Goal: Task Accomplishment & Management: Manage account settings

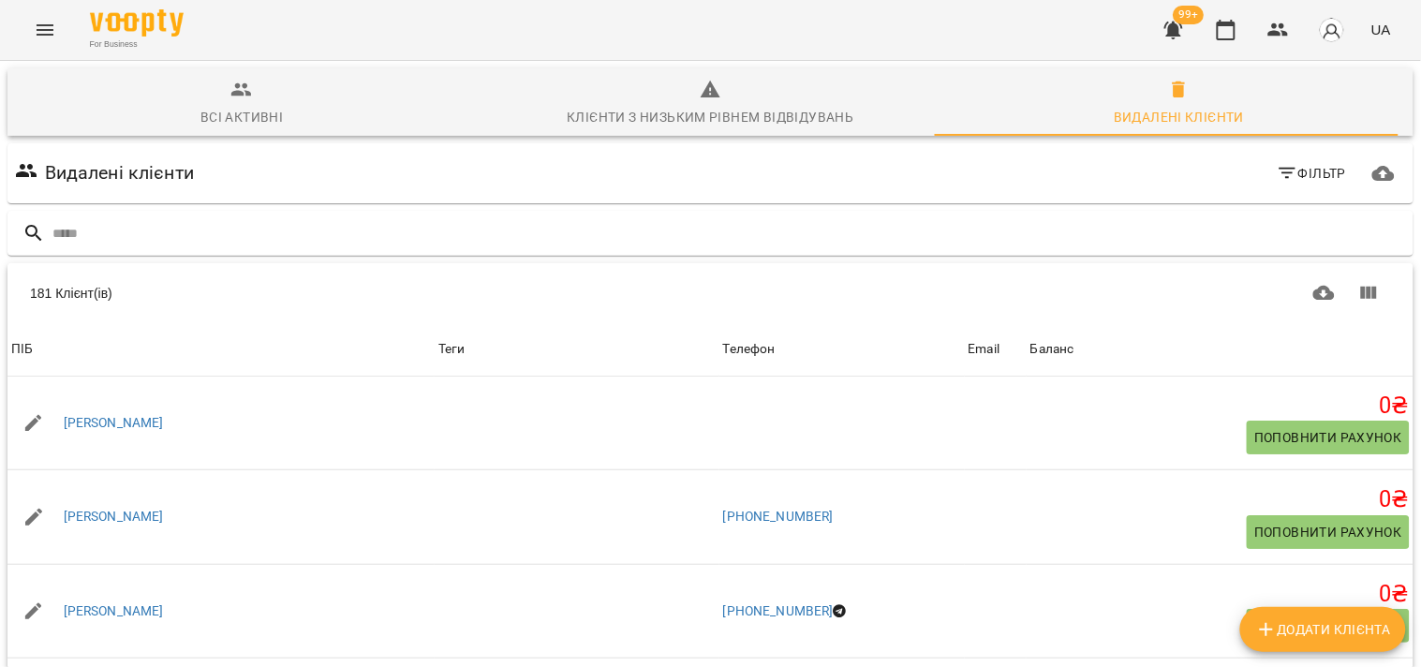
click at [41, 44] on button "Menu" at bounding box center [44, 29] width 45 height 45
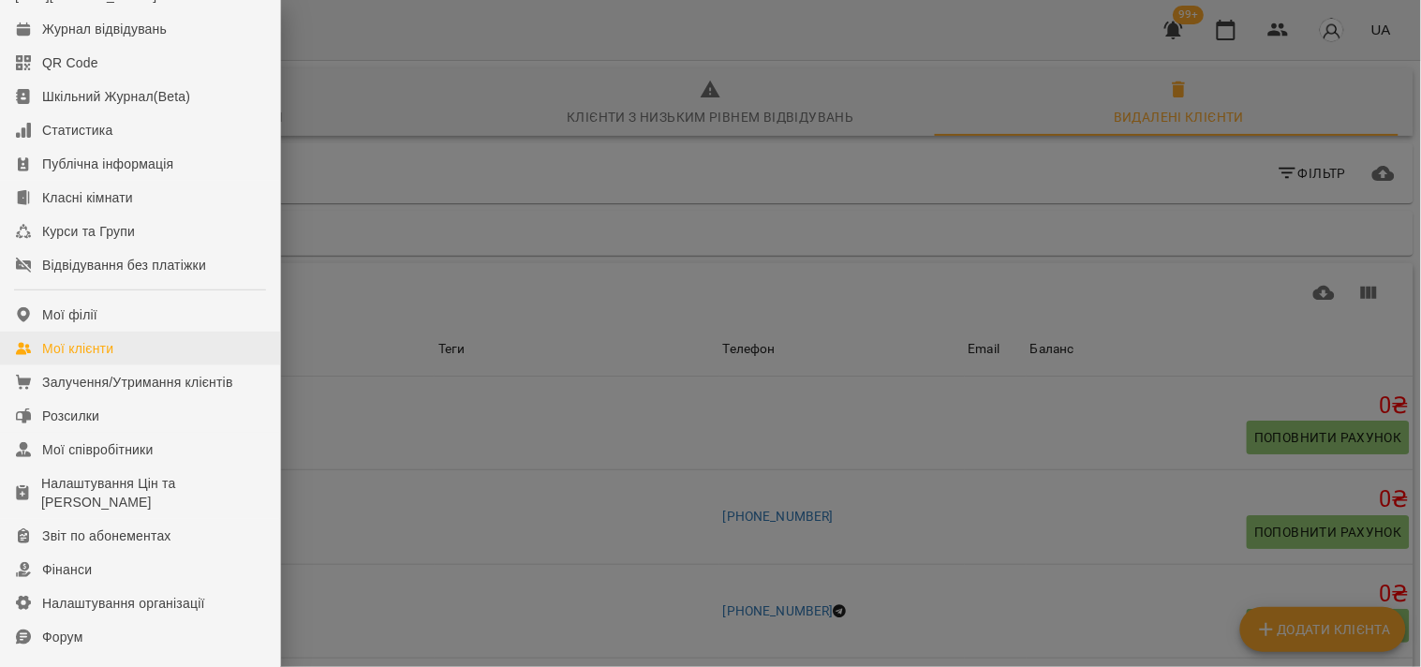
scroll to position [104, 0]
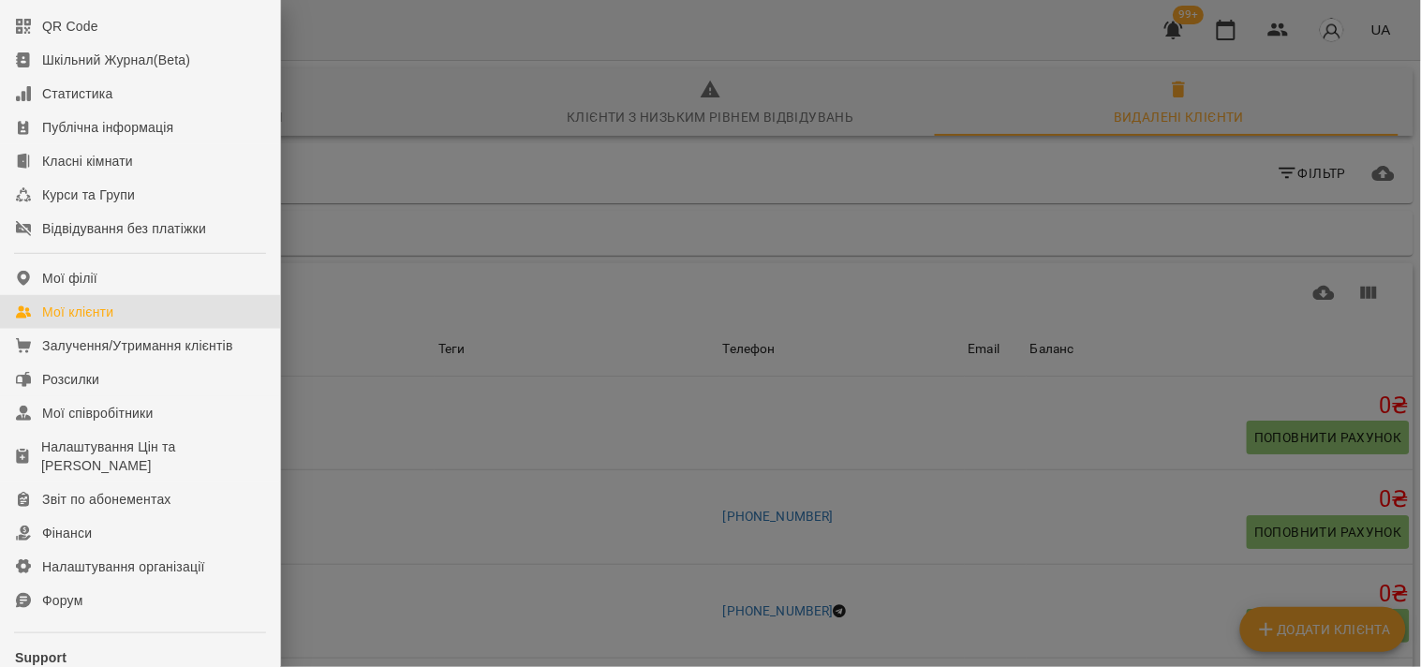
click at [752, 219] on div at bounding box center [710, 333] width 1421 height 667
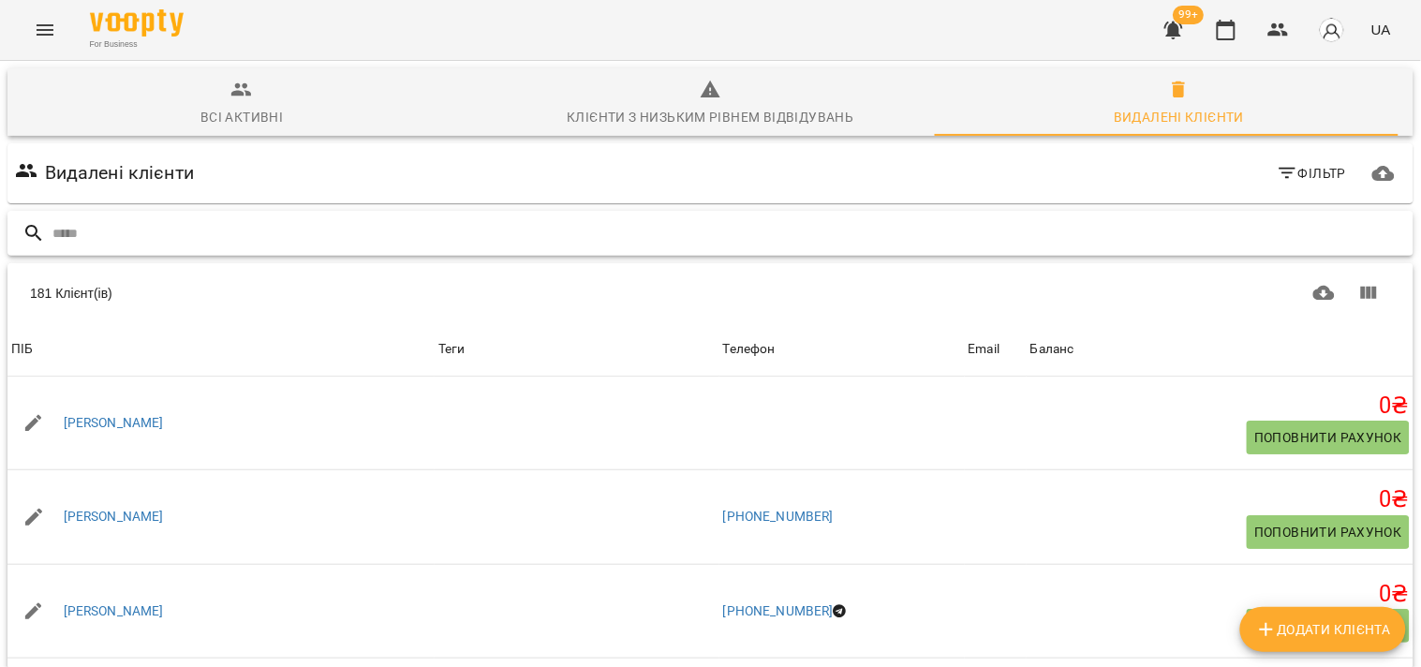
click at [658, 232] on input "text" at bounding box center [729, 233] width 1354 height 31
click at [647, 238] on input "text" at bounding box center [729, 233] width 1354 height 31
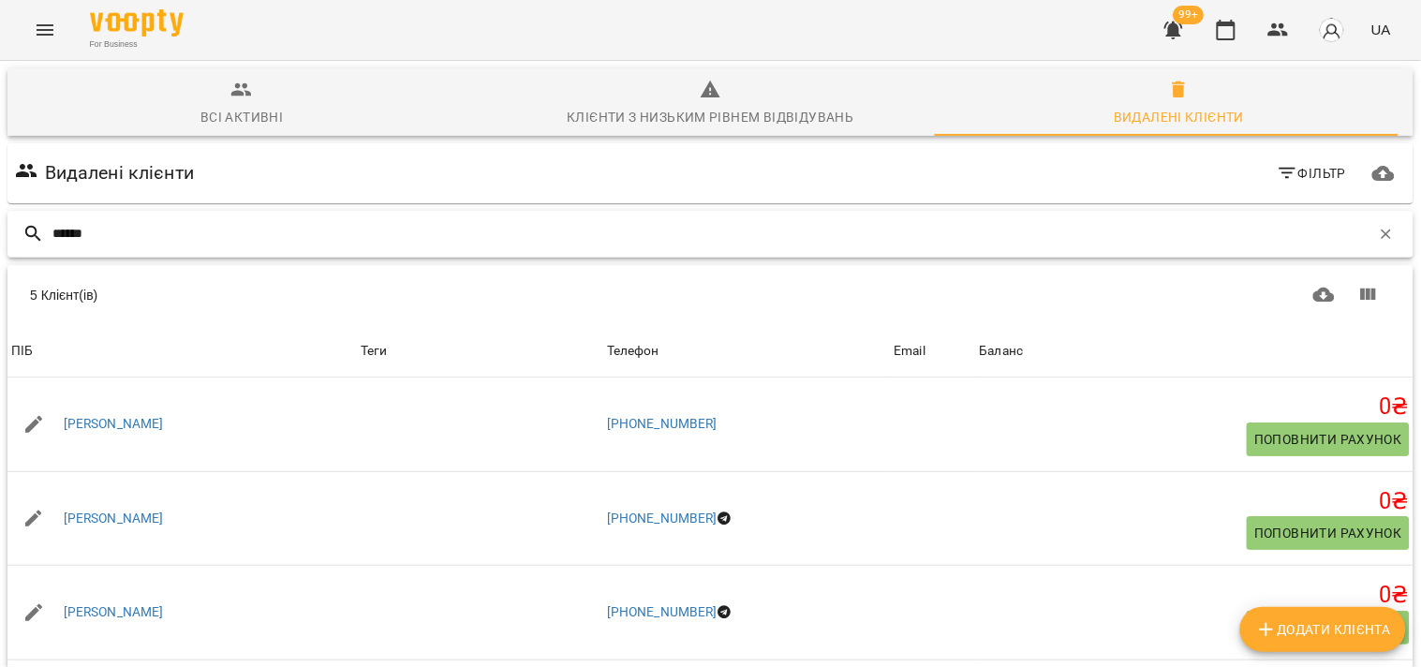
type input "*****"
click at [218, 104] on span "Всі активні" at bounding box center [242, 104] width 446 height 51
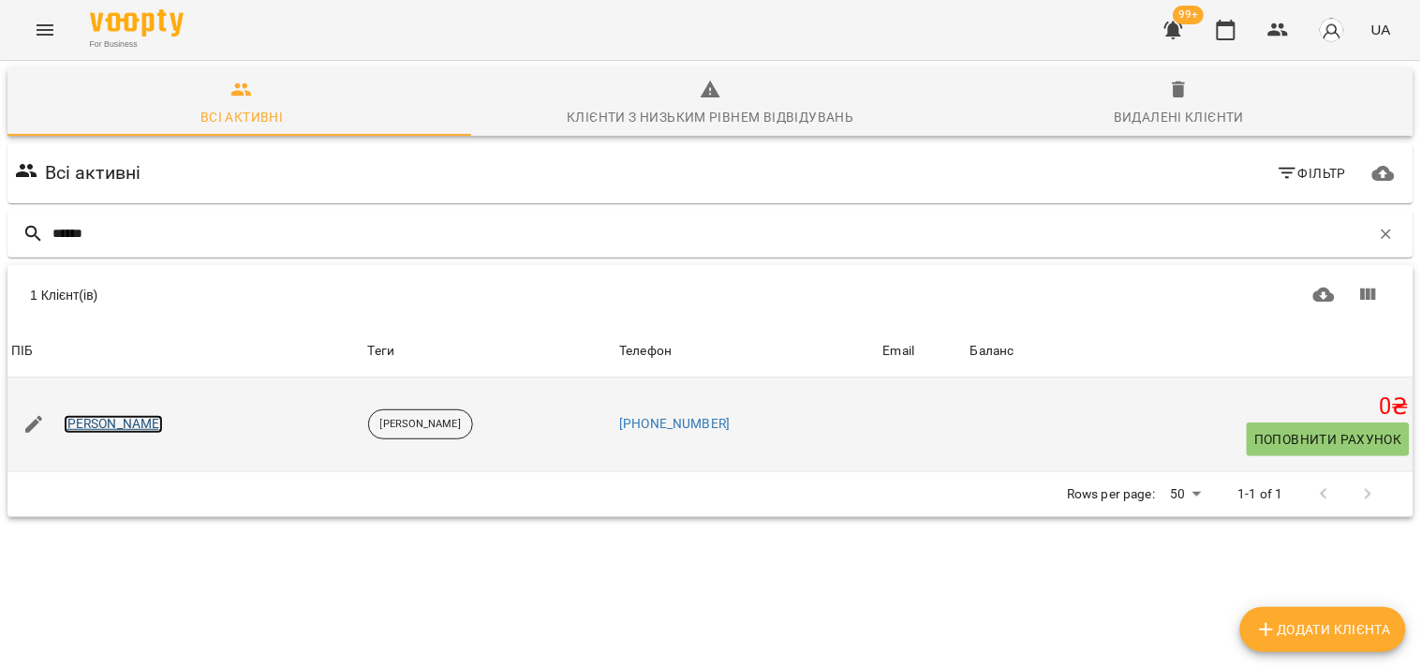
click at [136, 420] on link "[PERSON_NAME]" at bounding box center [114, 424] width 100 height 19
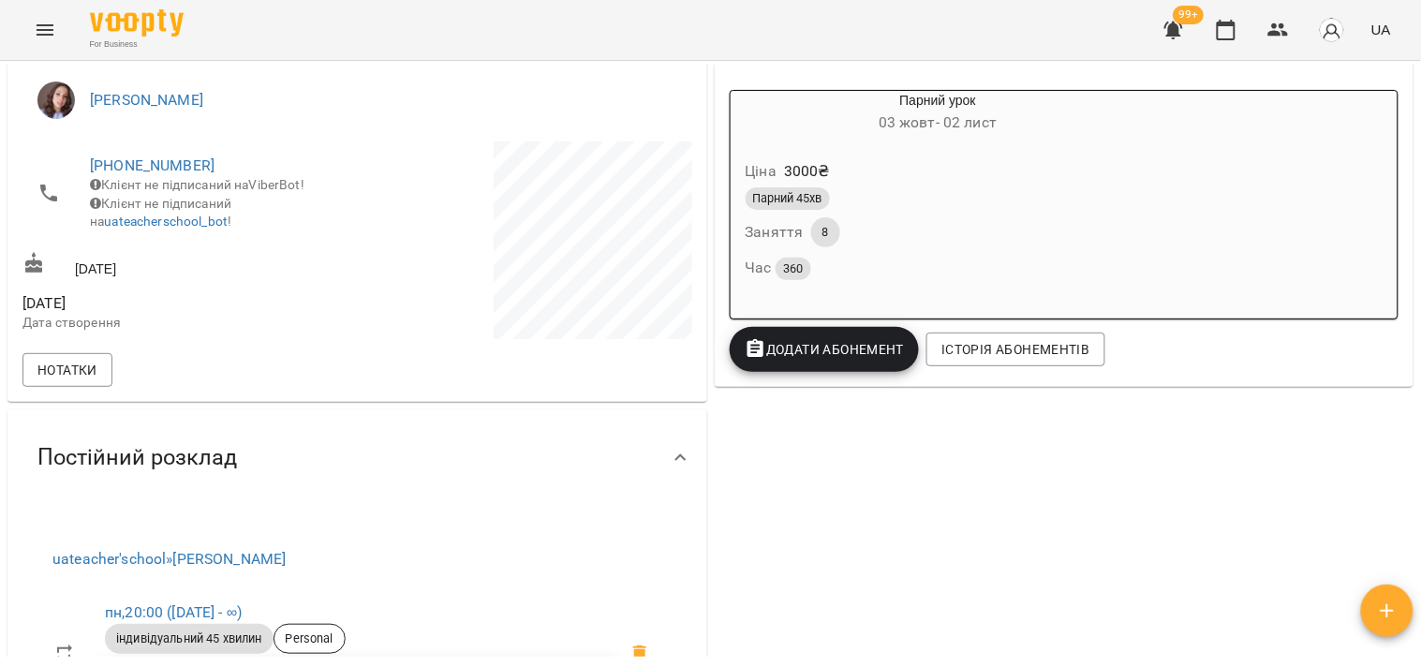
scroll to position [268, 0]
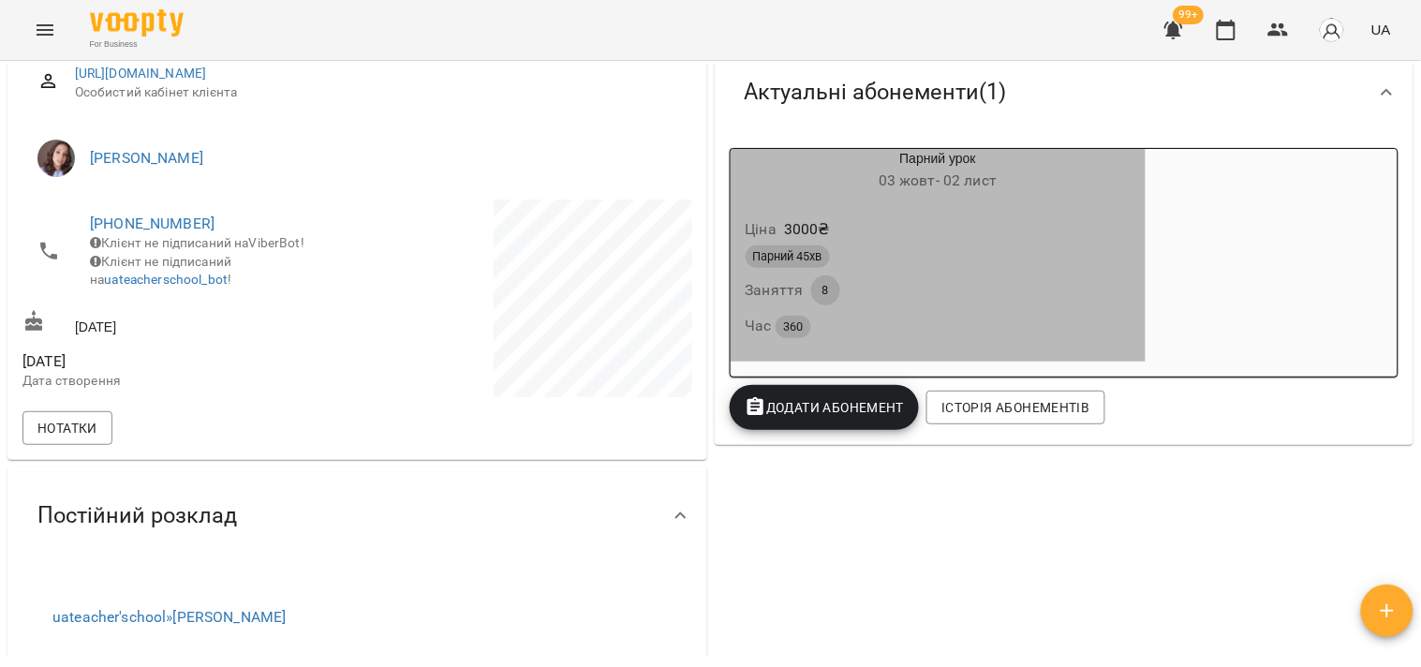
click at [1094, 304] on div "Парний 45хв Заняття 8 Час 360" at bounding box center [939, 292] width 394 height 101
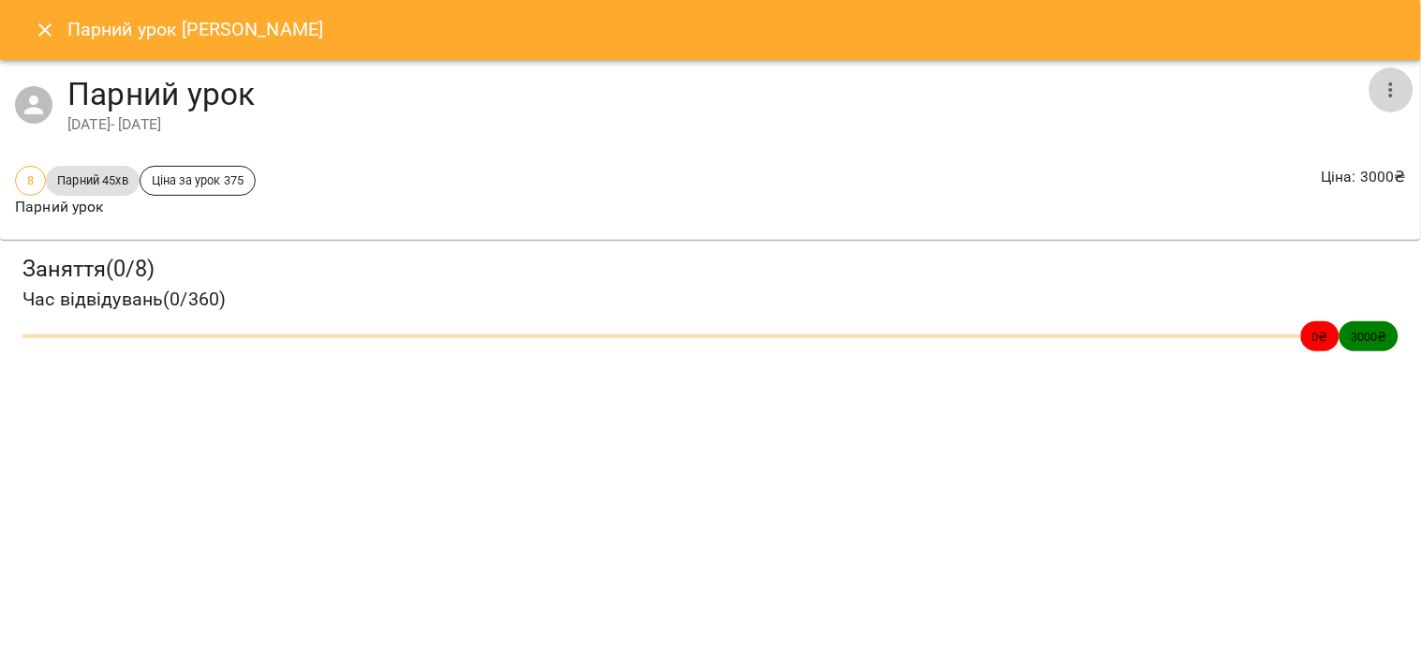
click at [1396, 89] on icon "button" at bounding box center [1391, 90] width 22 height 22
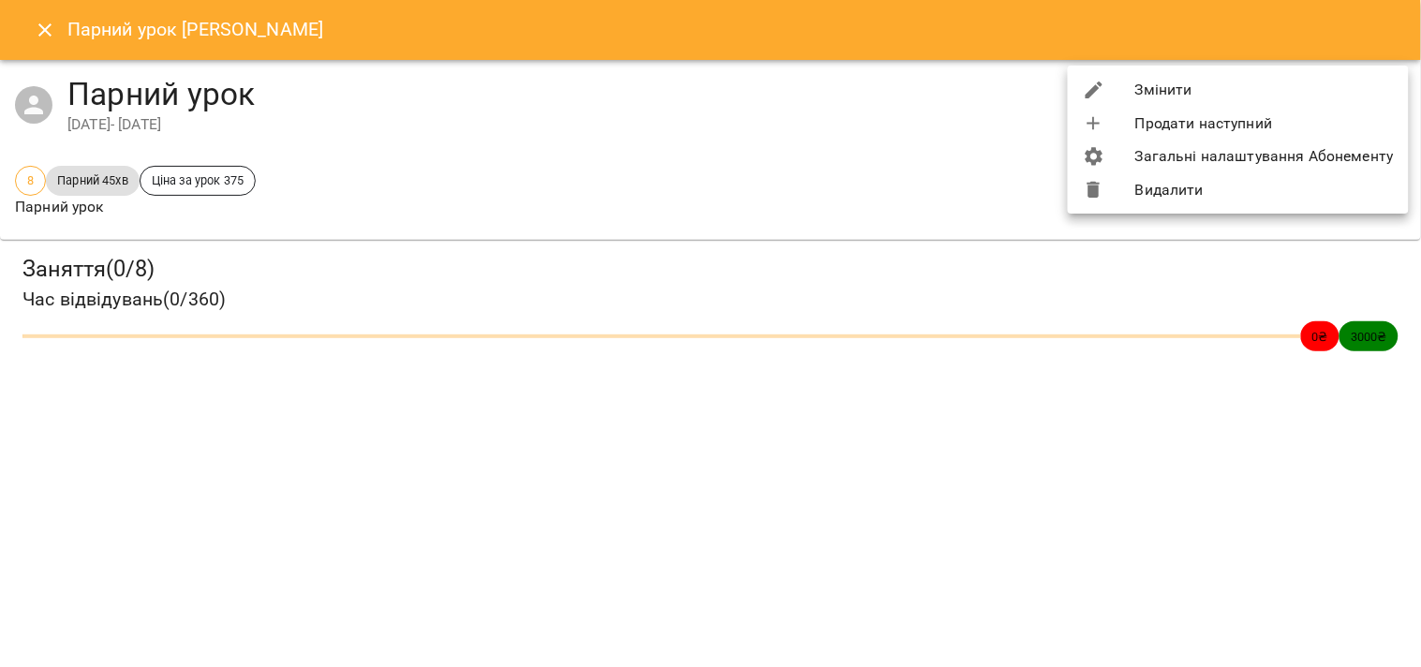
click at [1244, 88] on li "Змінити" at bounding box center [1238, 90] width 341 height 34
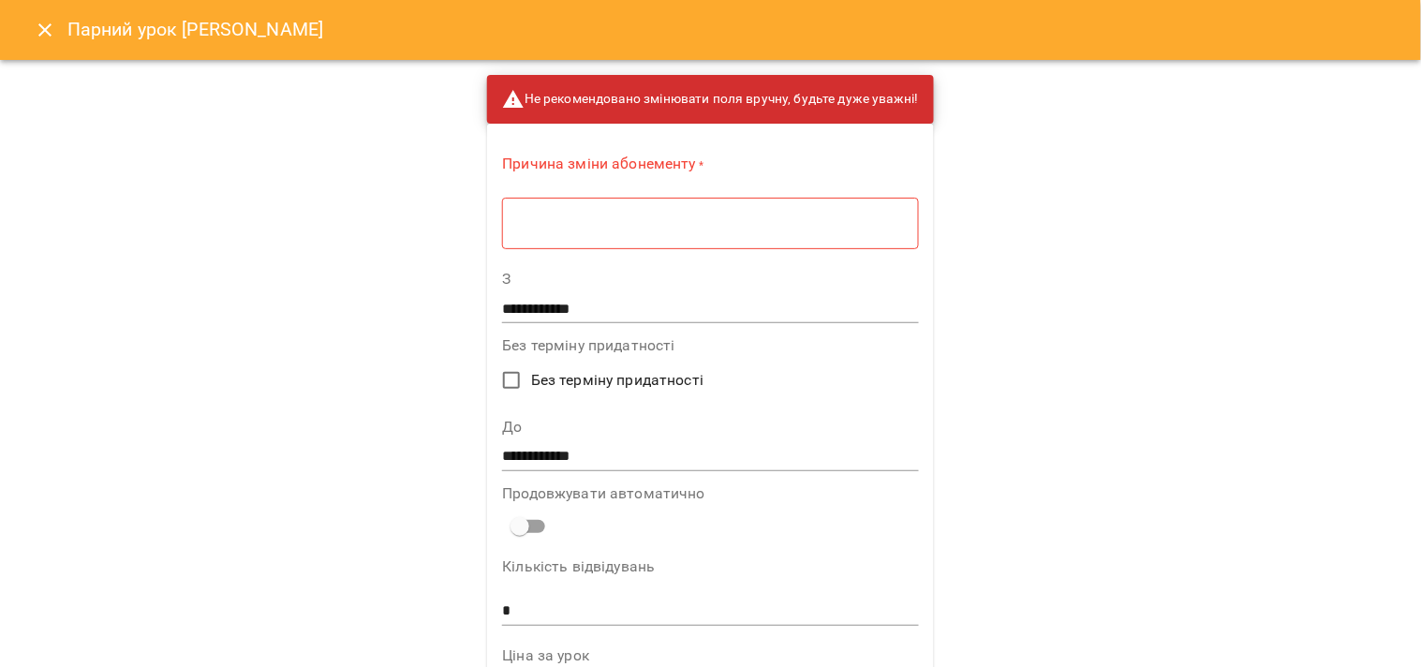
click at [704, 241] on div "* ​" at bounding box center [710, 223] width 416 height 52
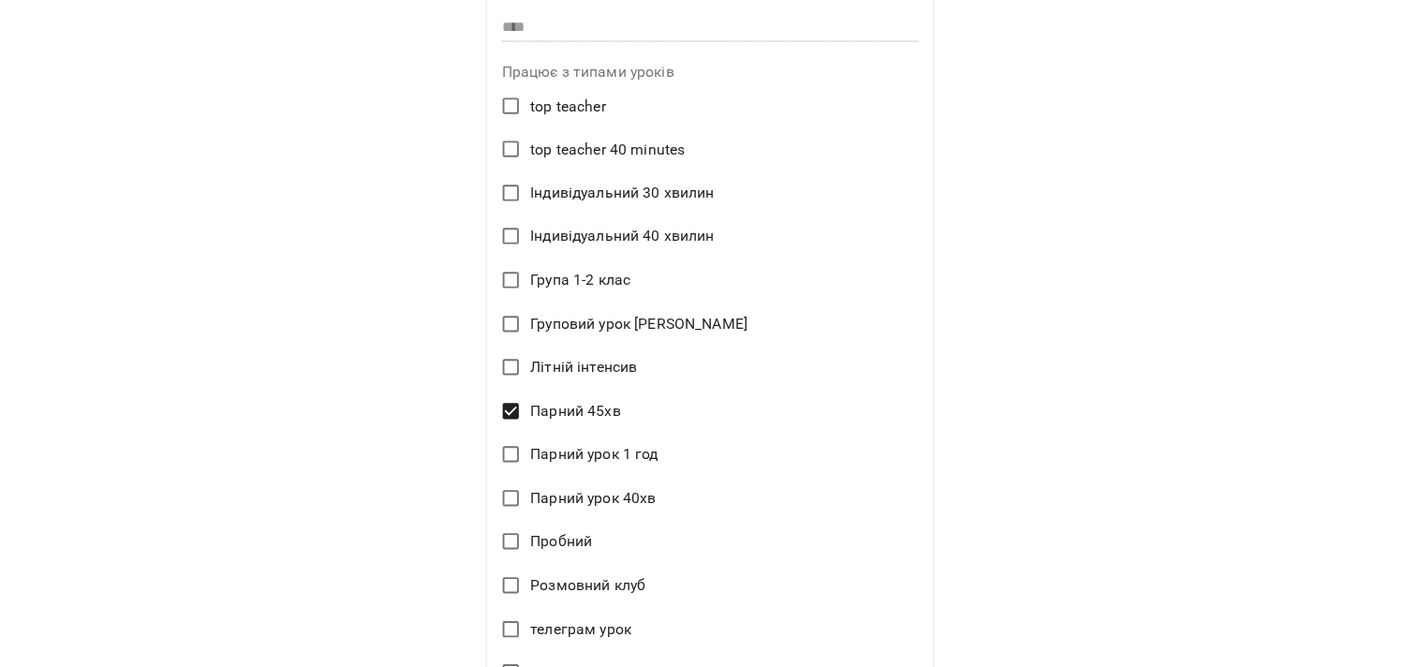
scroll to position [832, 0]
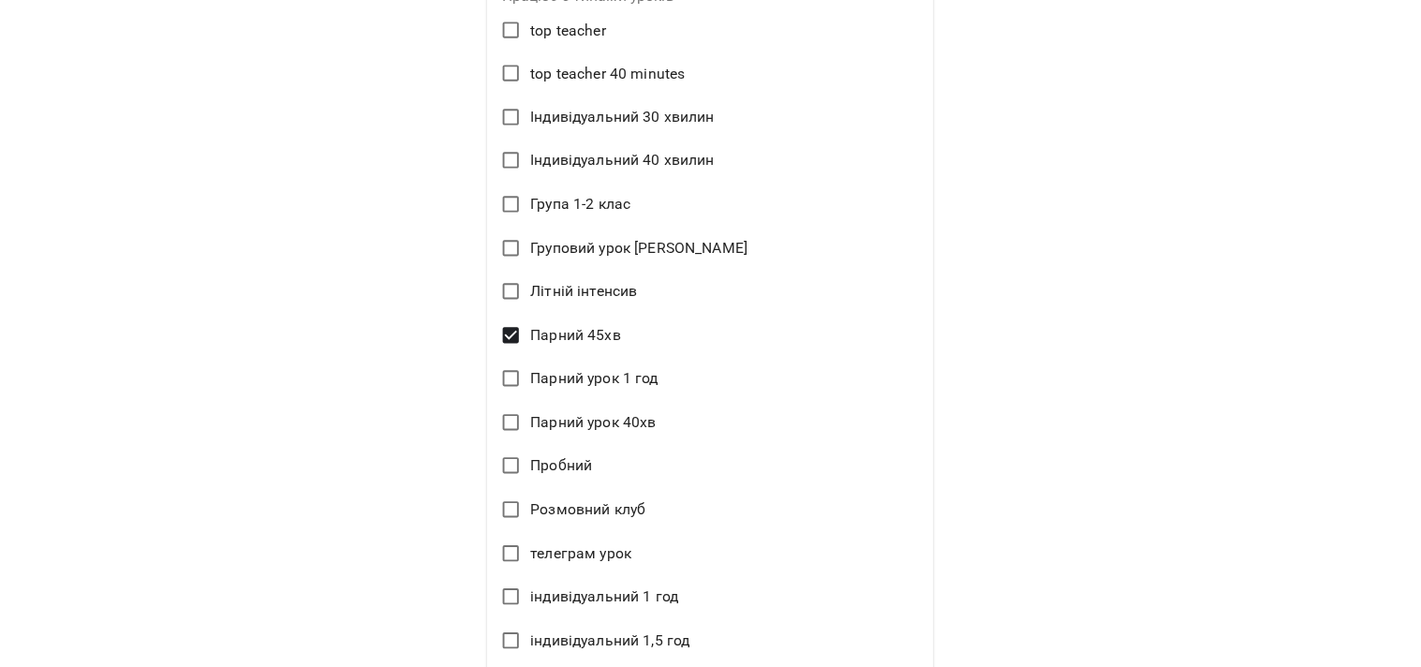
type textarea "*"
click at [475, 656] on p "**********" at bounding box center [710, 77] width 477 height 1699
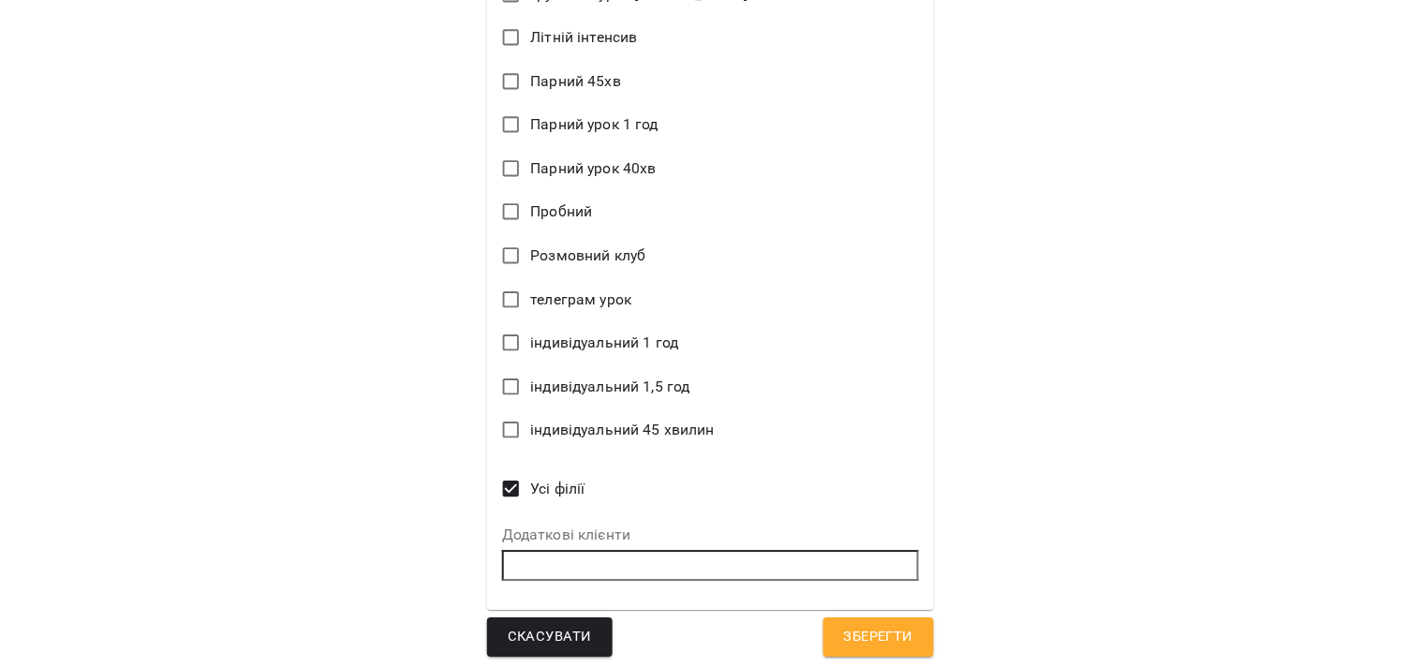
scroll to position [1090, 0]
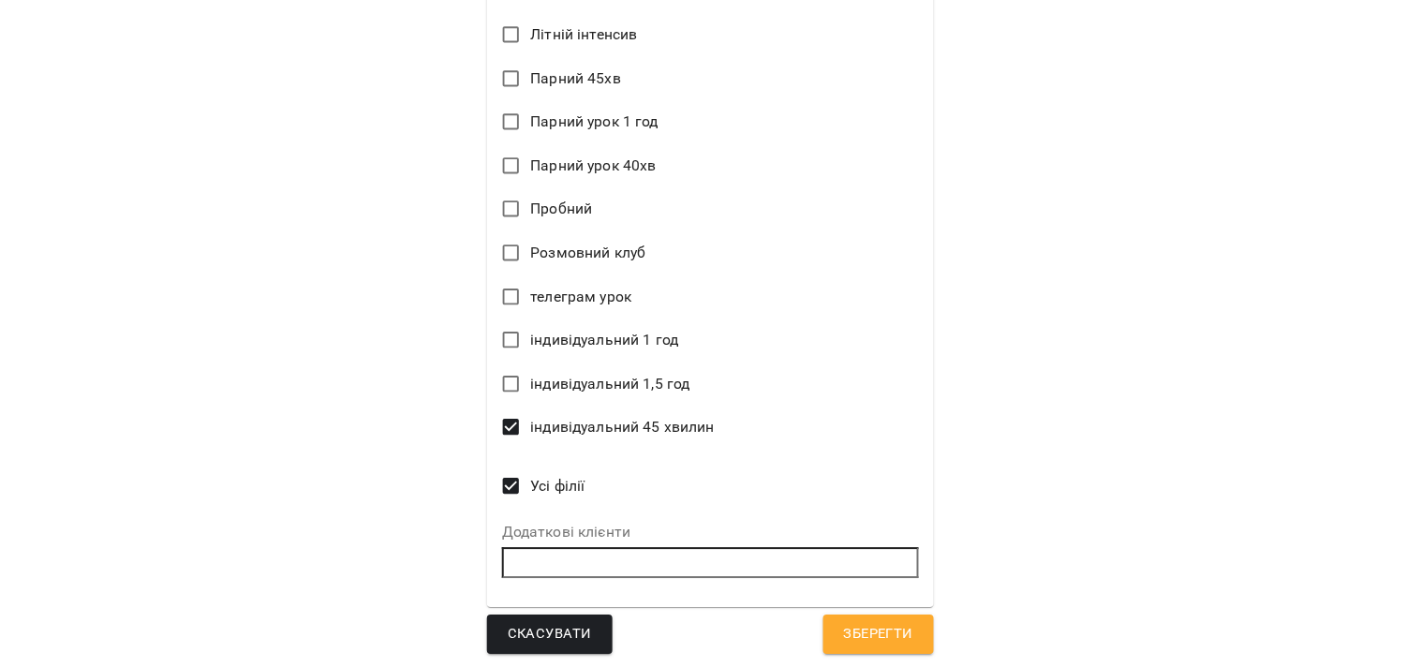
click at [898, 642] on span "Зберегти" at bounding box center [878, 634] width 69 height 24
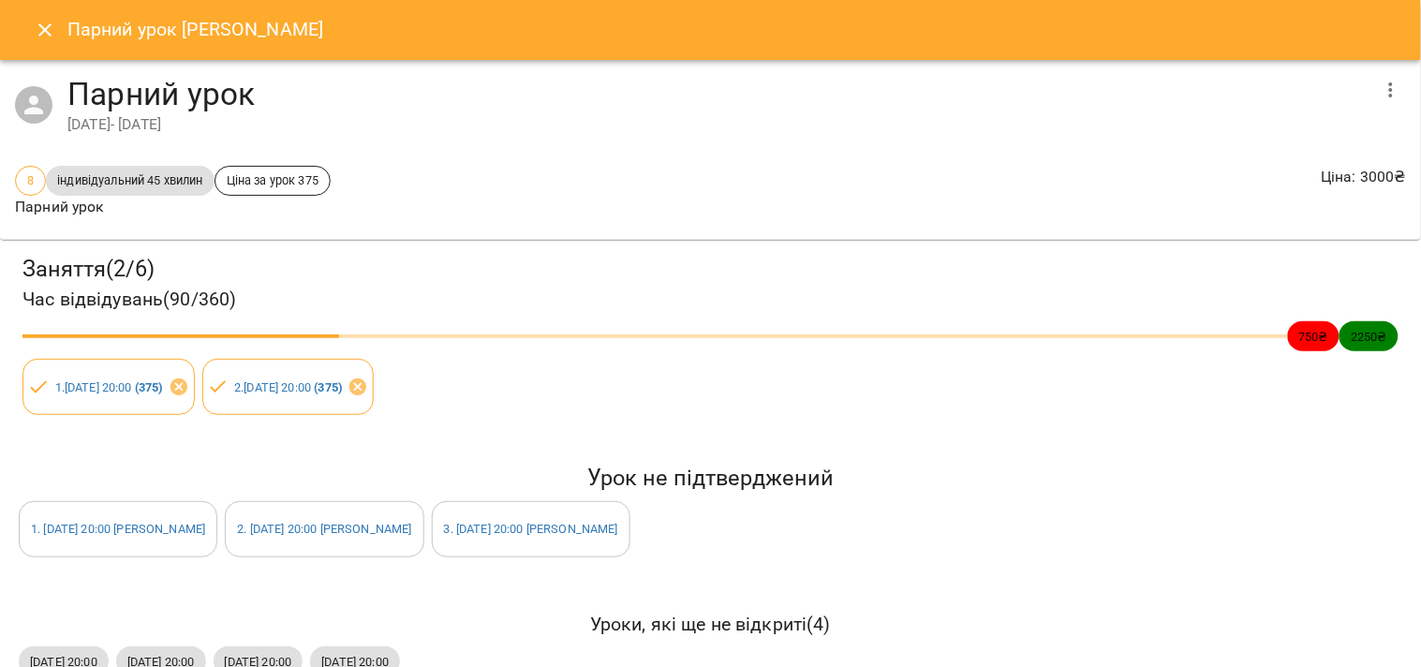
click at [43, 17] on button "Close" at bounding box center [44, 29] width 45 height 45
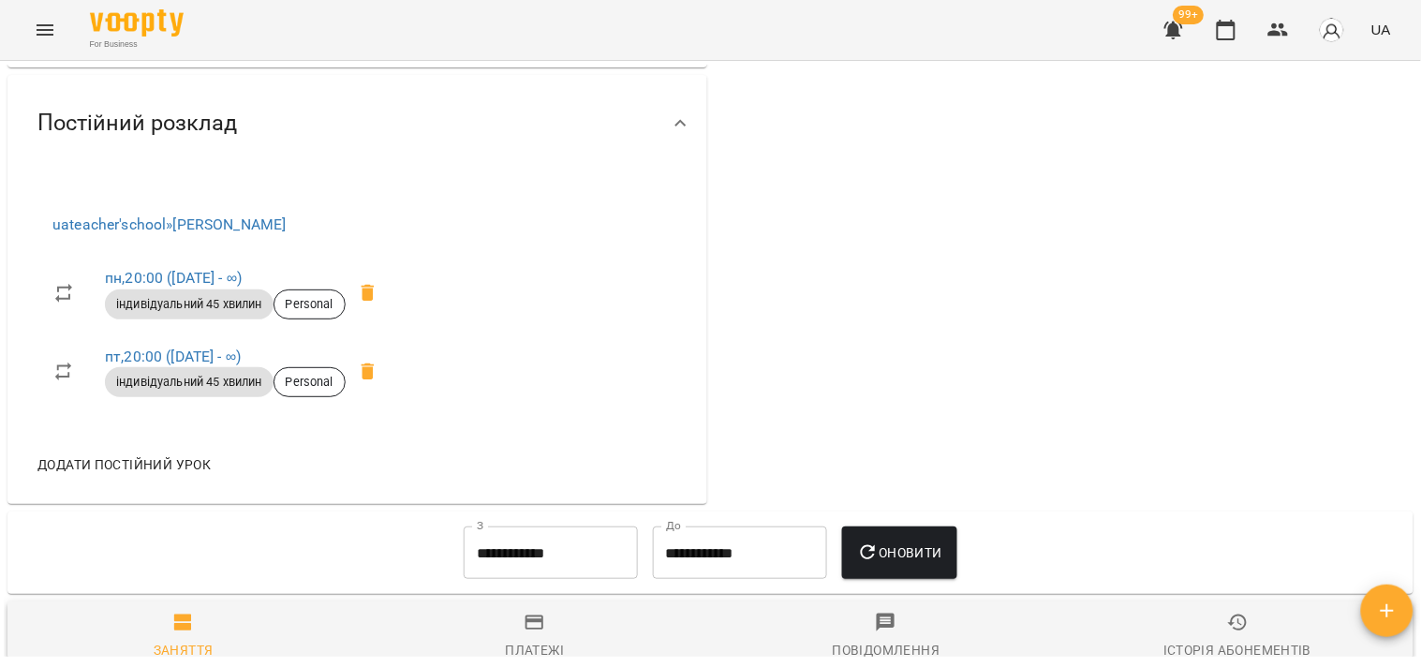
scroll to position [685, 0]
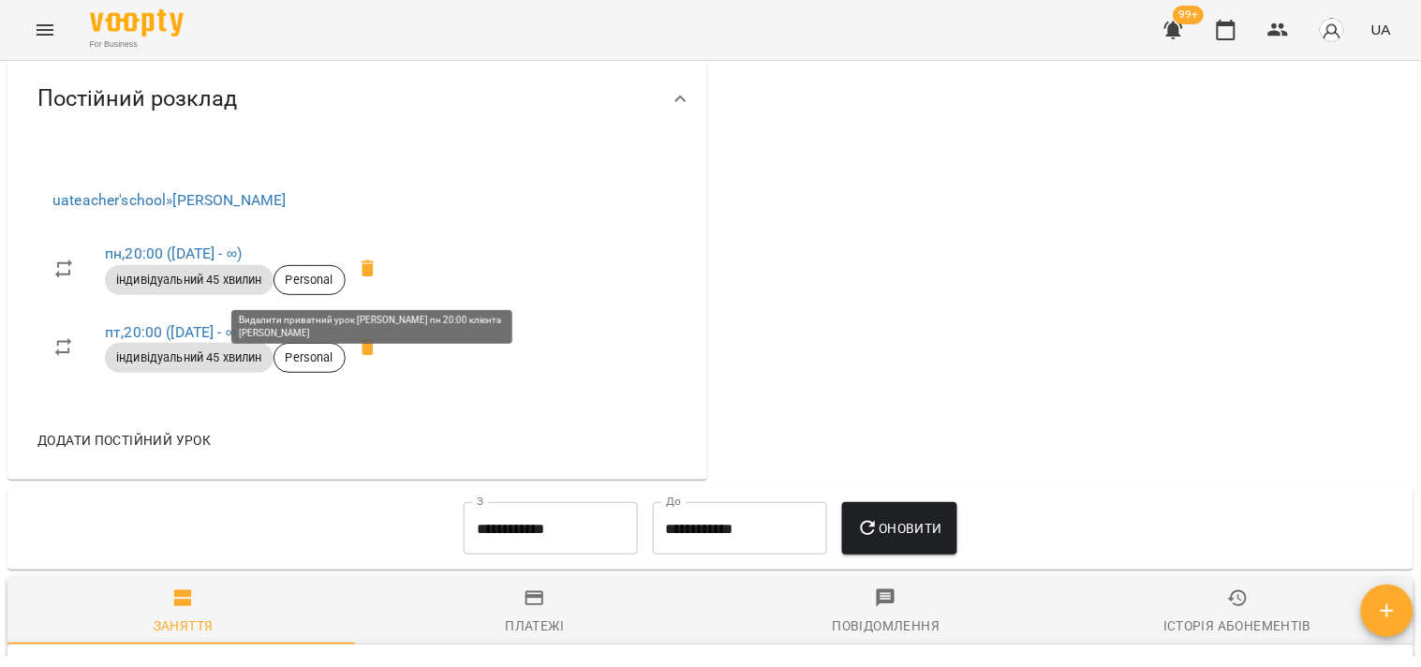
click at [375, 277] on icon at bounding box center [368, 268] width 13 height 17
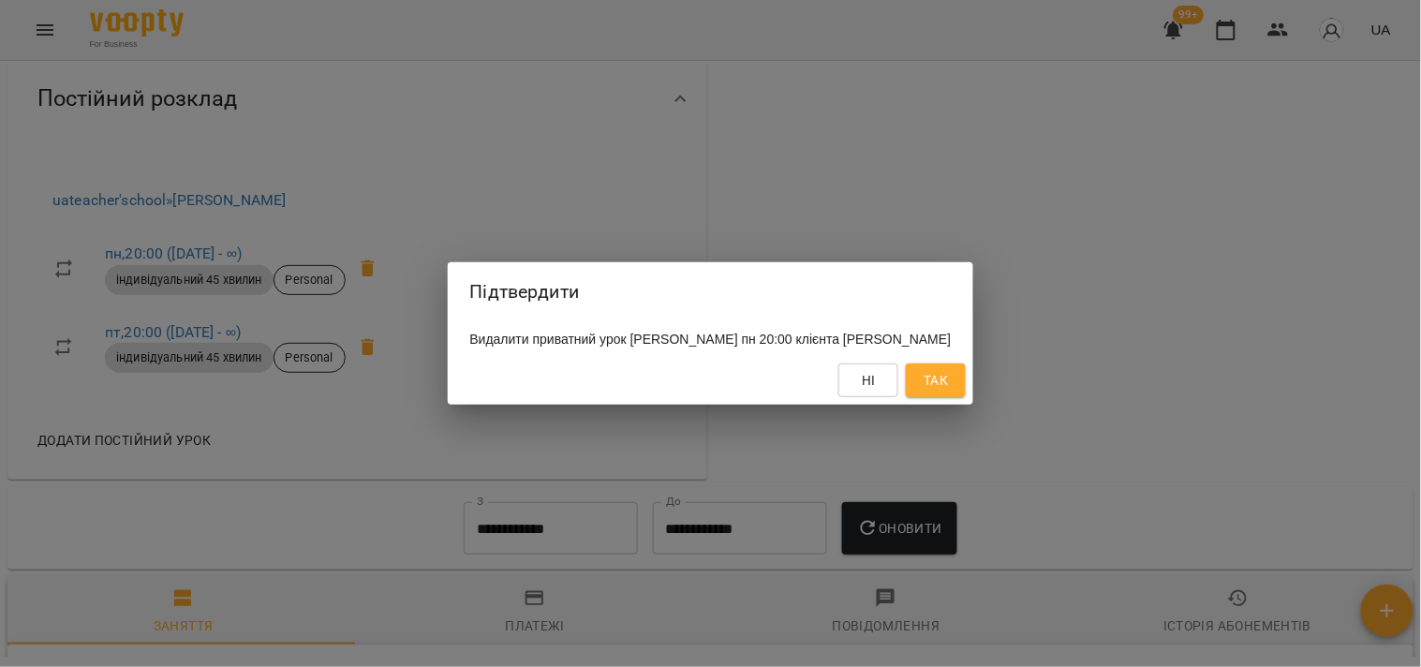
click at [951, 388] on span "Так" at bounding box center [936, 380] width 30 height 22
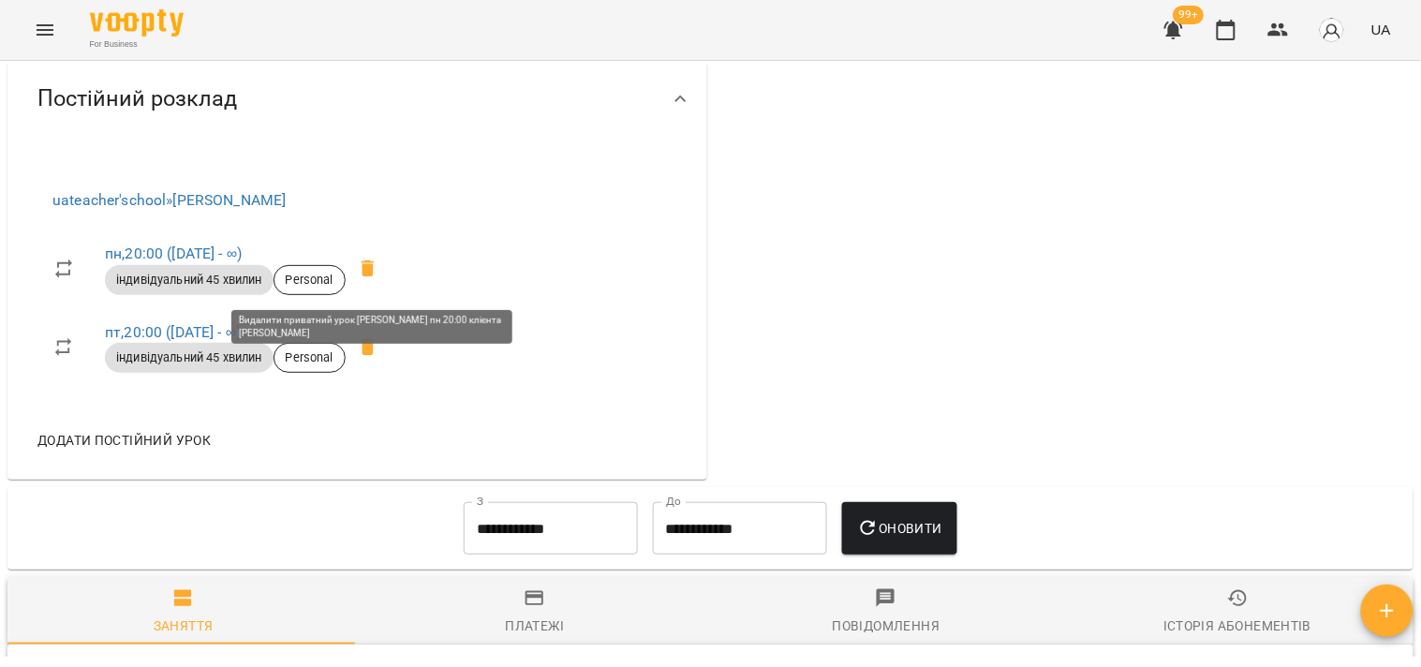
click at [385, 283] on span at bounding box center [368, 268] width 45 height 45
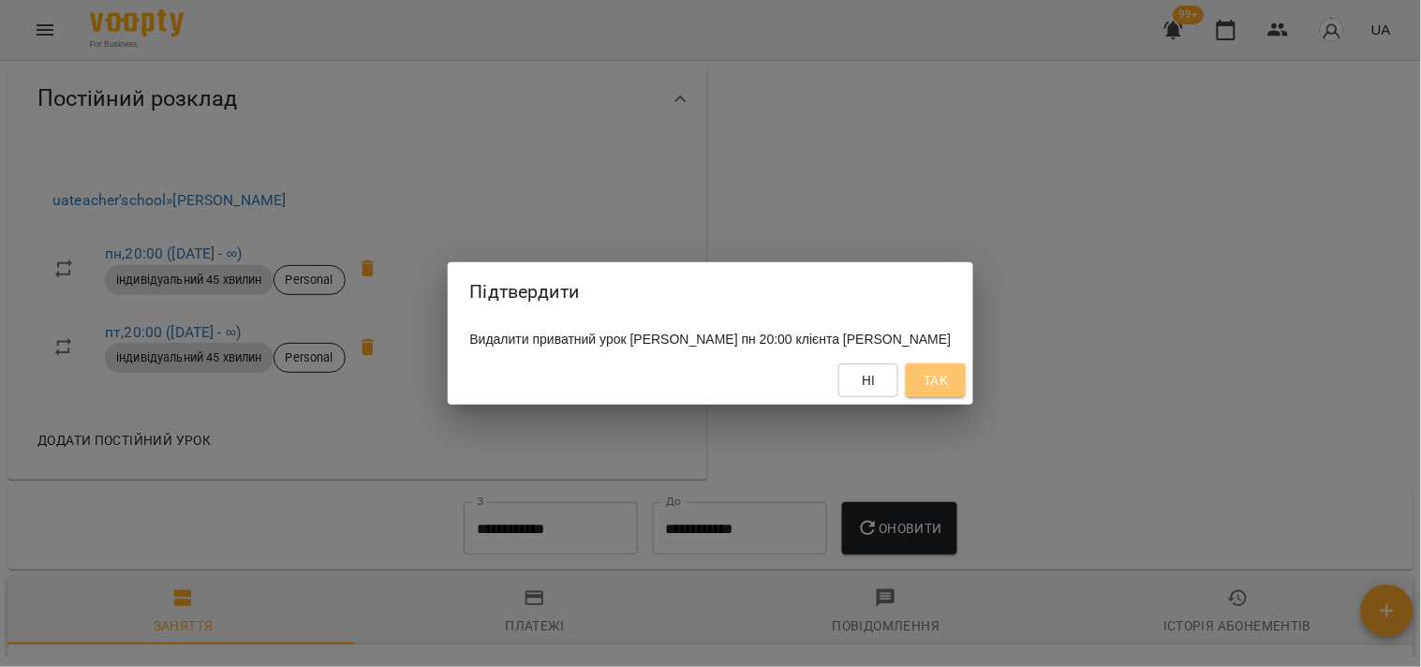
click at [966, 394] on button "Так" at bounding box center [936, 381] width 60 height 34
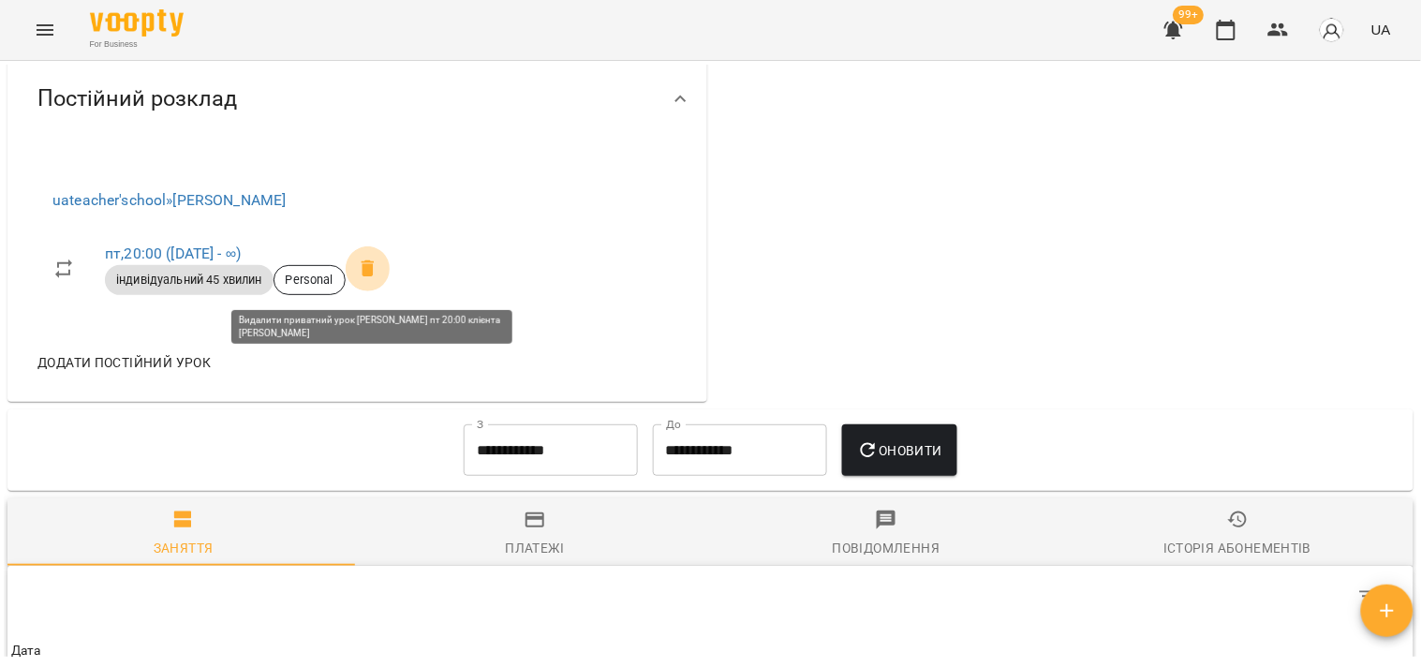
click at [350, 277] on span at bounding box center [368, 268] width 45 height 45
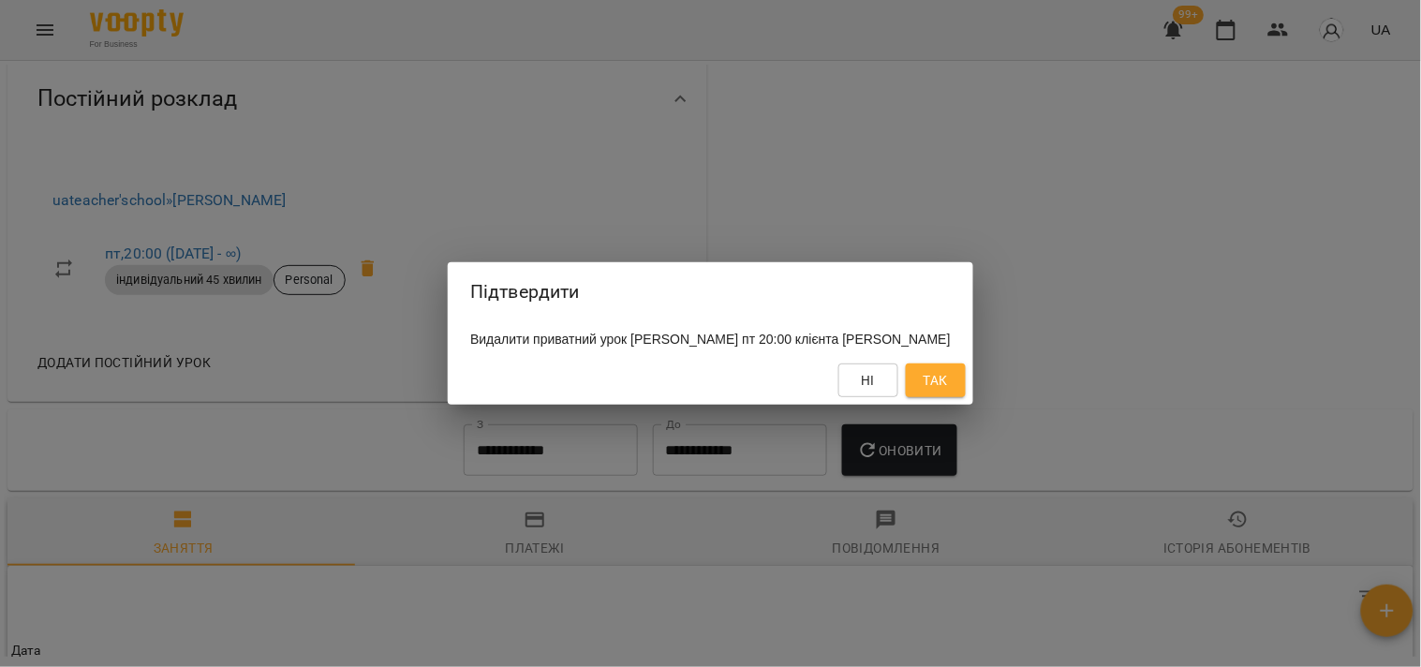
click at [385, 277] on div "Підтвердити Видалити приватний урок Зоя Петровчук пт 20:00 клієнта Твердоступ А…" at bounding box center [710, 333] width 1421 height 667
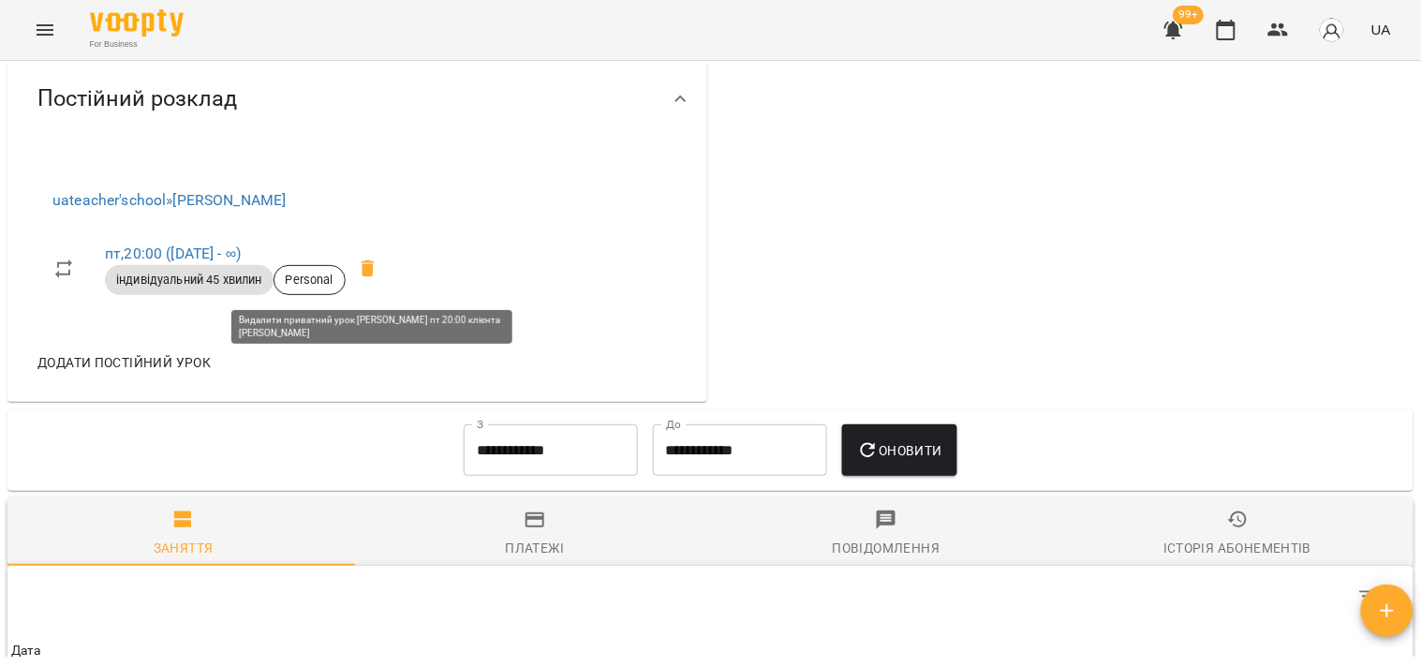
click at [363, 278] on icon at bounding box center [368, 269] width 22 height 22
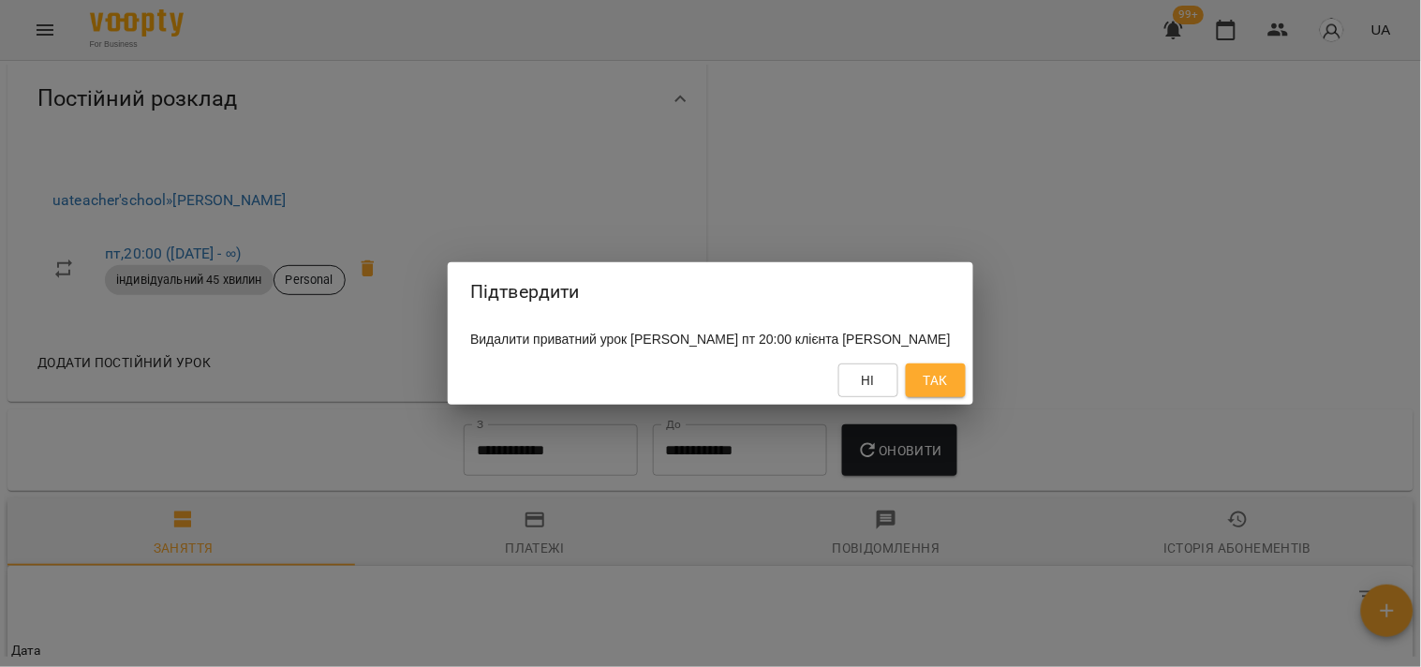
click at [951, 392] on span "Так" at bounding box center [936, 380] width 30 height 22
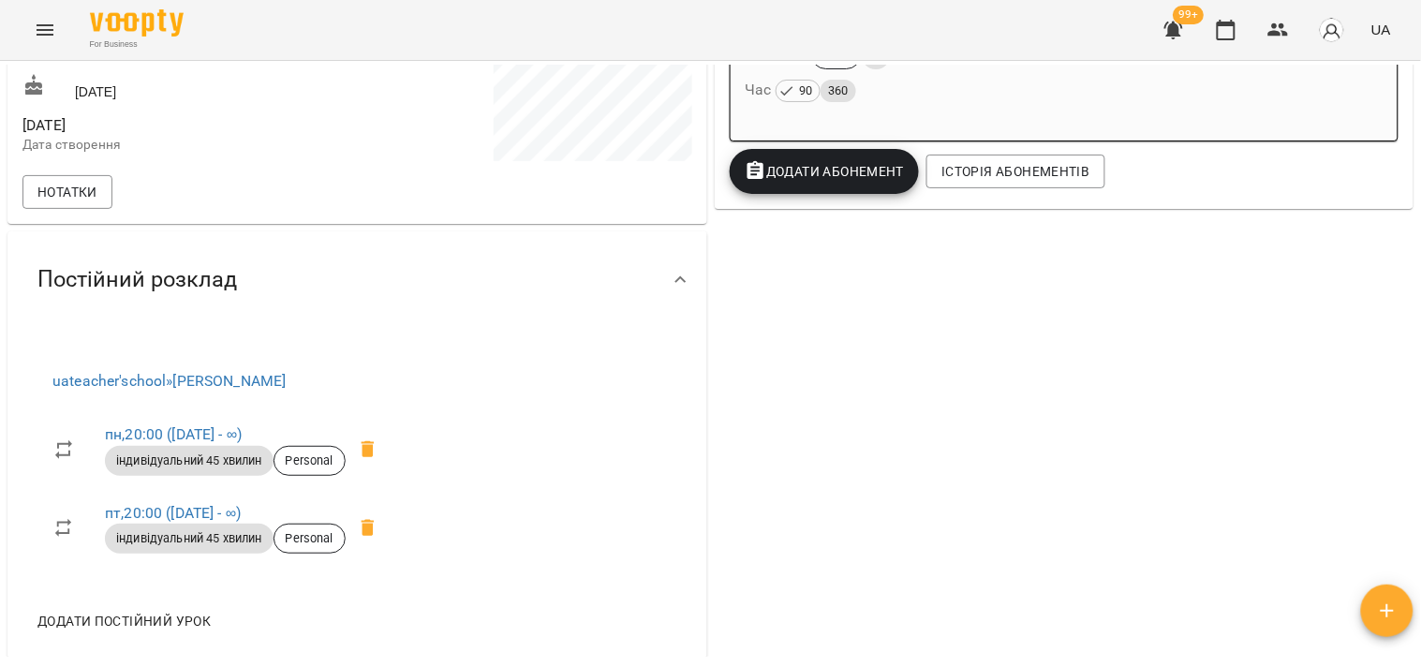
scroll to position [476, 0]
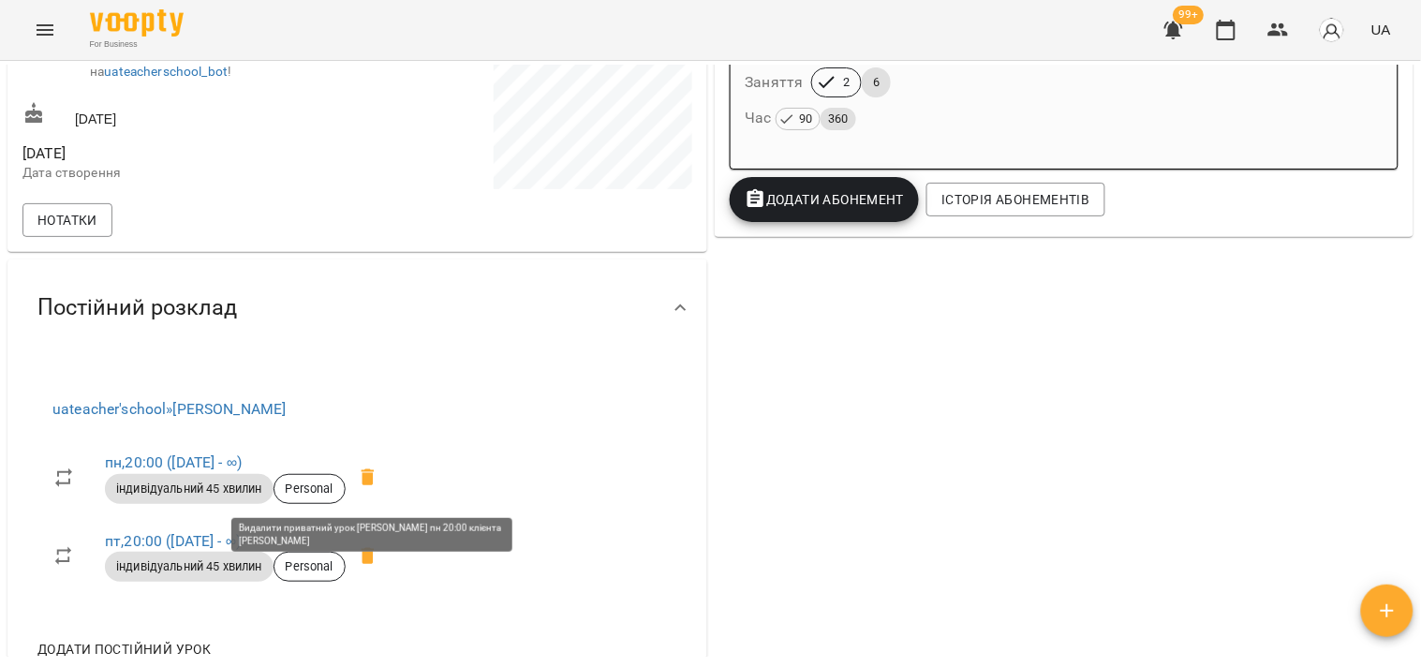
click at [365, 489] on icon at bounding box center [368, 478] width 22 height 22
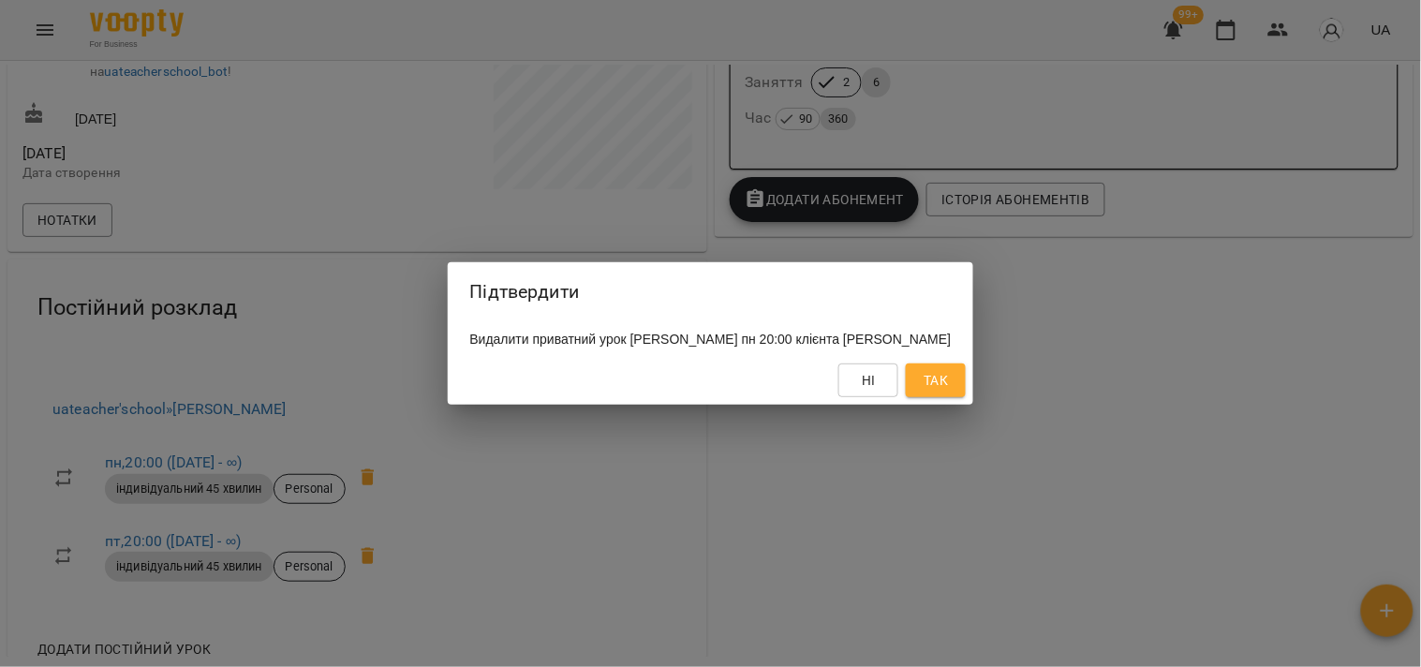
click at [948, 392] on span "Так" at bounding box center [936, 380] width 24 height 22
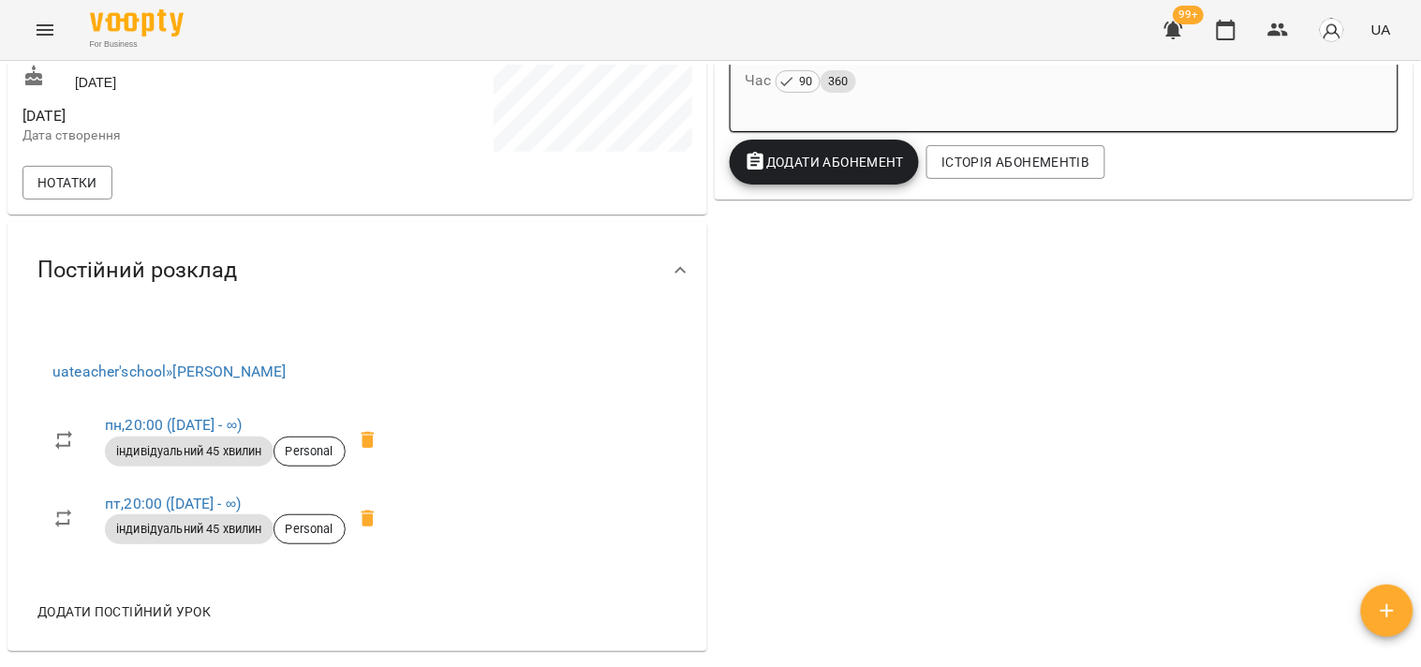
scroll to position [581, 0]
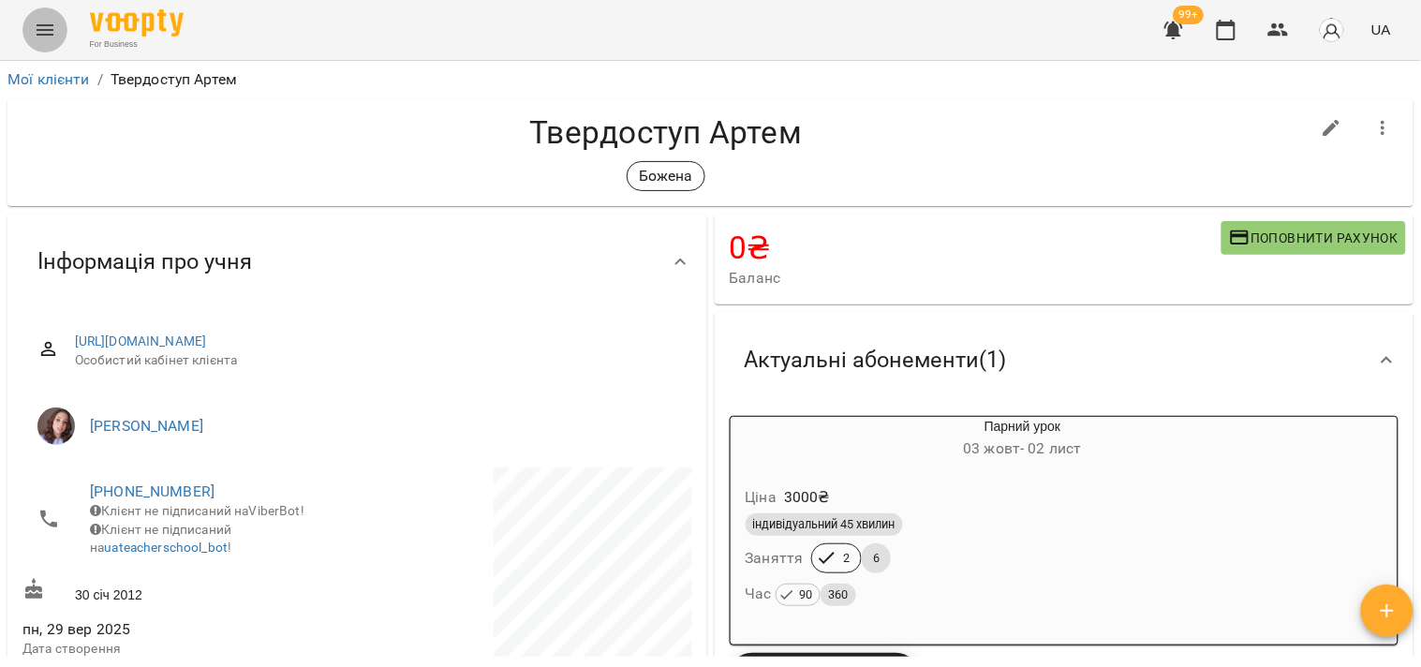
click at [40, 37] on icon "Menu" at bounding box center [45, 30] width 22 height 22
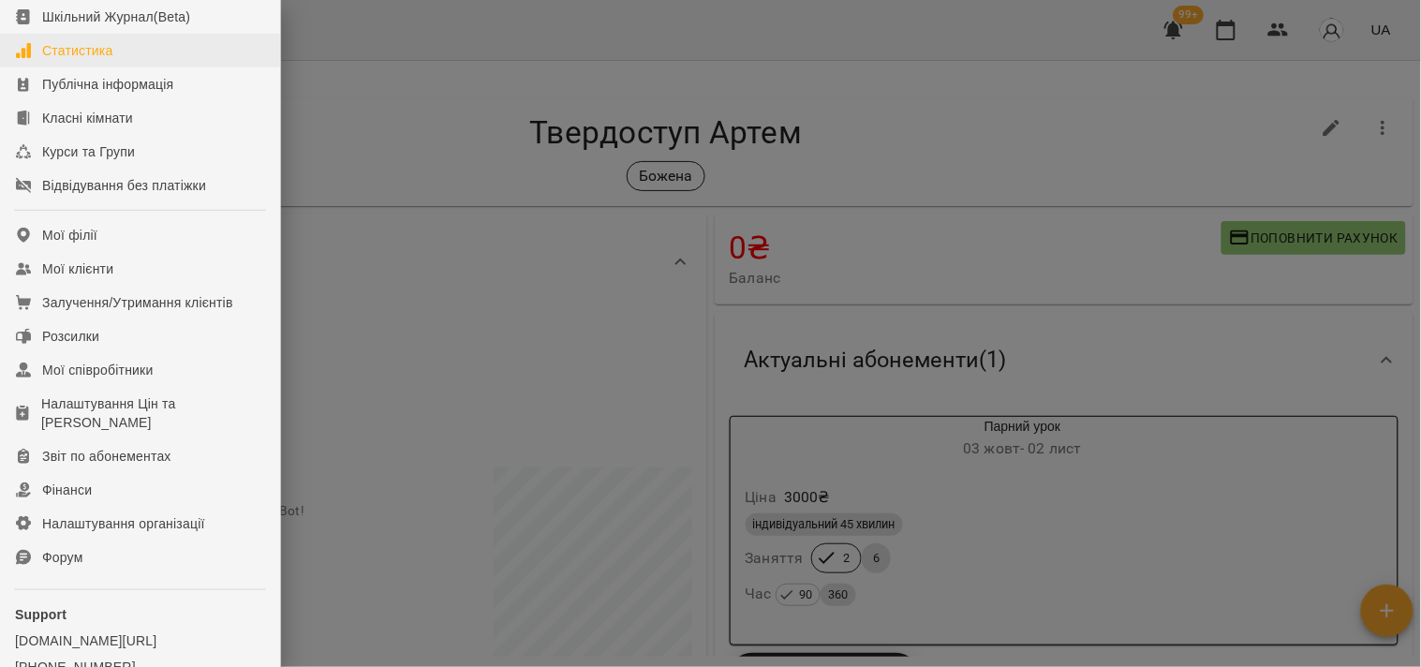
scroll to position [104, 0]
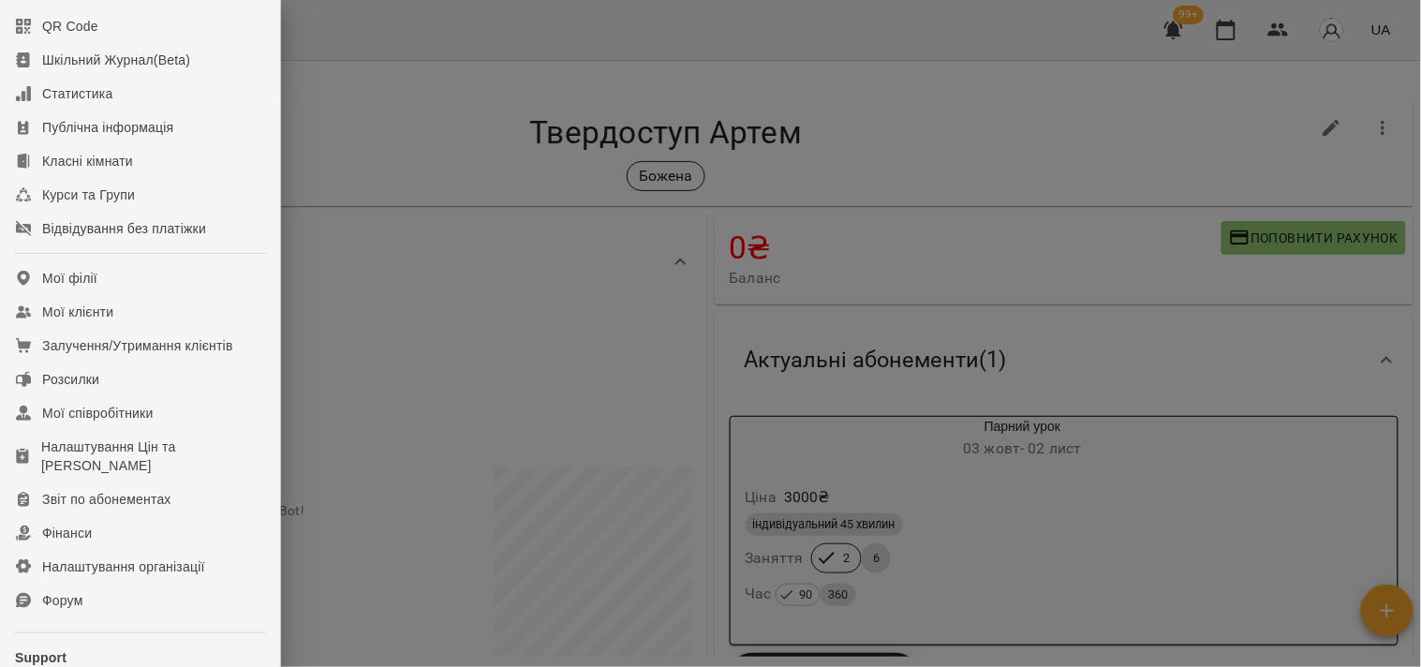
click at [877, 157] on div at bounding box center [710, 333] width 1421 height 667
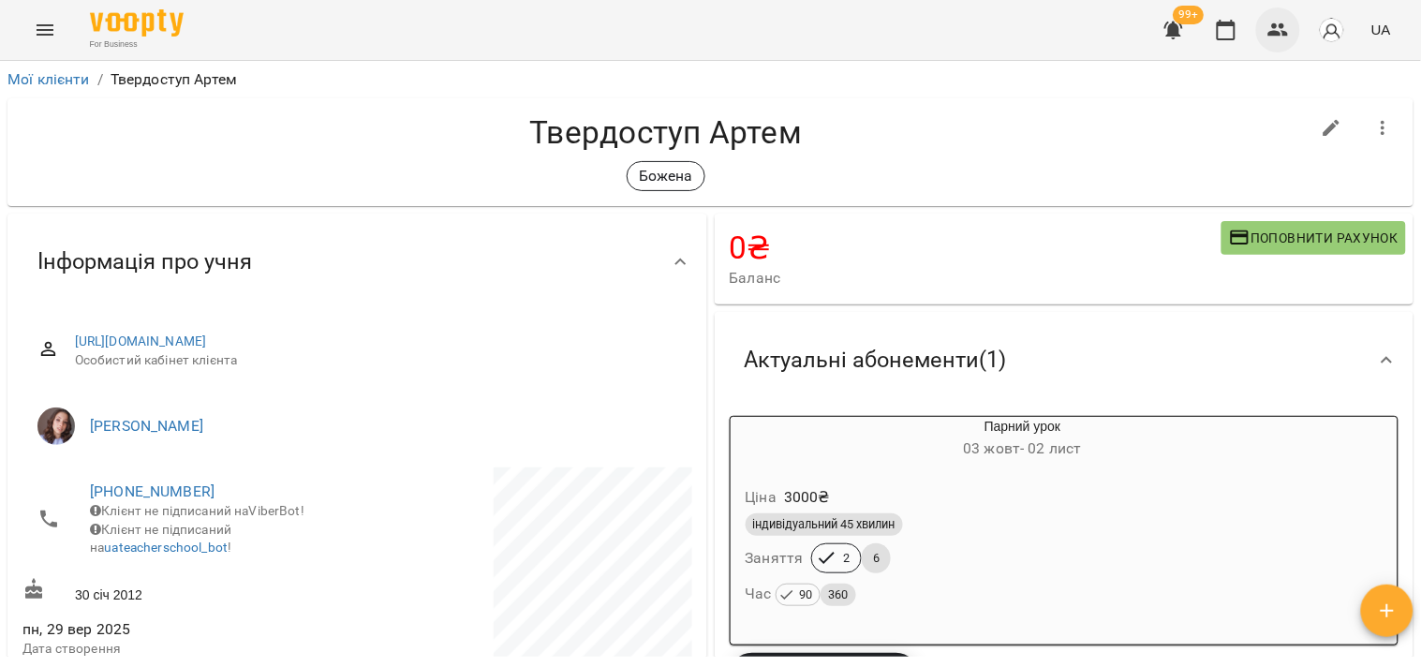
click at [1287, 39] on icon "button" at bounding box center [1279, 30] width 22 height 22
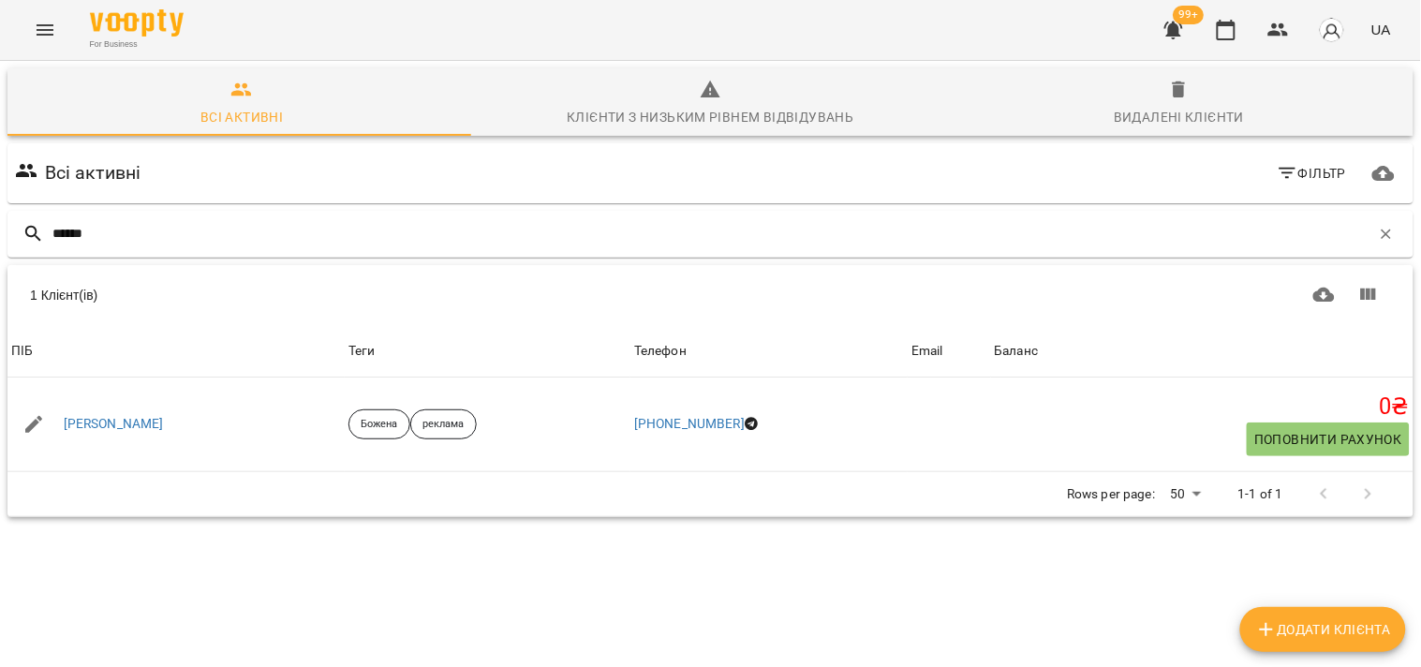
type input "*****"
click at [1173, 91] on icon "button" at bounding box center [1179, 90] width 13 height 17
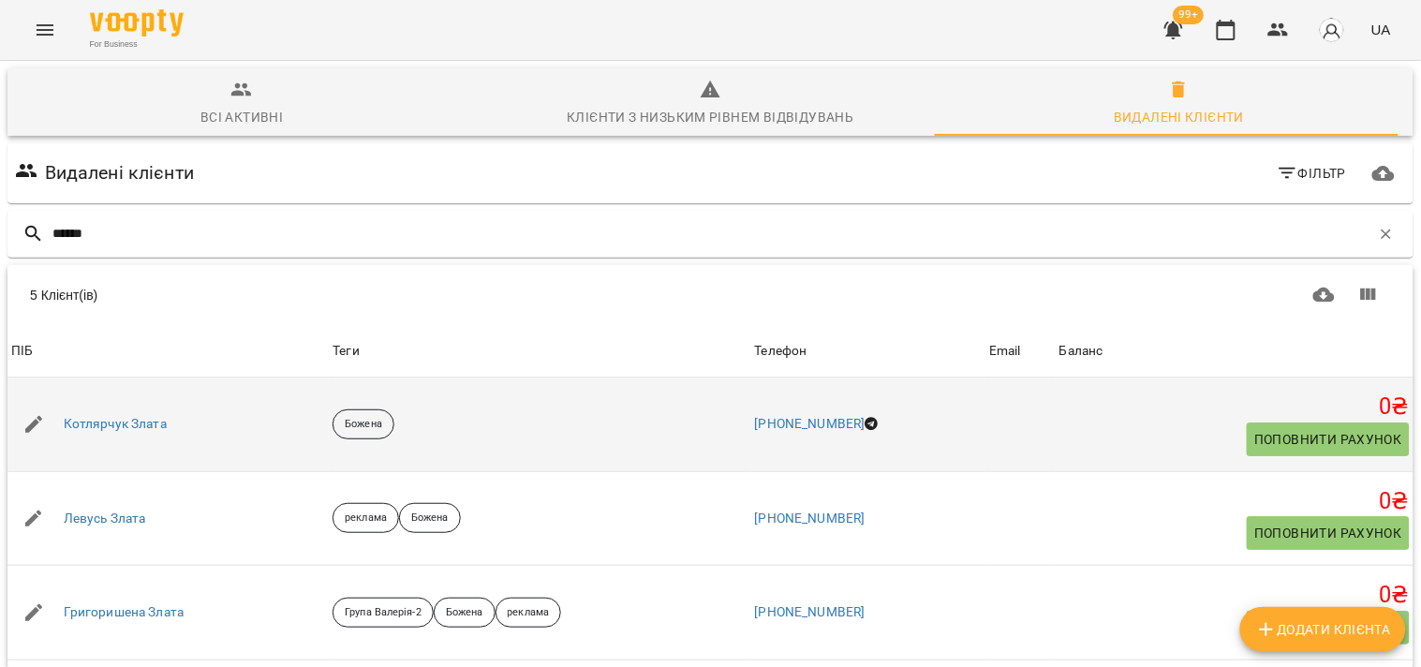
scroll to position [104, 0]
click at [117, 398] on div "Котлярчук Злата" at bounding box center [167, 424] width 321 height 52
click at [120, 415] on link "Котлярчук Злата" at bounding box center [115, 424] width 103 height 19
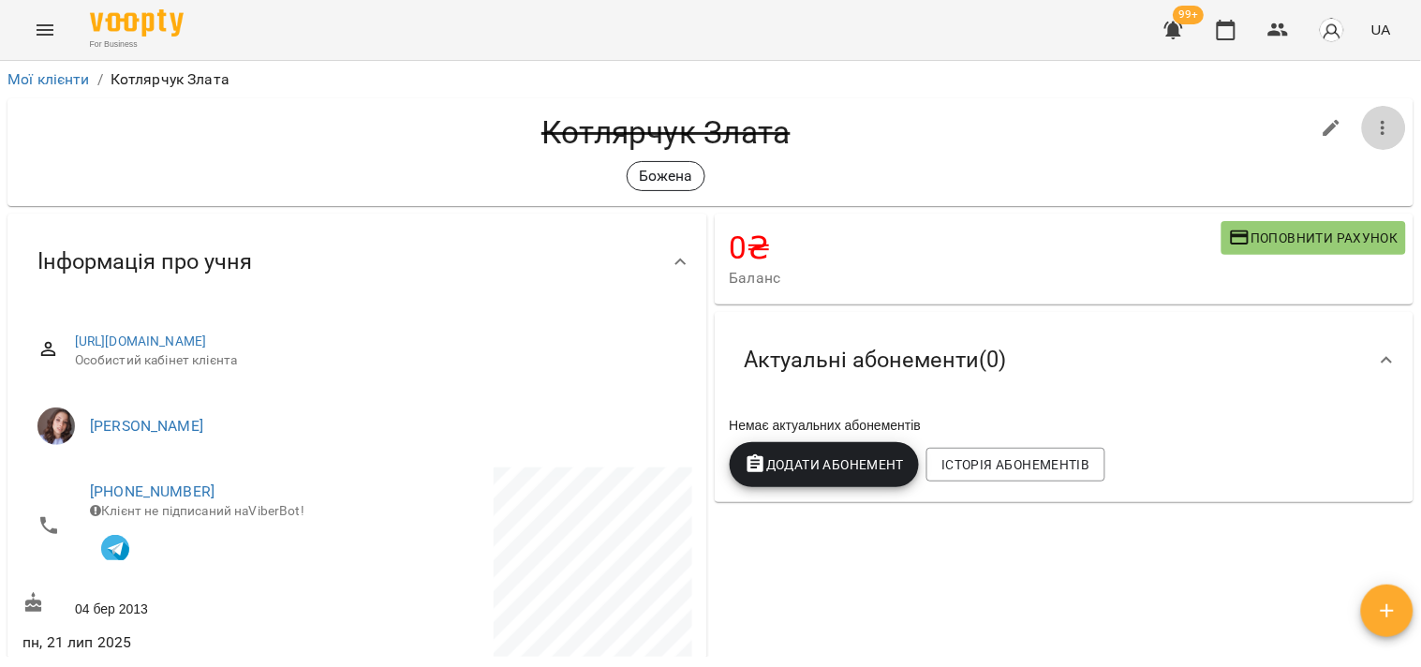
click at [1377, 117] on icon "button" at bounding box center [1384, 128] width 22 height 22
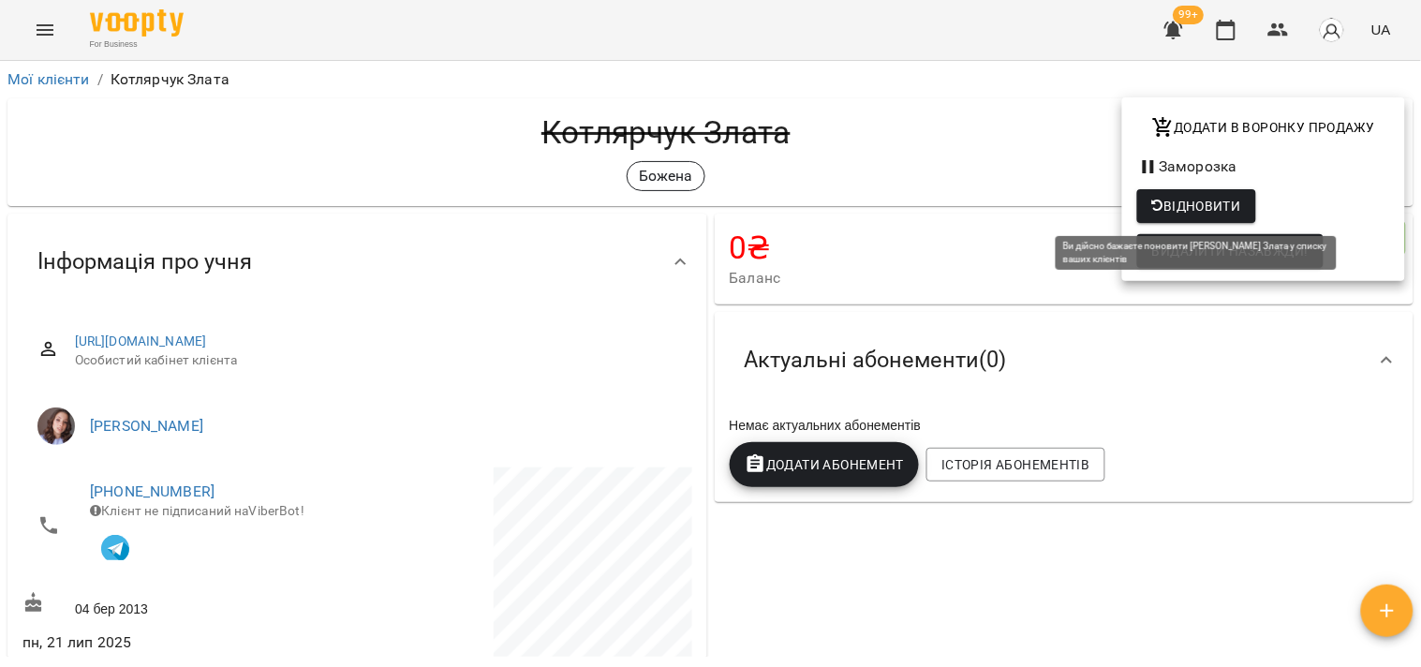
click at [1193, 203] on span "Відновити" at bounding box center [1197, 206] width 89 height 22
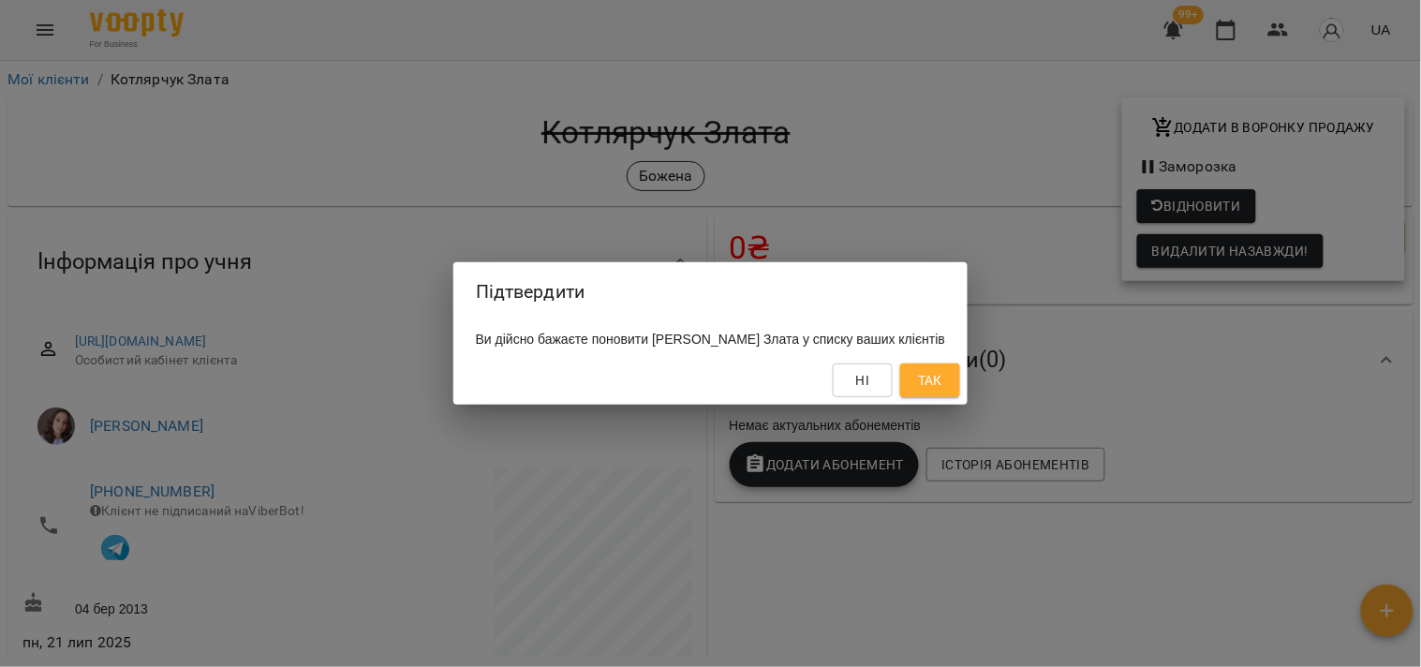
click at [960, 387] on button "Так" at bounding box center [930, 381] width 60 height 34
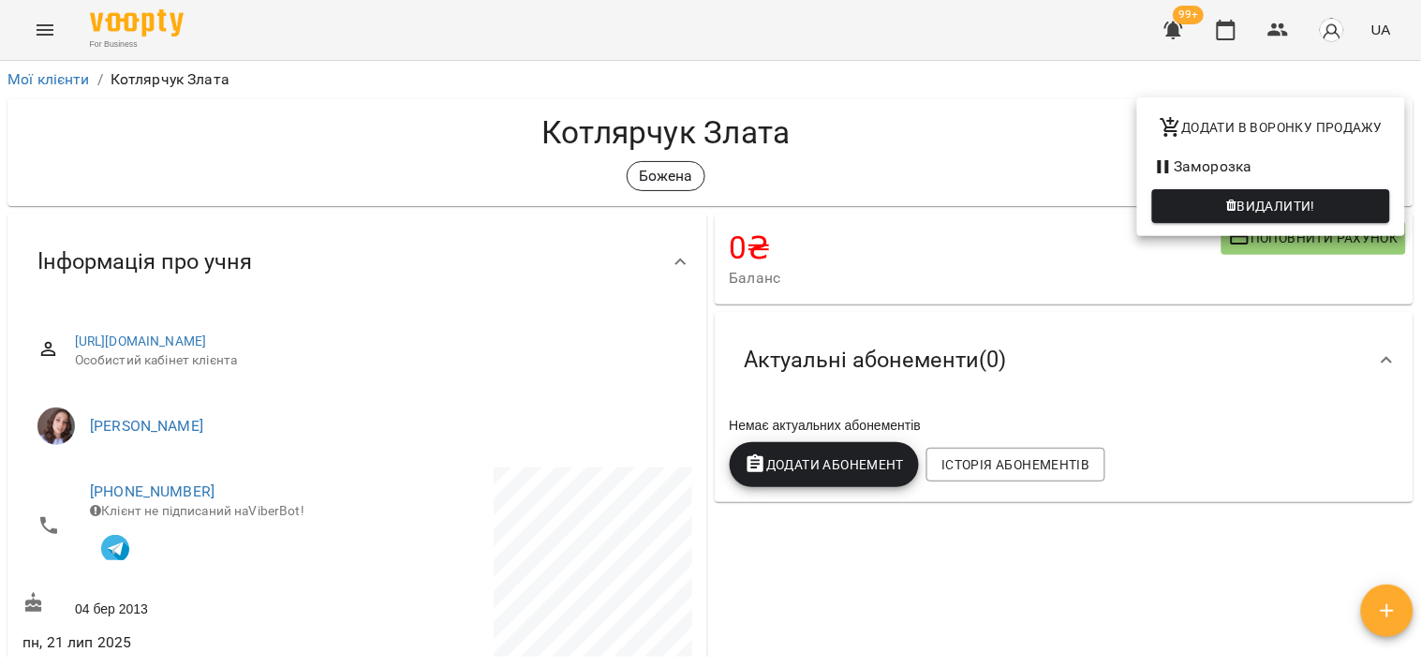
drag, startPoint x: 1277, startPoint y: 39, endPoint x: 1287, endPoint y: 56, distance: 19.8
click at [1279, 42] on div at bounding box center [710, 333] width 1421 height 667
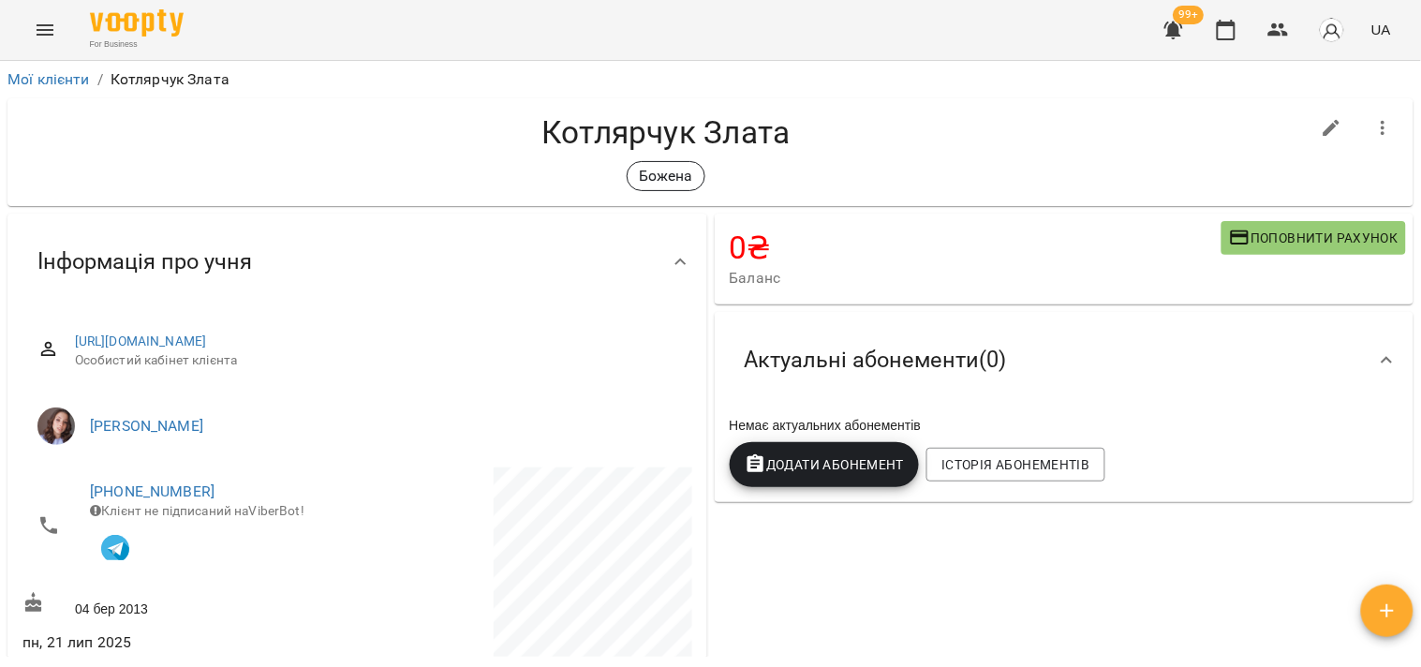
click at [1324, 128] on icon "button" at bounding box center [1332, 128] width 22 height 22
select select "**"
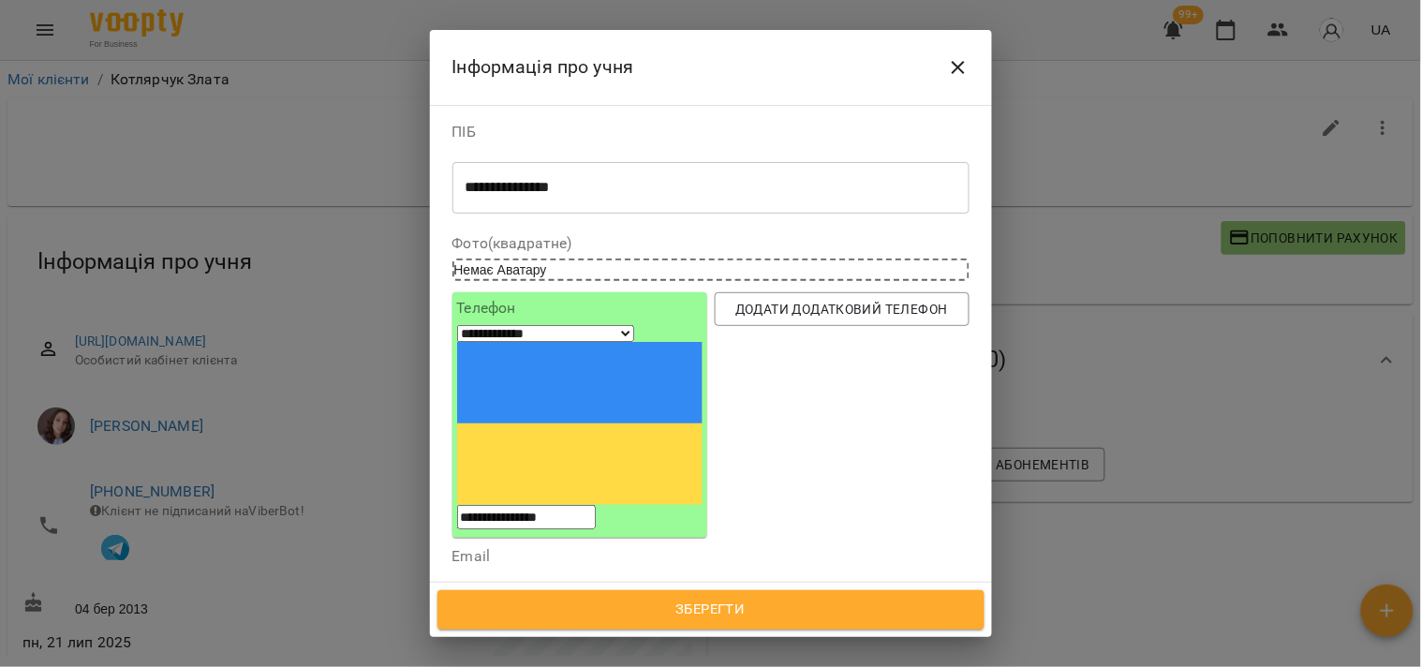
scroll to position [312, 0]
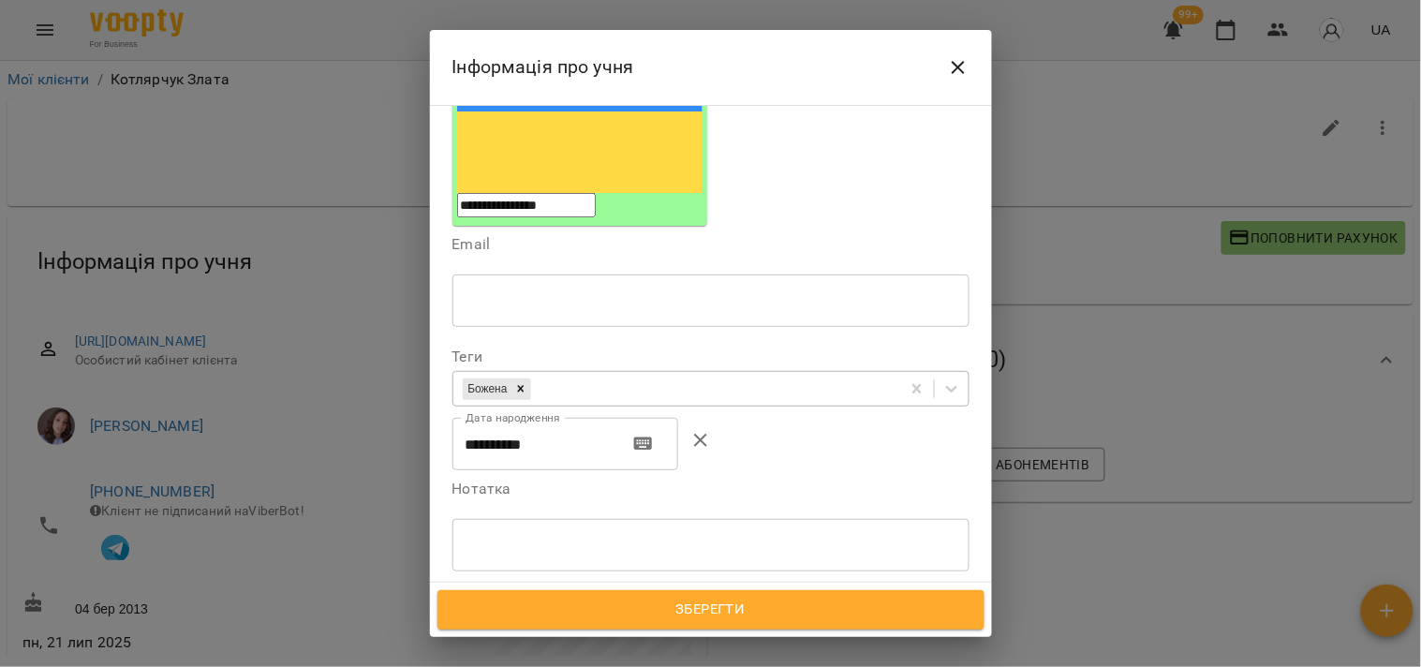
click at [660, 374] on div "[PERSON_NAME]" at bounding box center [677, 389] width 447 height 31
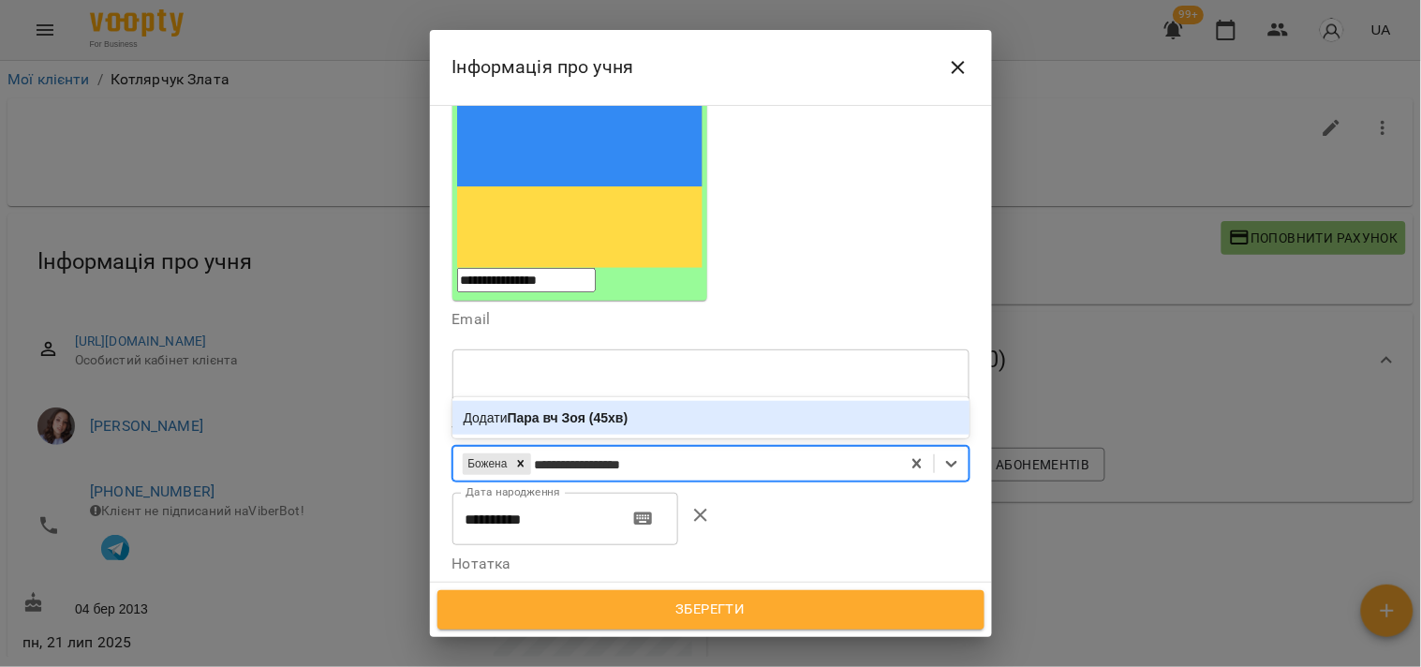
scroll to position [208, 0]
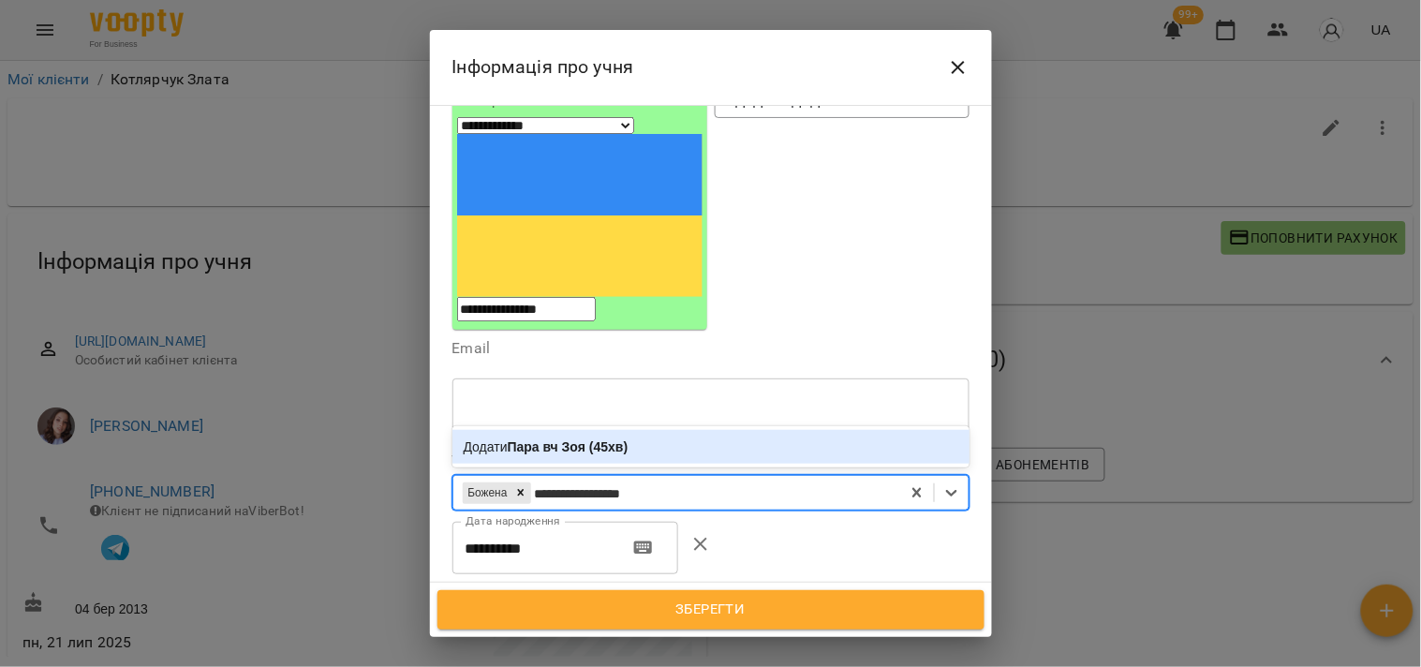
click at [579, 484] on input "**********" at bounding box center [602, 493] width 134 height 19
type input "**********"
click at [718, 430] on div "Додати Пара-1 вч Зоя (45хв)" at bounding box center [711, 447] width 517 height 34
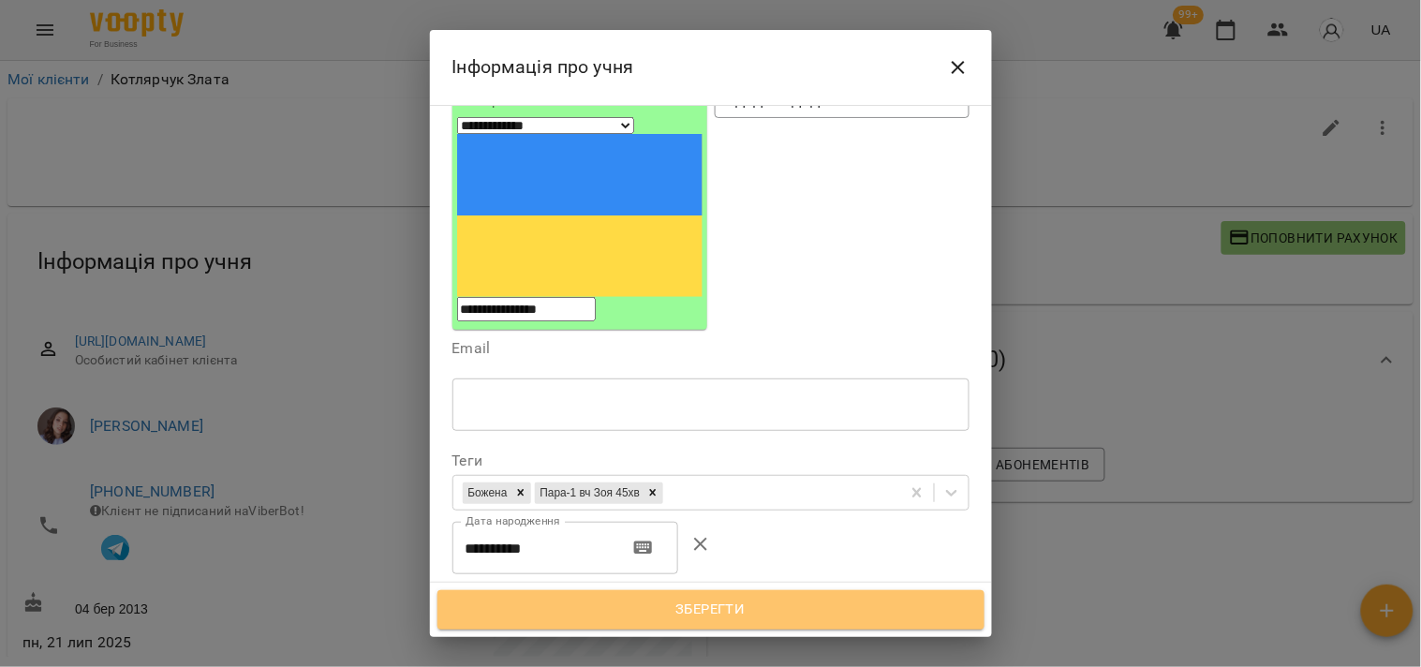
click at [734, 616] on span "Зберегти" at bounding box center [711, 610] width 506 height 24
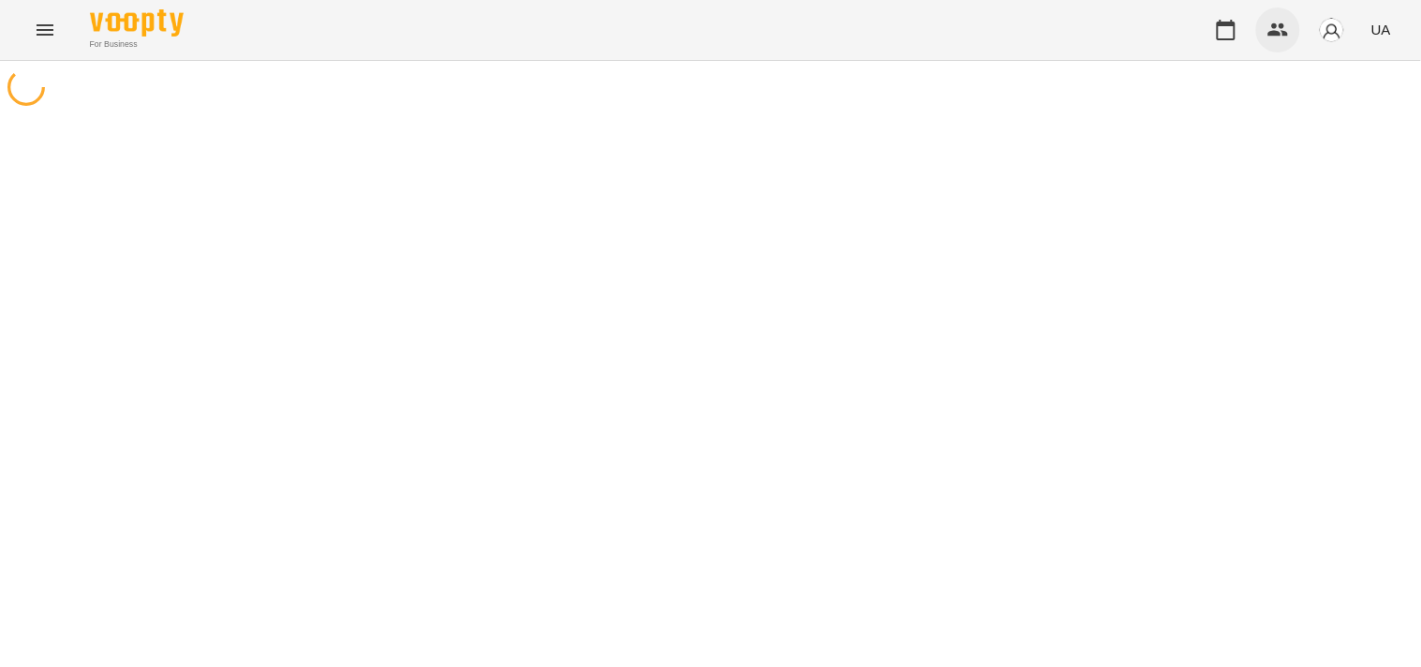
click at [1279, 48] on button "button" at bounding box center [1279, 29] width 45 height 45
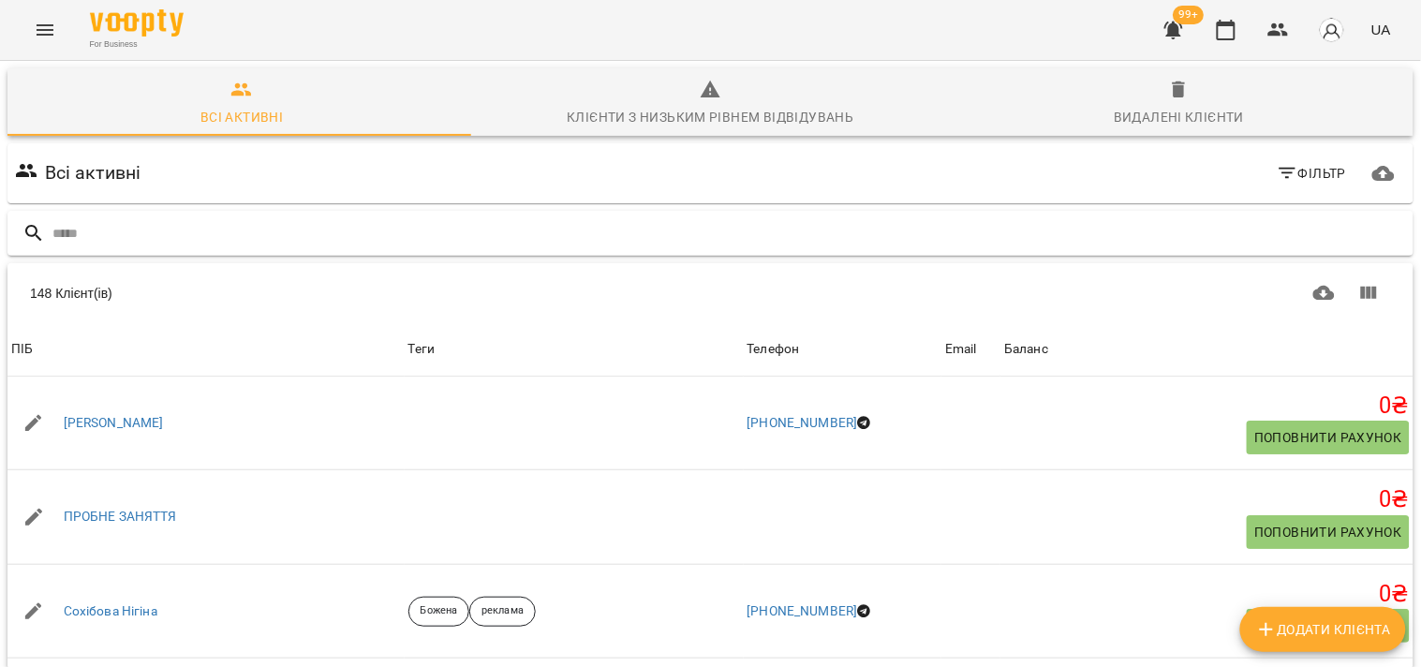
click at [811, 228] on input "text" at bounding box center [729, 233] width 1354 height 31
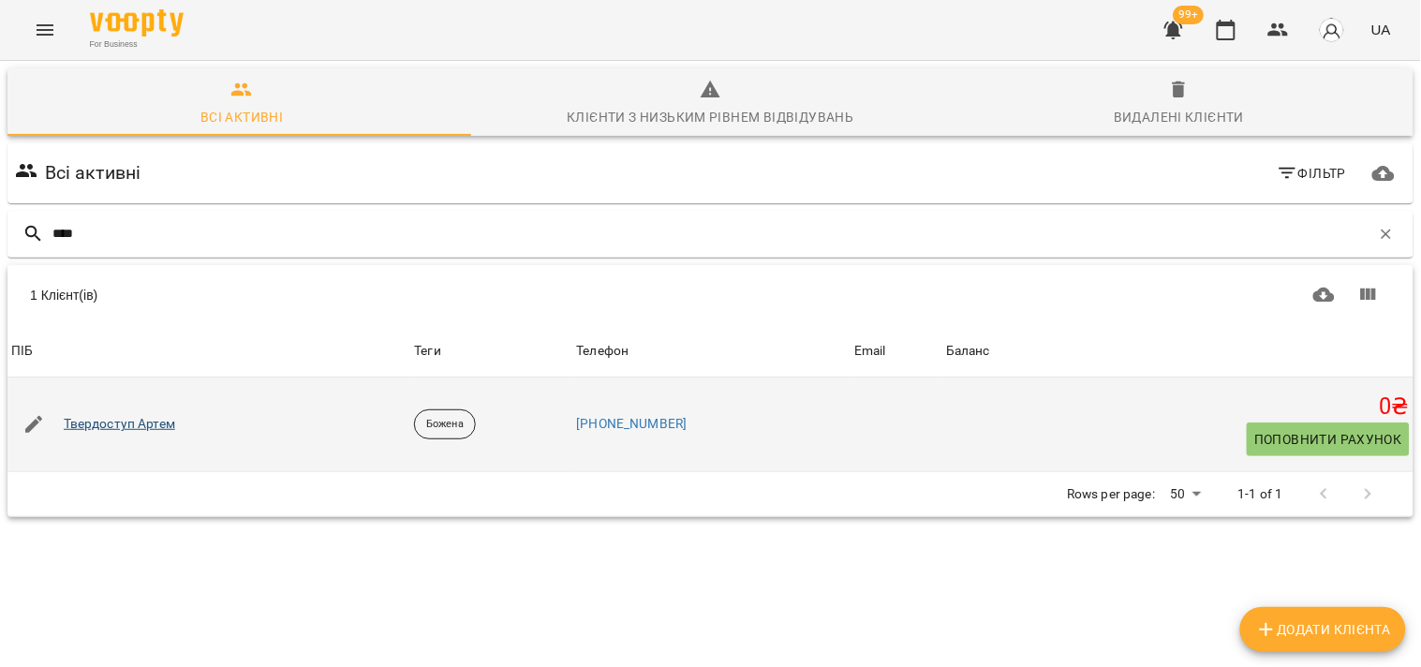
type input "****"
click at [157, 422] on link "[PERSON_NAME]" at bounding box center [120, 424] width 112 height 19
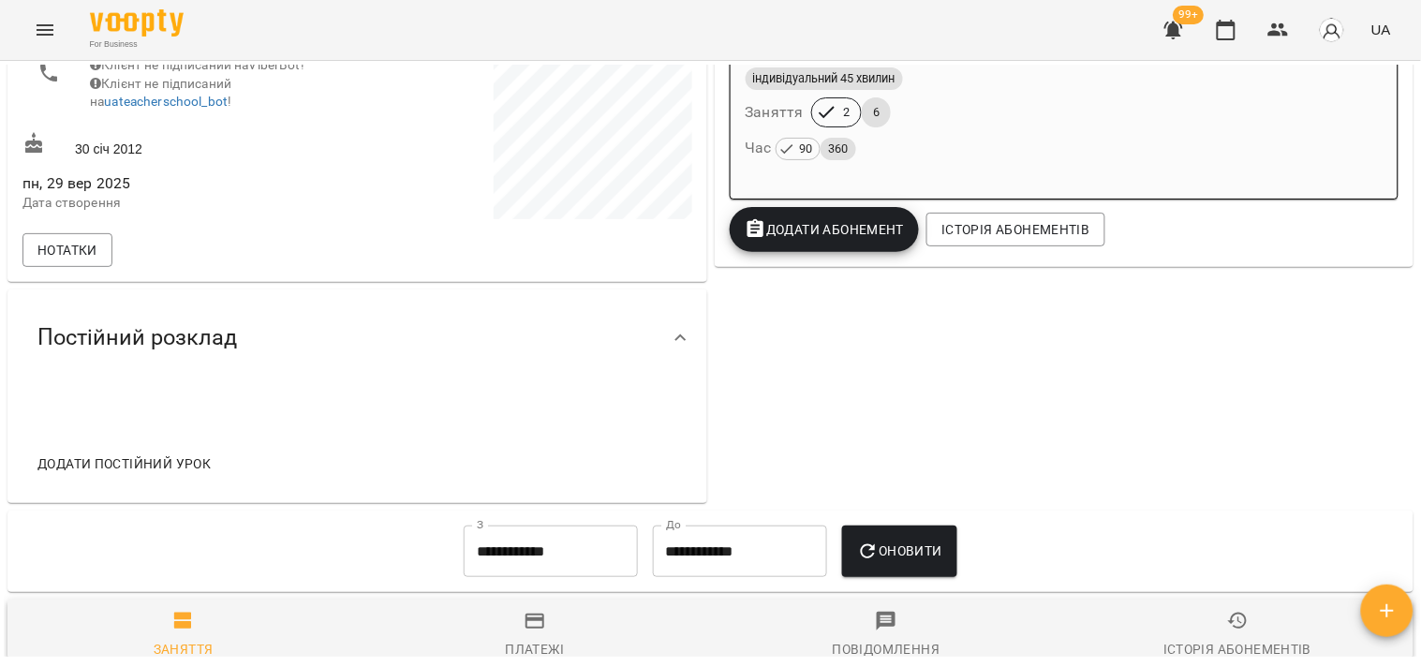
scroll to position [478, 0]
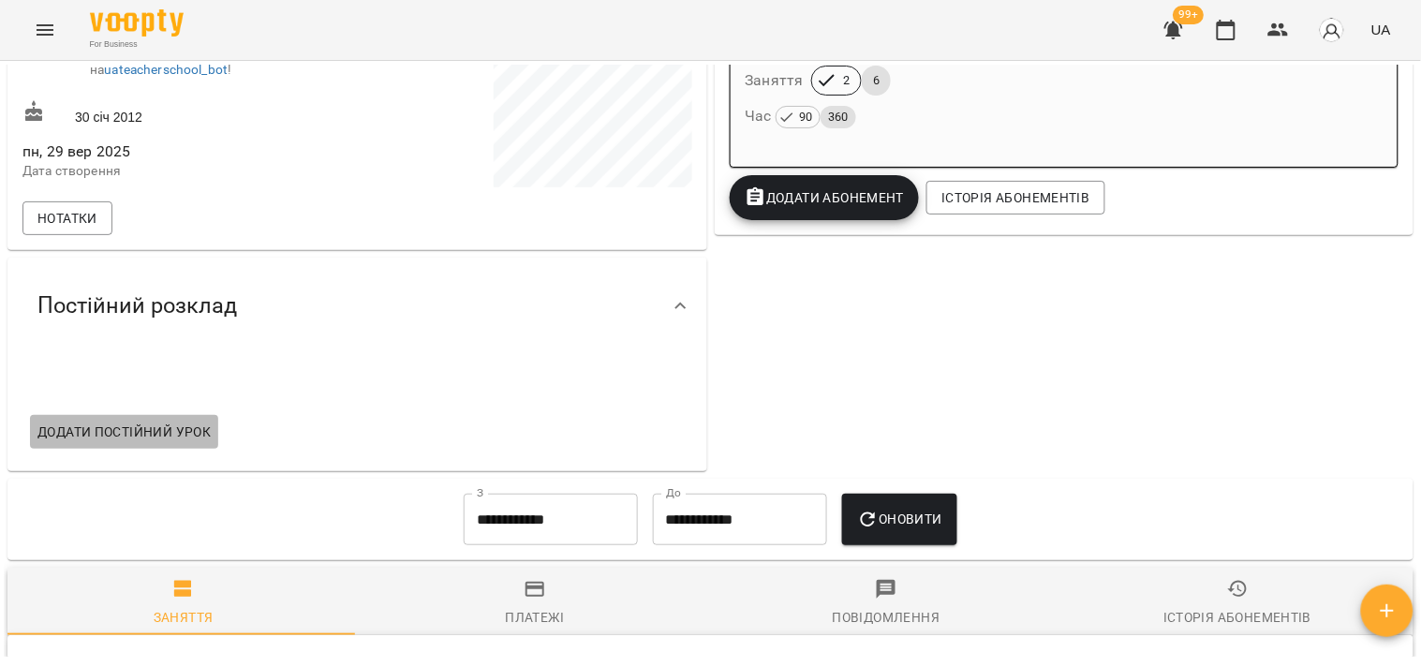
click at [194, 438] on span "Додати постійний урок" at bounding box center [123, 432] width 173 height 22
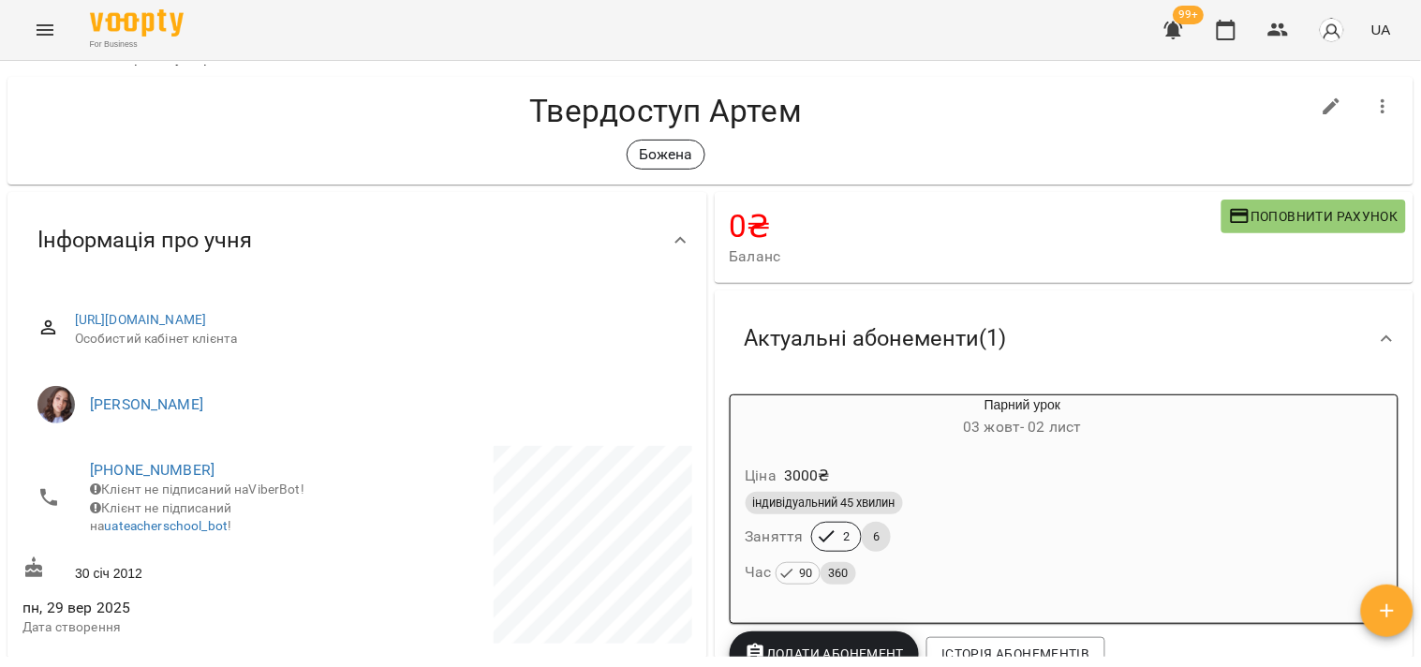
scroll to position [0, 0]
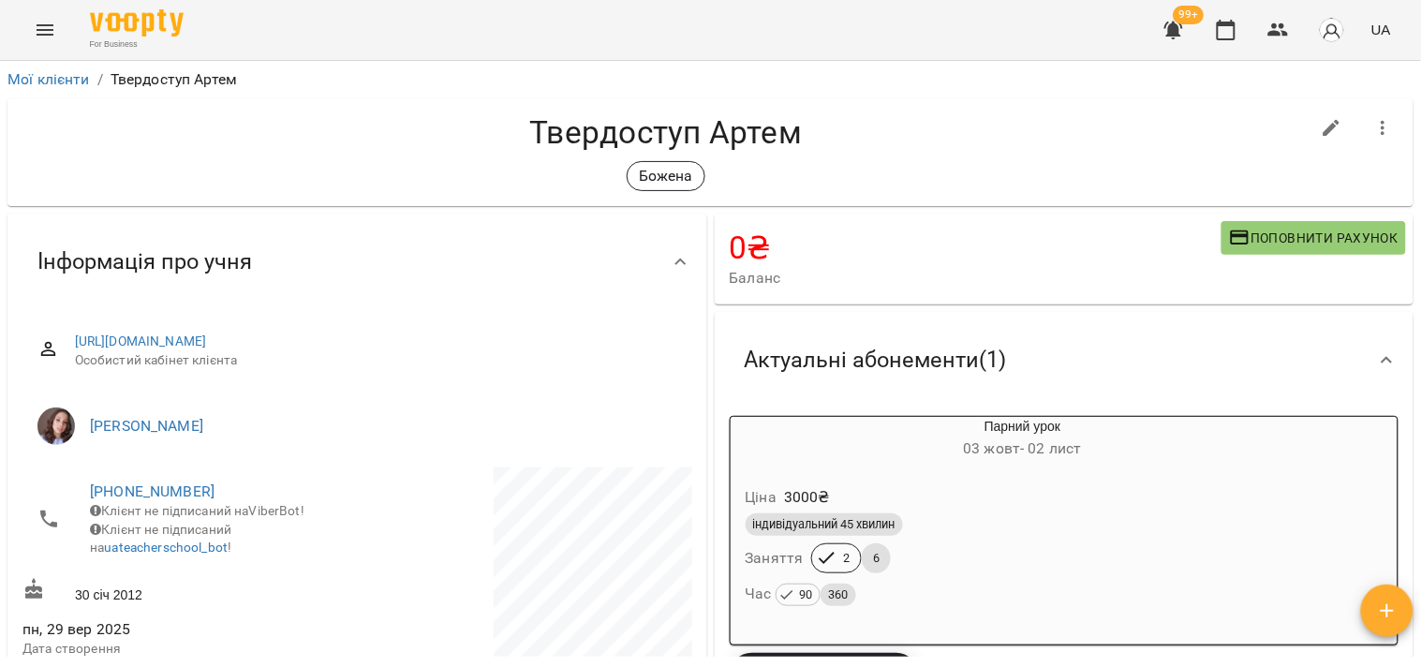
click at [1331, 118] on button "button" at bounding box center [1332, 128] width 45 height 45
select select "**"
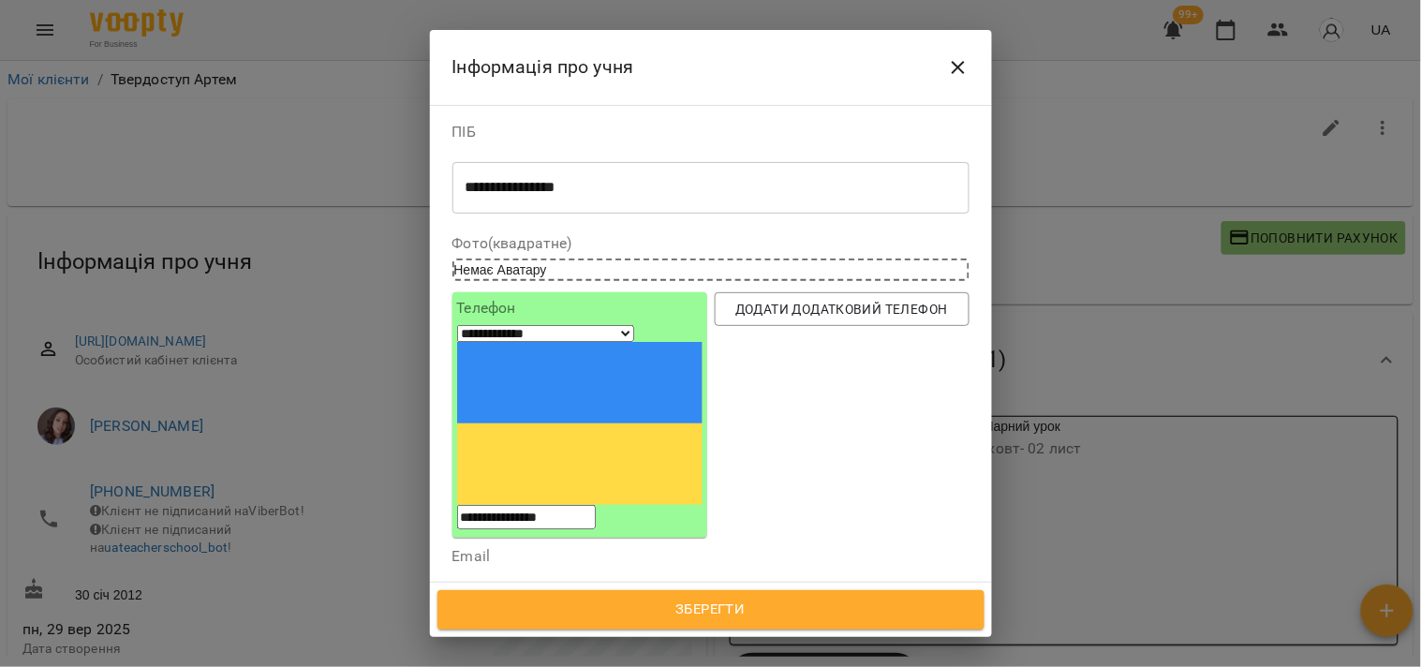
scroll to position [104, 0]
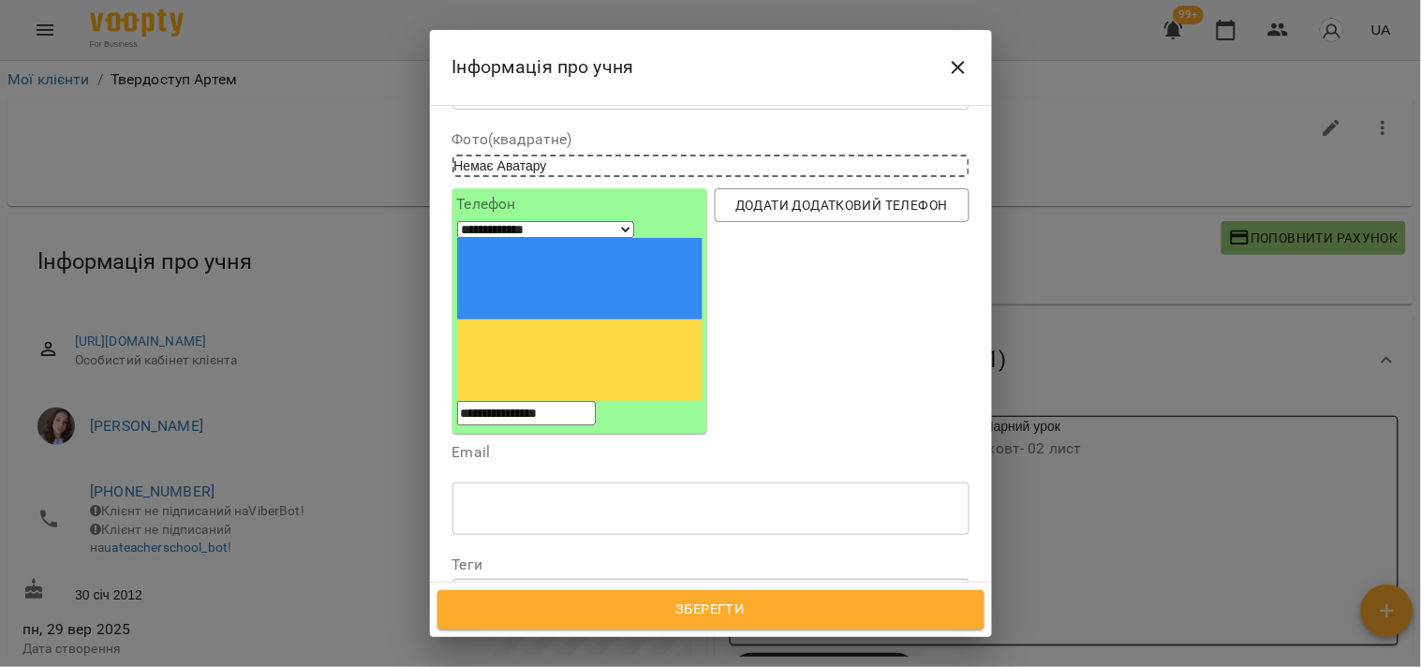
click at [558, 582] on div "[PERSON_NAME]" at bounding box center [677, 597] width 447 height 31
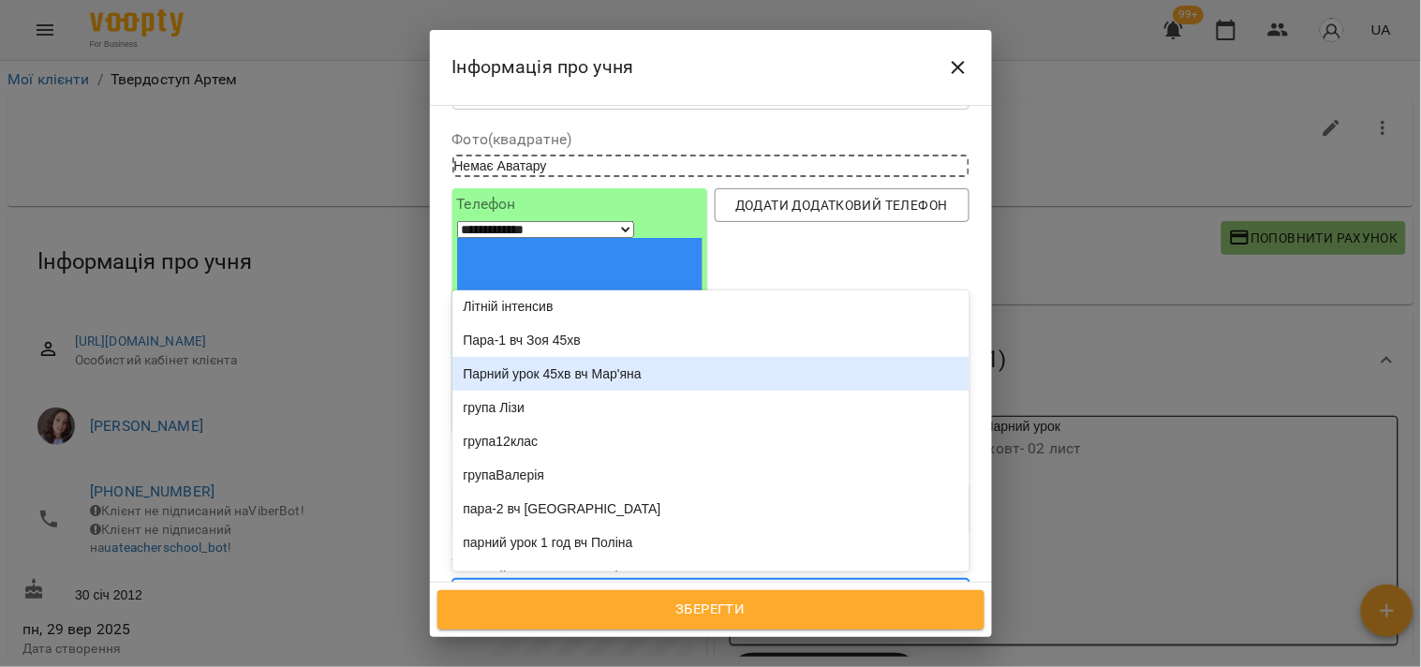
scroll to position [203, 0]
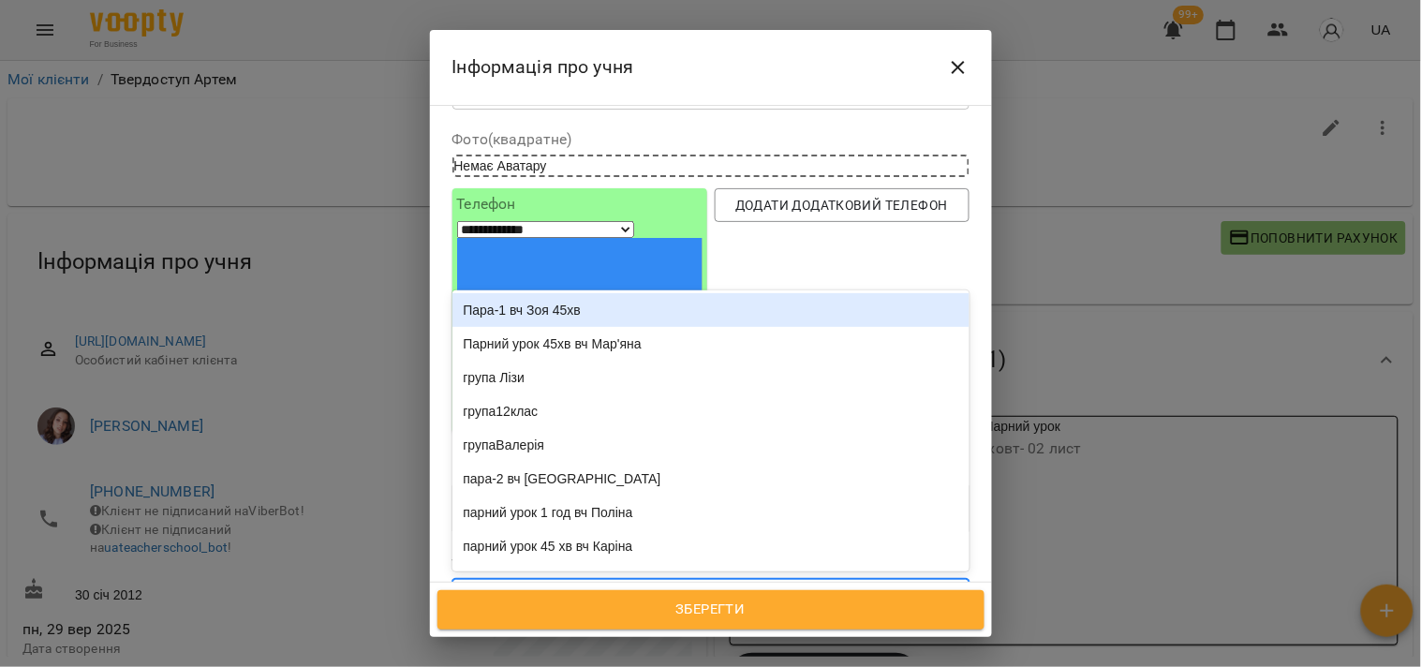
click at [543, 293] on div "Пара-1 вч Зоя 45хв" at bounding box center [711, 310] width 517 height 34
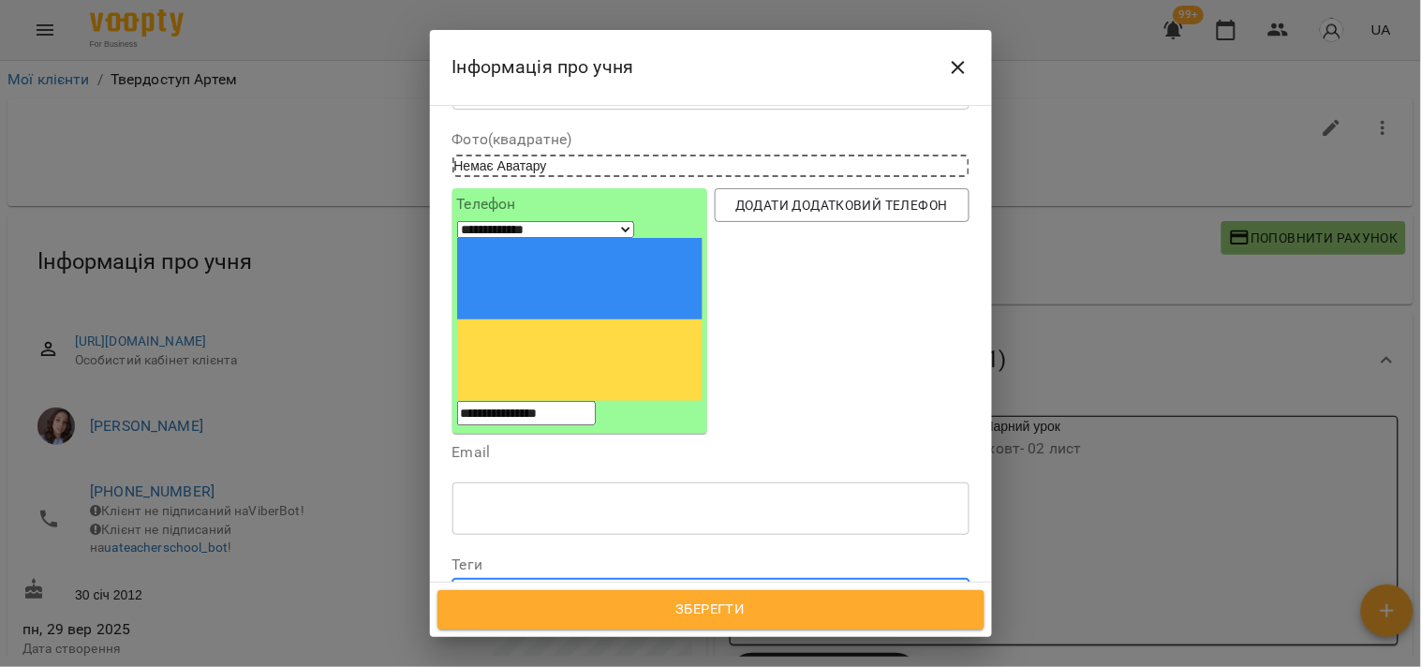
click at [653, 615] on span "Зберегти" at bounding box center [711, 610] width 506 height 24
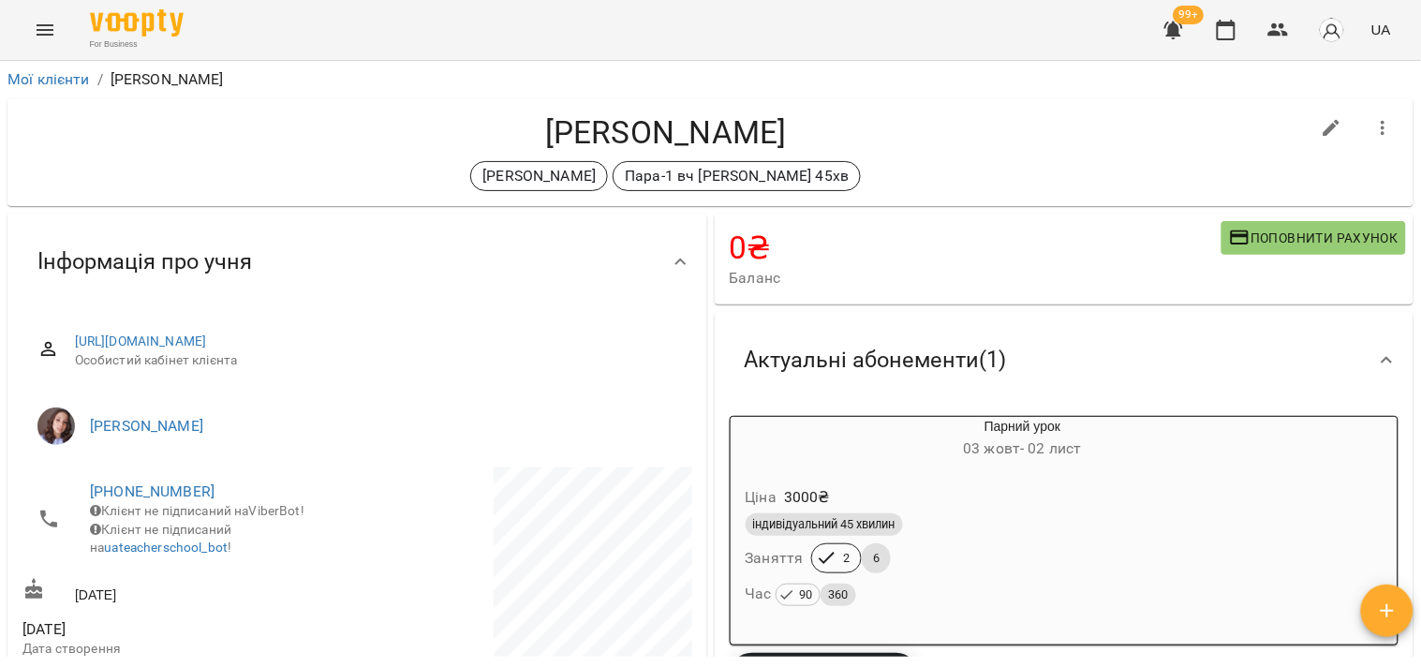
click at [48, 24] on icon "Menu" at bounding box center [45, 29] width 17 height 11
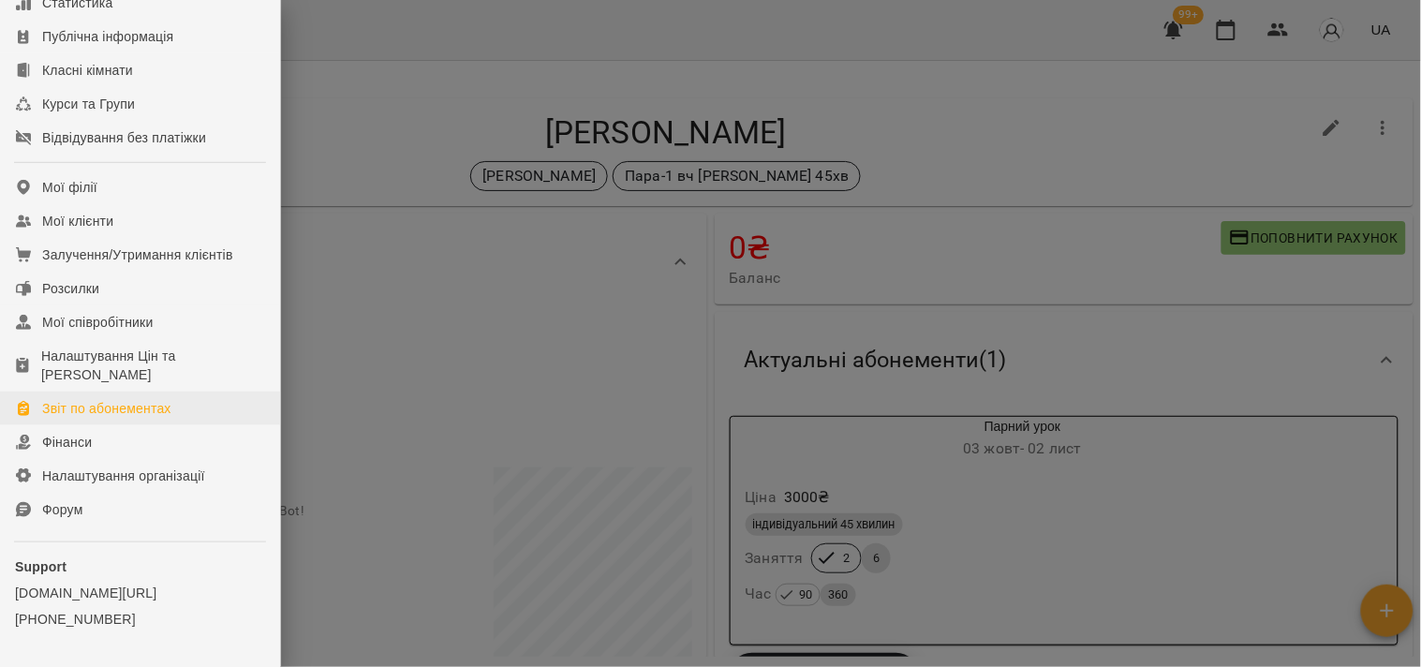
scroll to position [160, 0]
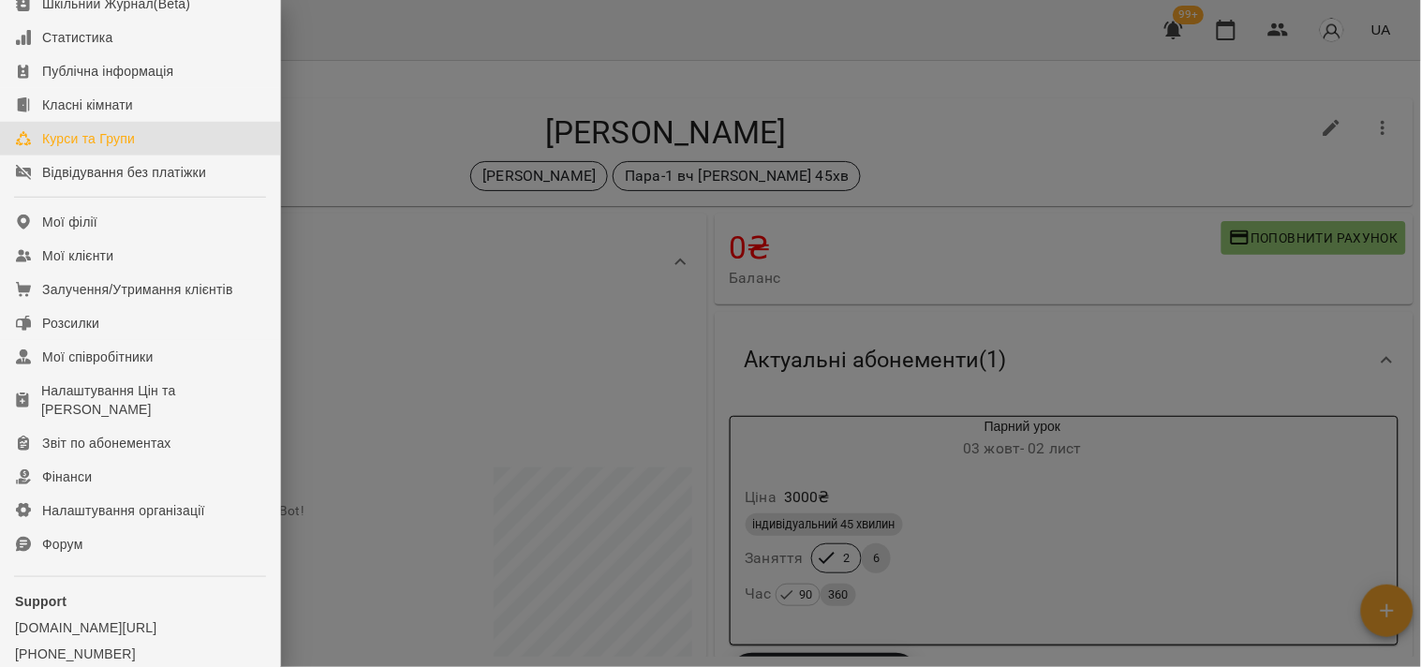
click at [88, 148] on div "Курси та Групи" at bounding box center [88, 138] width 93 height 19
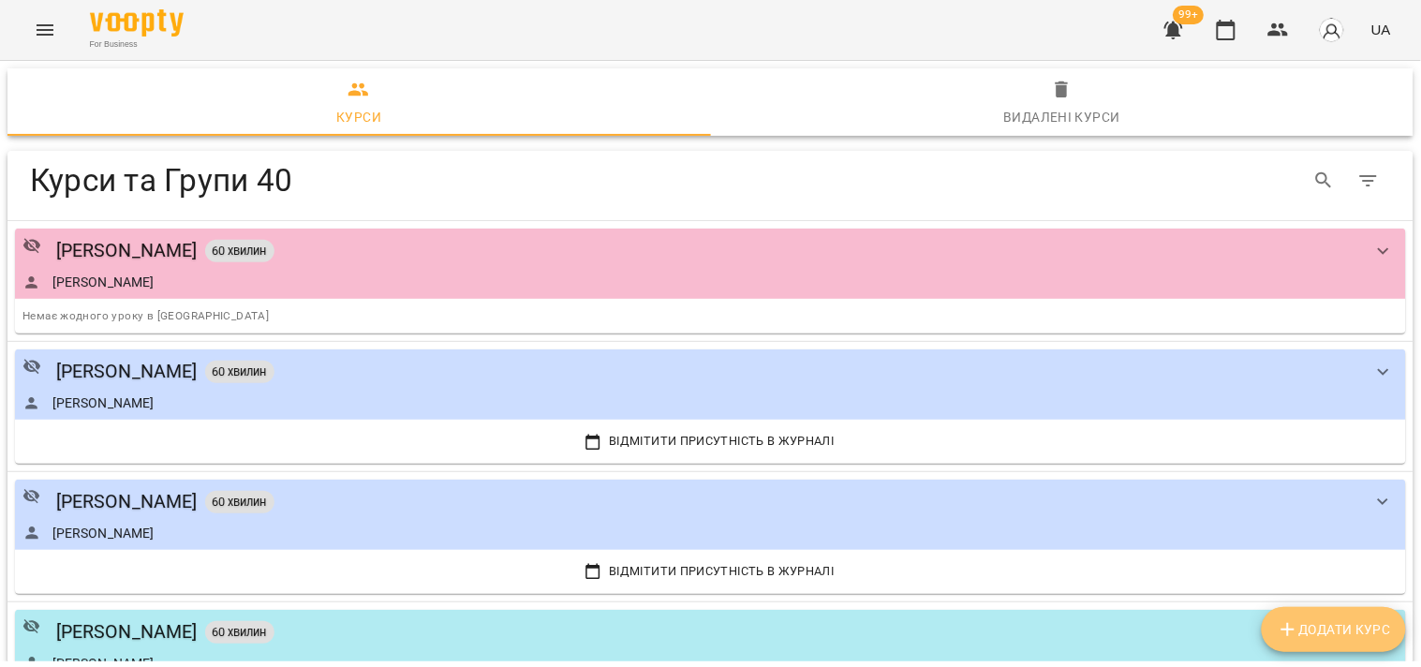
click at [1316, 634] on span "Додати Курс" at bounding box center [1334, 629] width 114 height 22
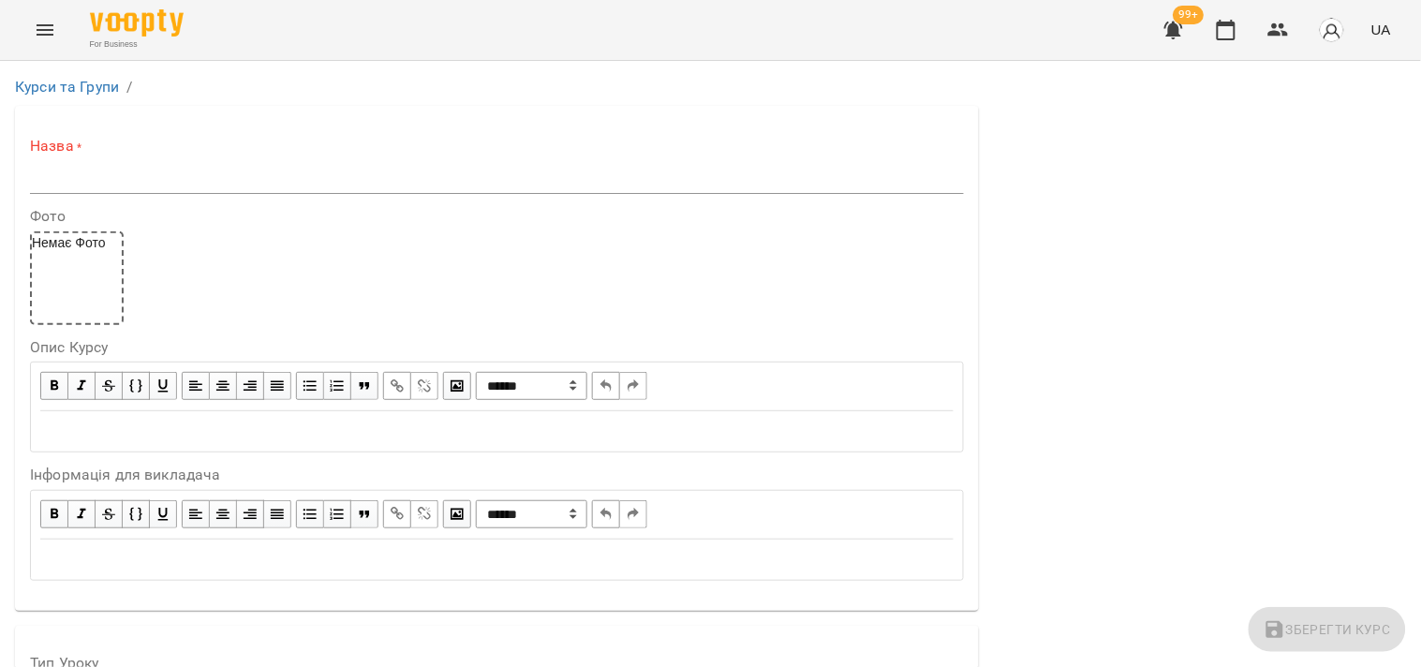
click at [124, 186] on input "text" at bounding box center [497, 179] width 934 height 30
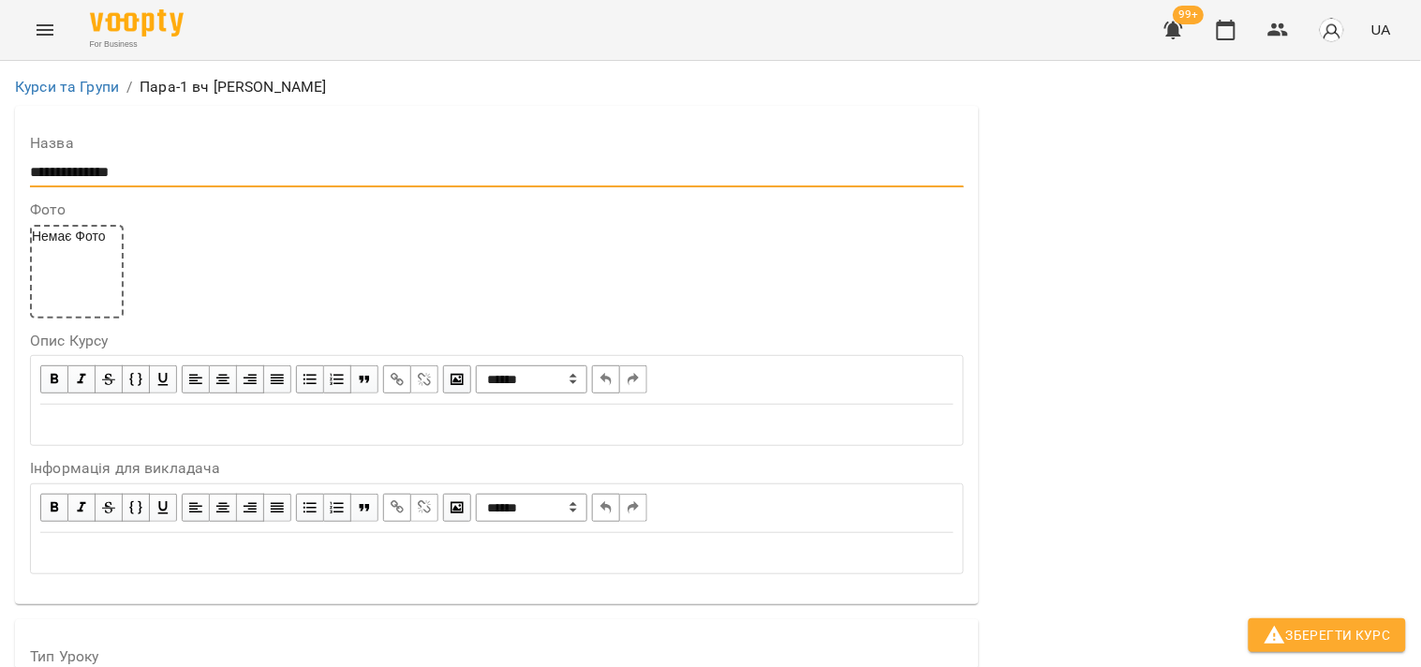
scroll to position [416, 0]
type input "**********"
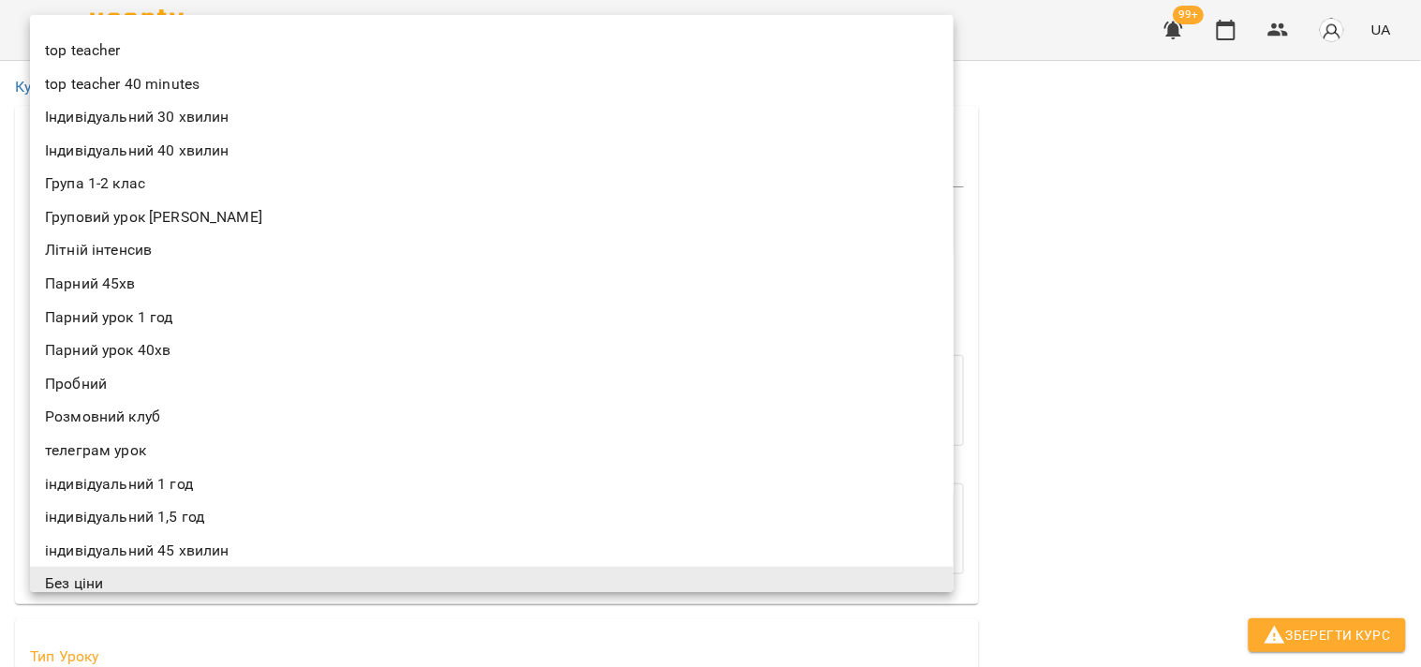
scroll to position [7, 0]
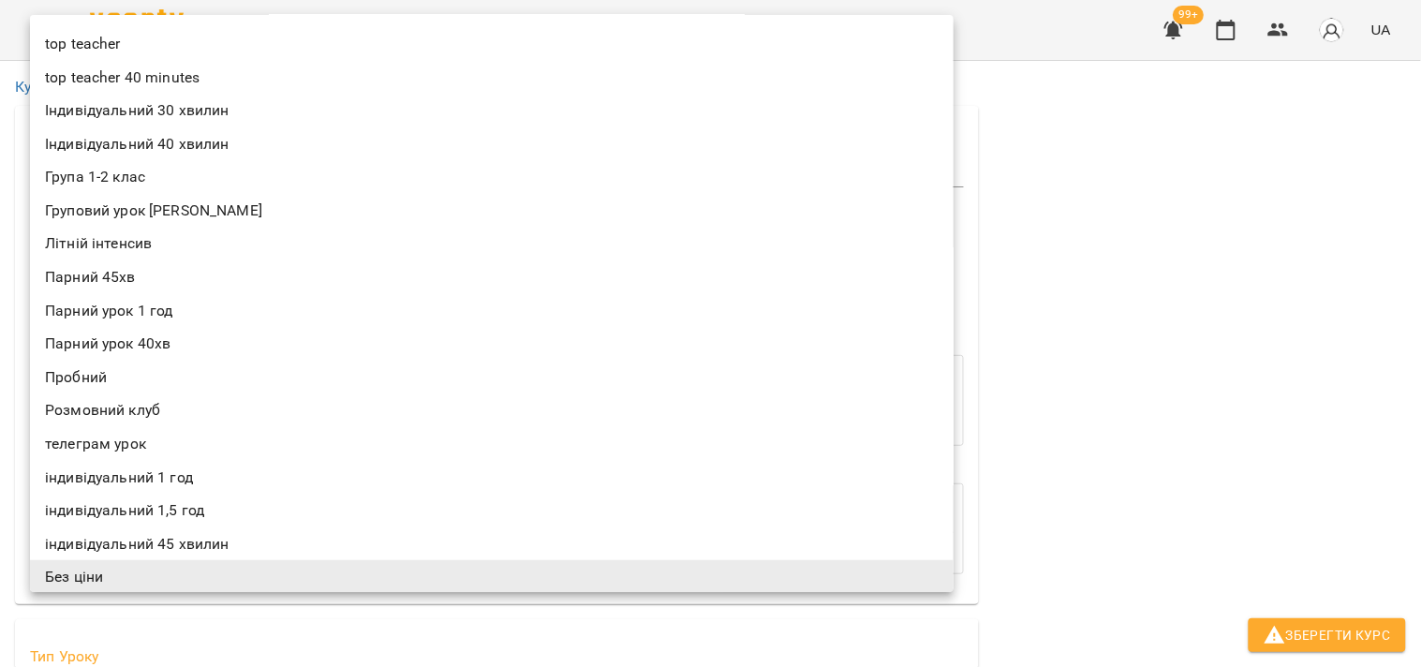
click at [89, 278] on li "Парний 45хв" at bounding box center [492, 277] width 924 height 34
type input "**********"
type input "**"
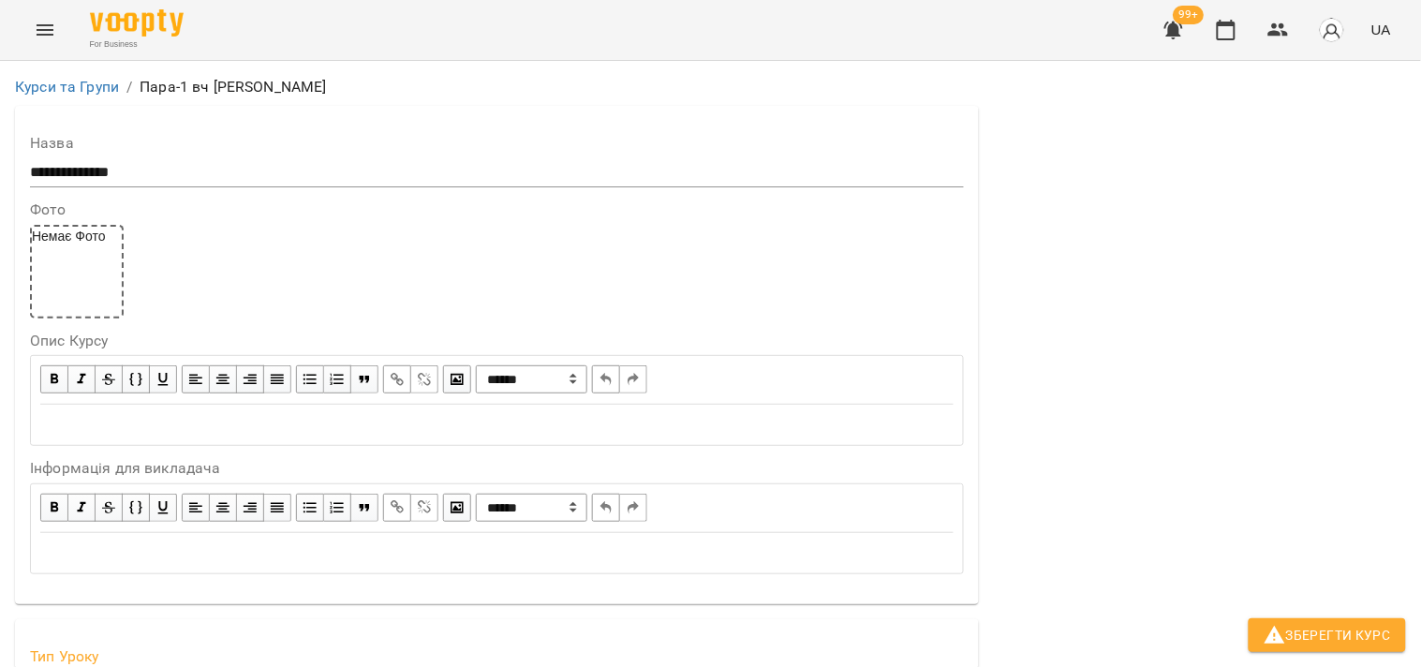
scroll to position [520, 0]
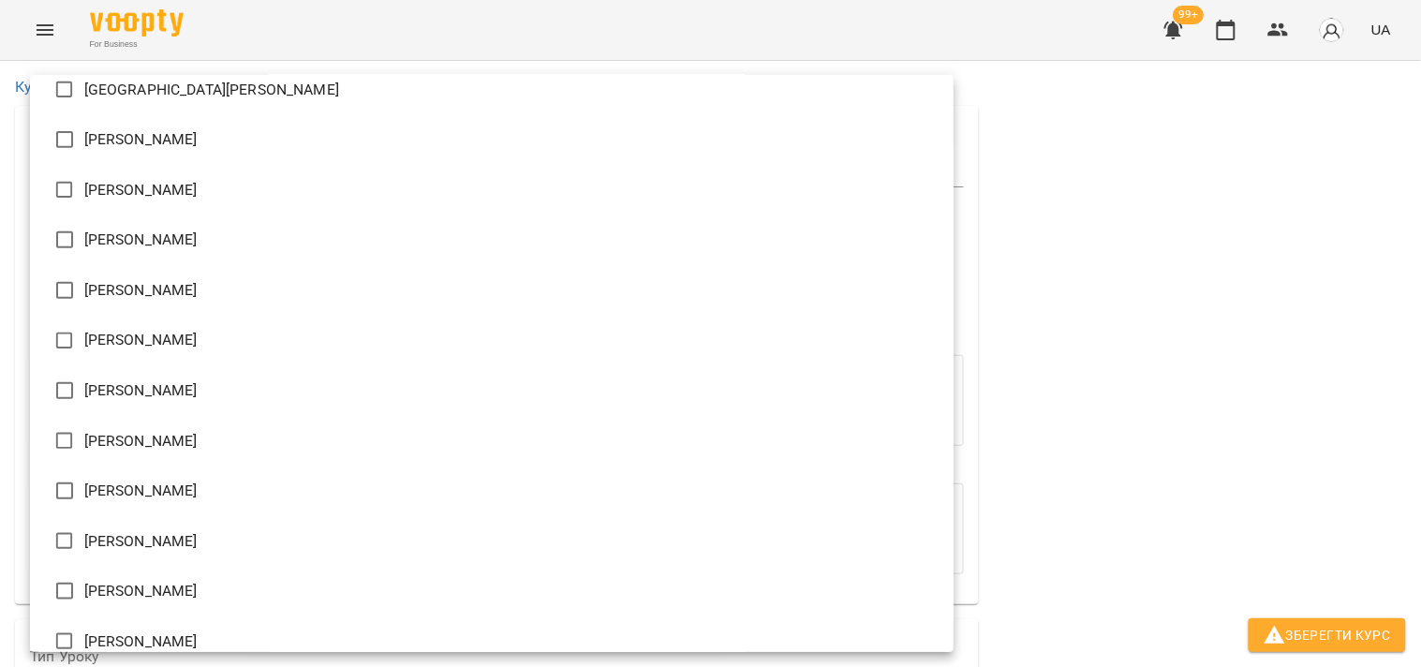
scroll to position [0, 0]
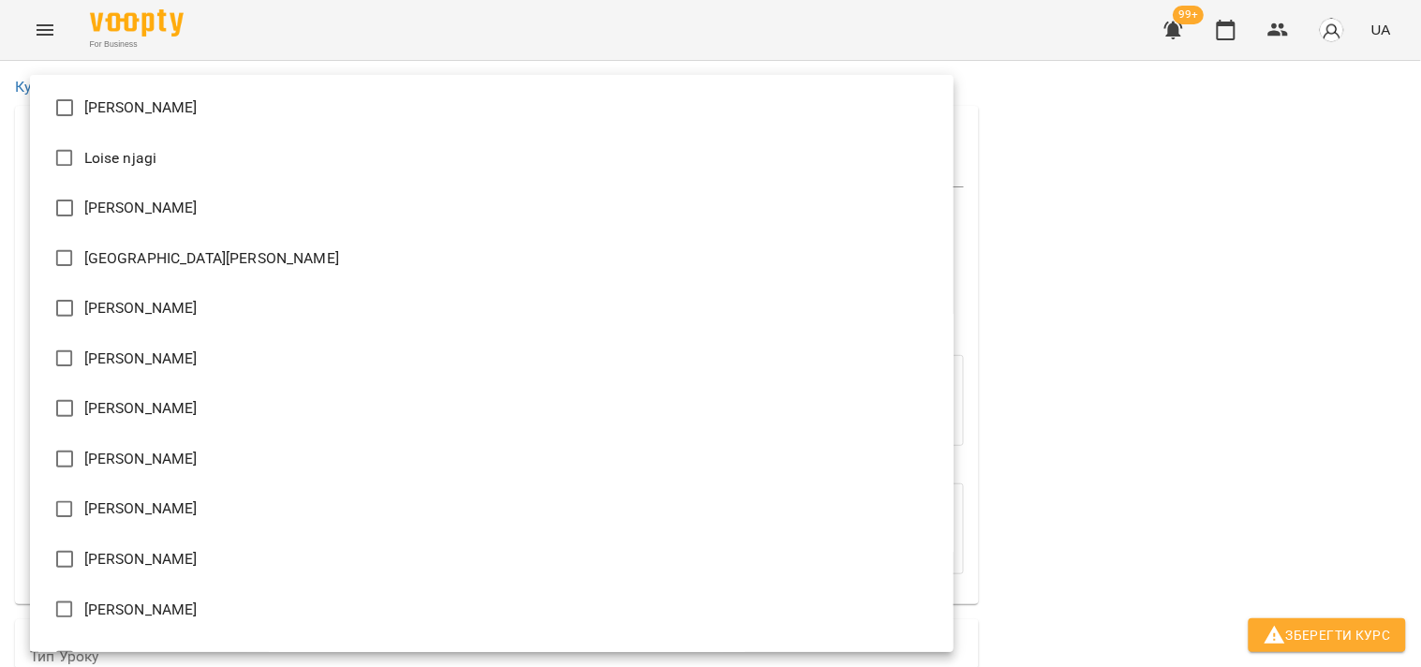
type input "**********"
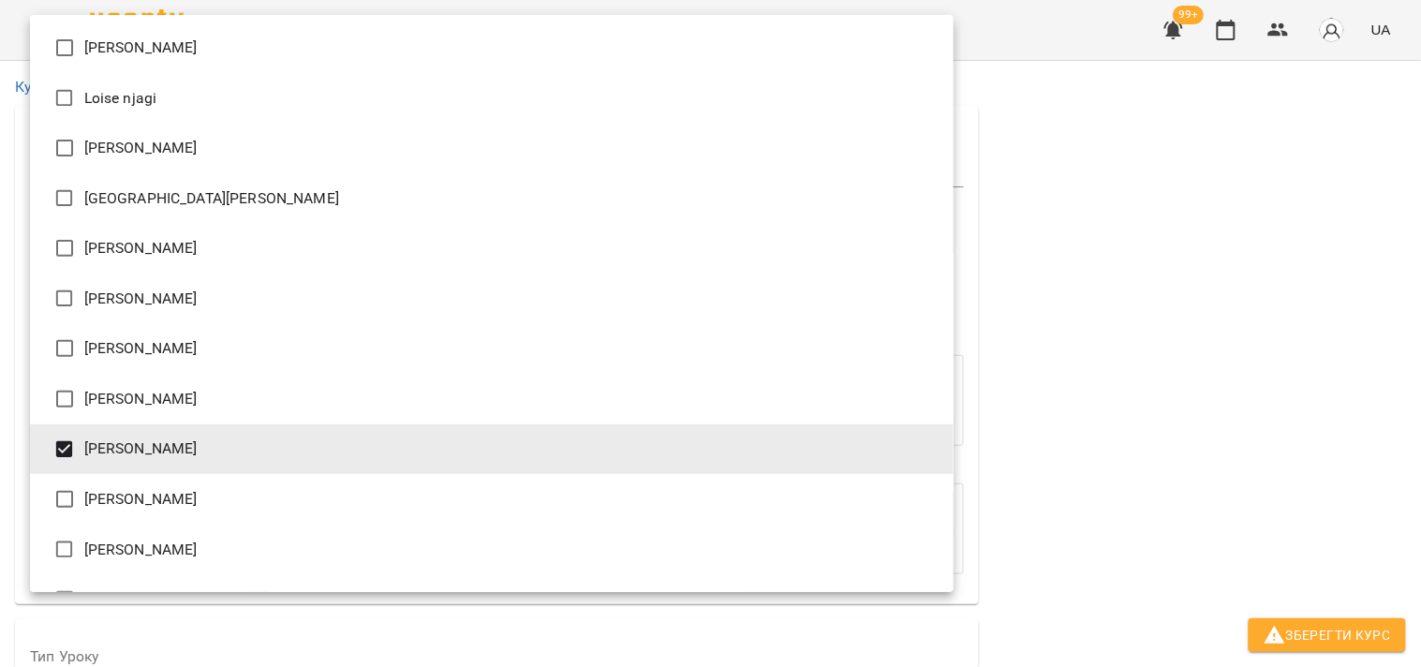
click at [1061, 394] on div at bounding box center [710, 333] width 1421 height 667
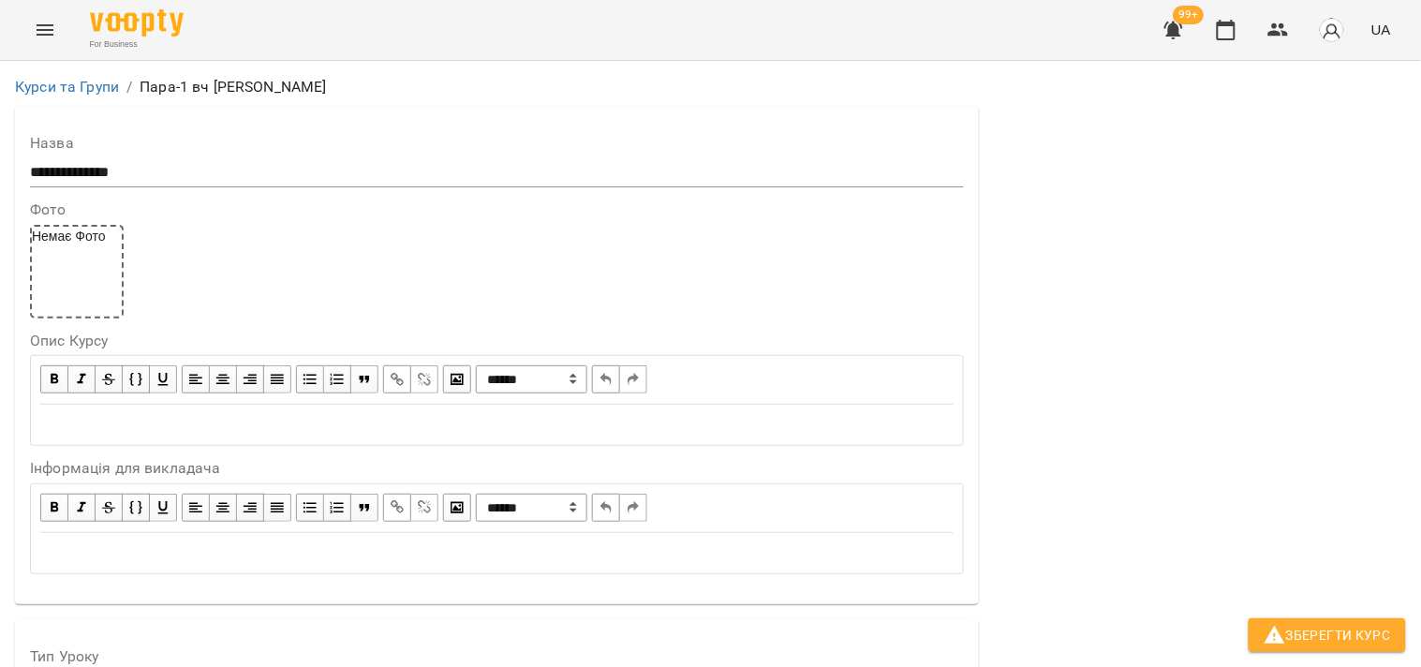
scroll to position [832, 0]
type input "*"
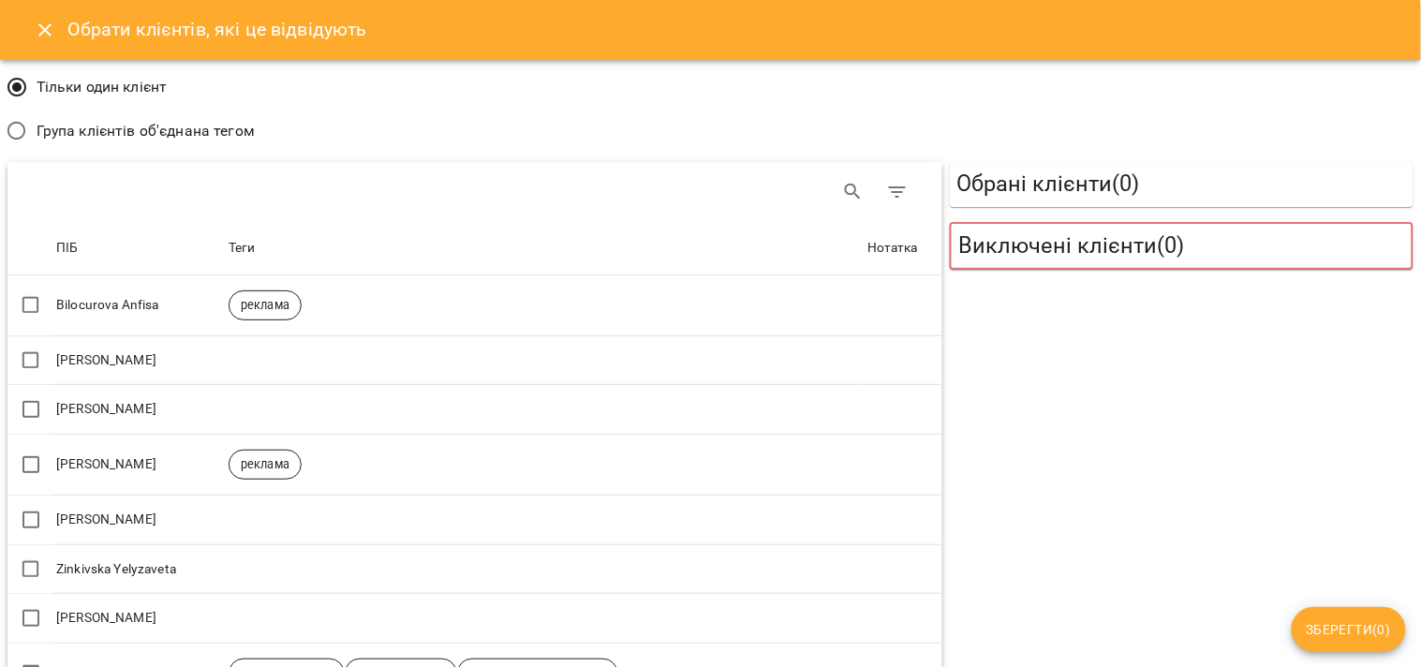
click at [241, 125] on span "Група клієнтів об'єднана тегом" at bounding box center [146, 131] width 218 height 22
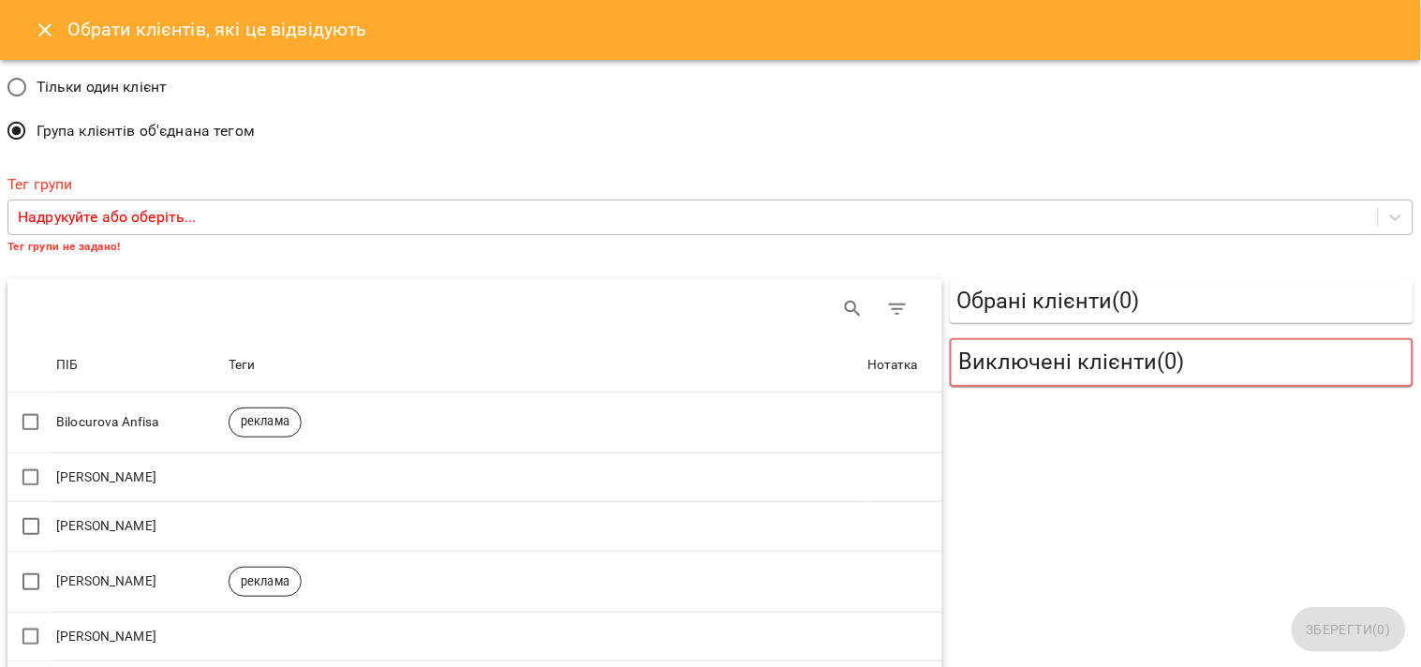
click at [183, 211] on p "Надрукуйте або оберіть..." at bounding box center [107, 217] width 179 height 22
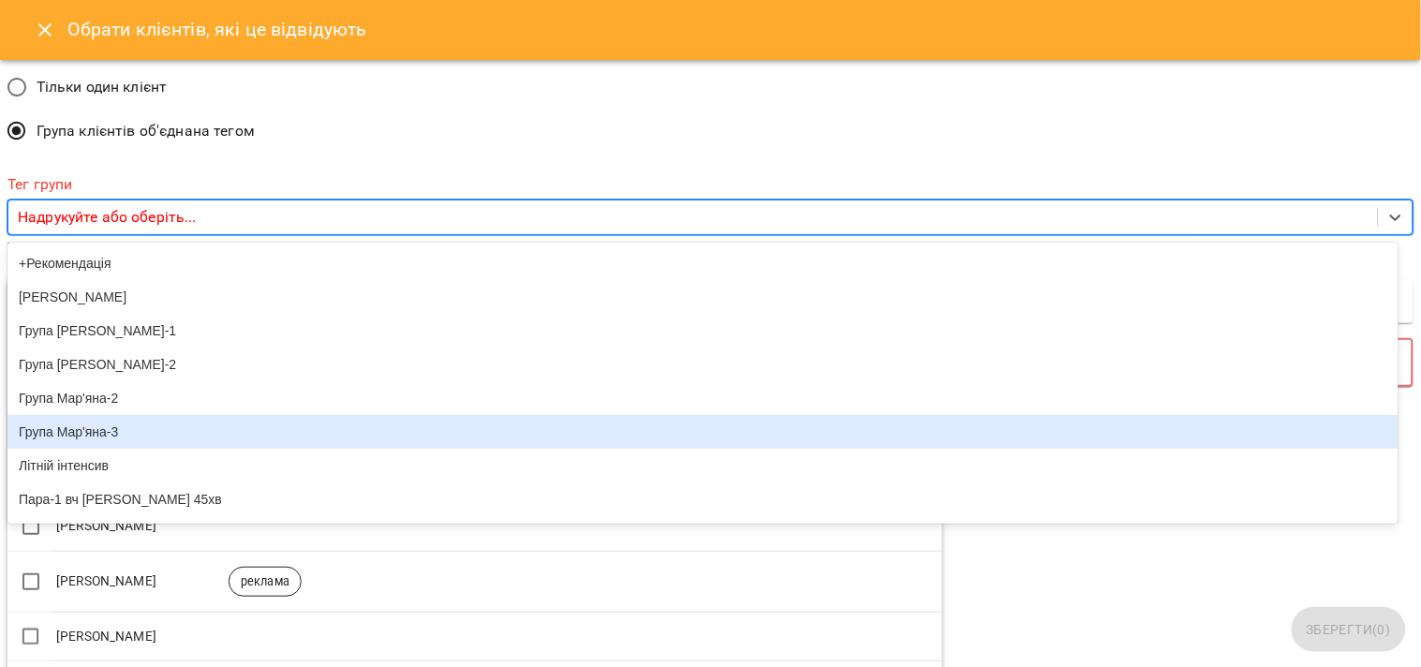
scroll to position [104, 0]
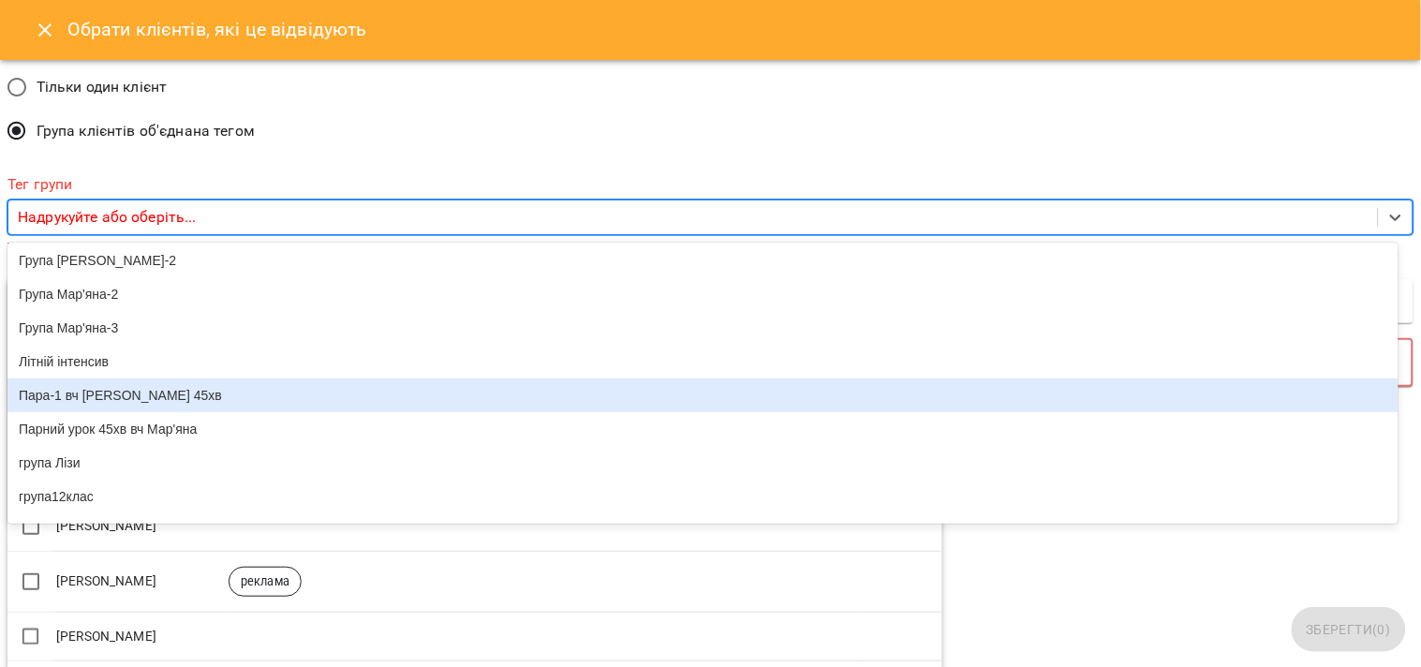
click at [111, 410] on div "Пара-1 вч Зоя 45хв" at bounding box center [703, 396] width 1392 height 34
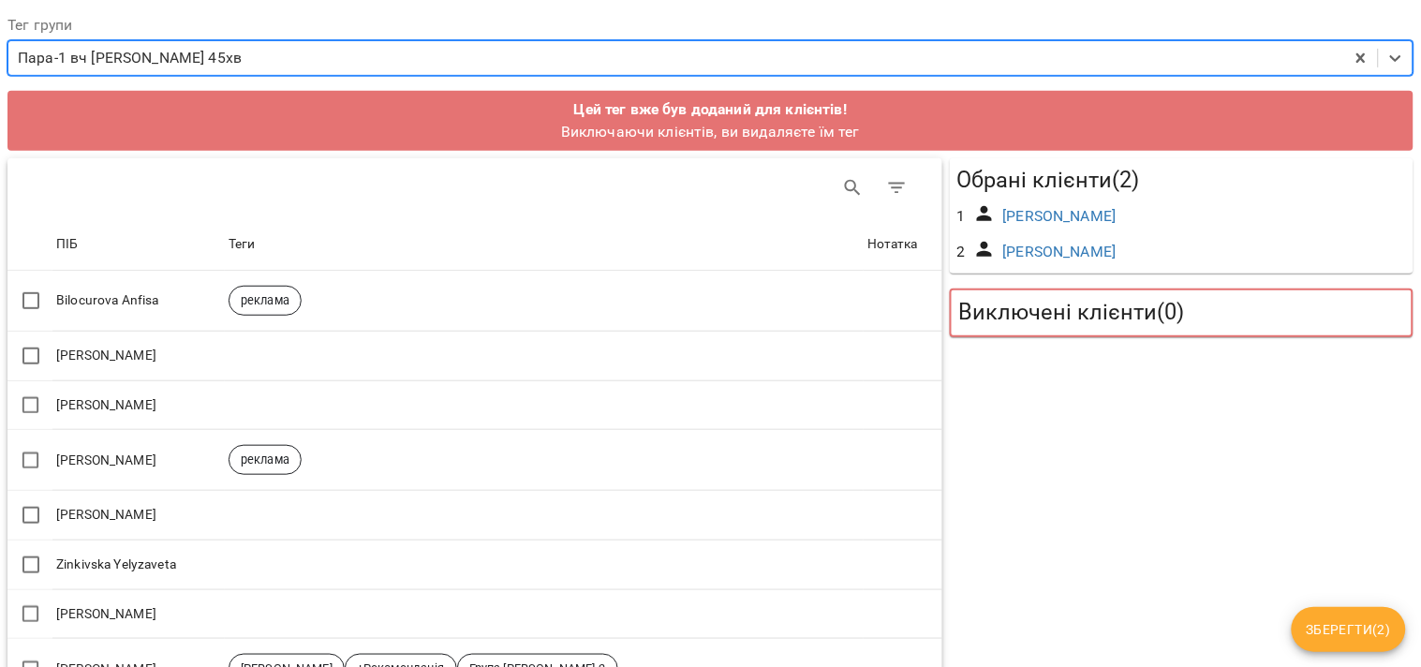
scroll to position [520, 0]
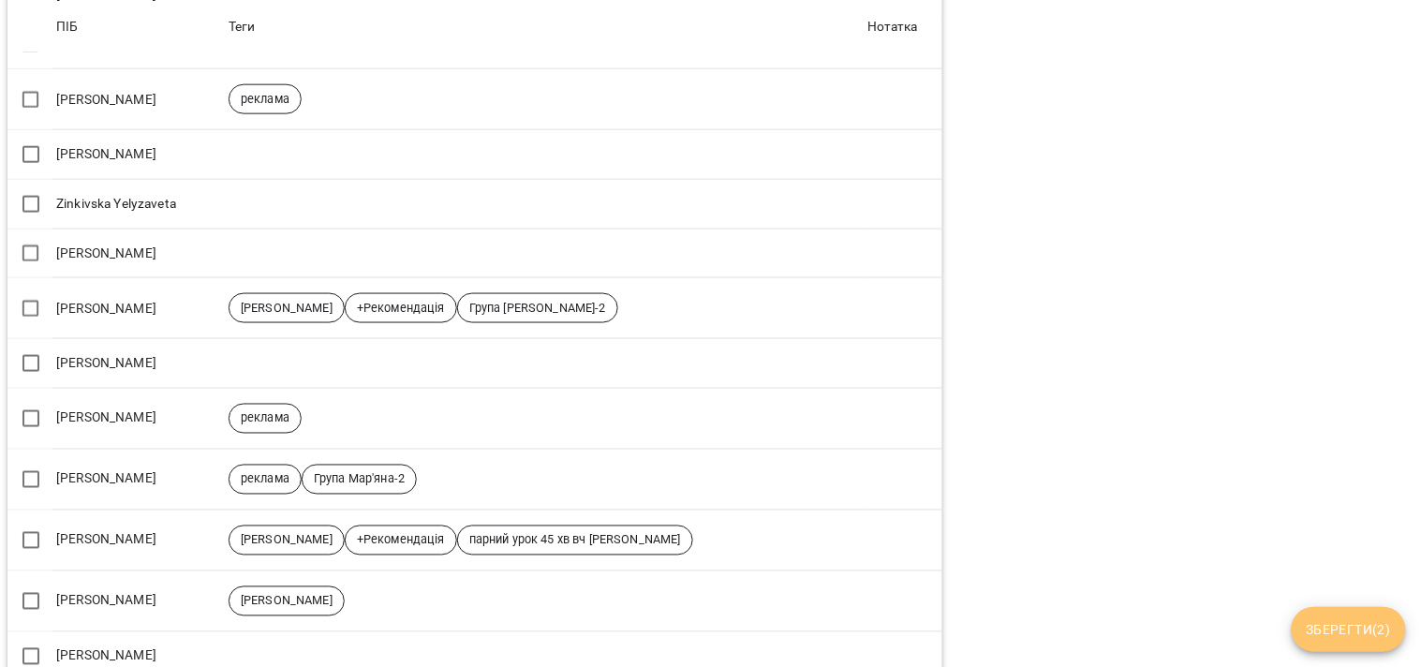
click at [1301, 619] on button "Зберегти ( 2 )" at bounding box center [1349, 629] width 114 height 45
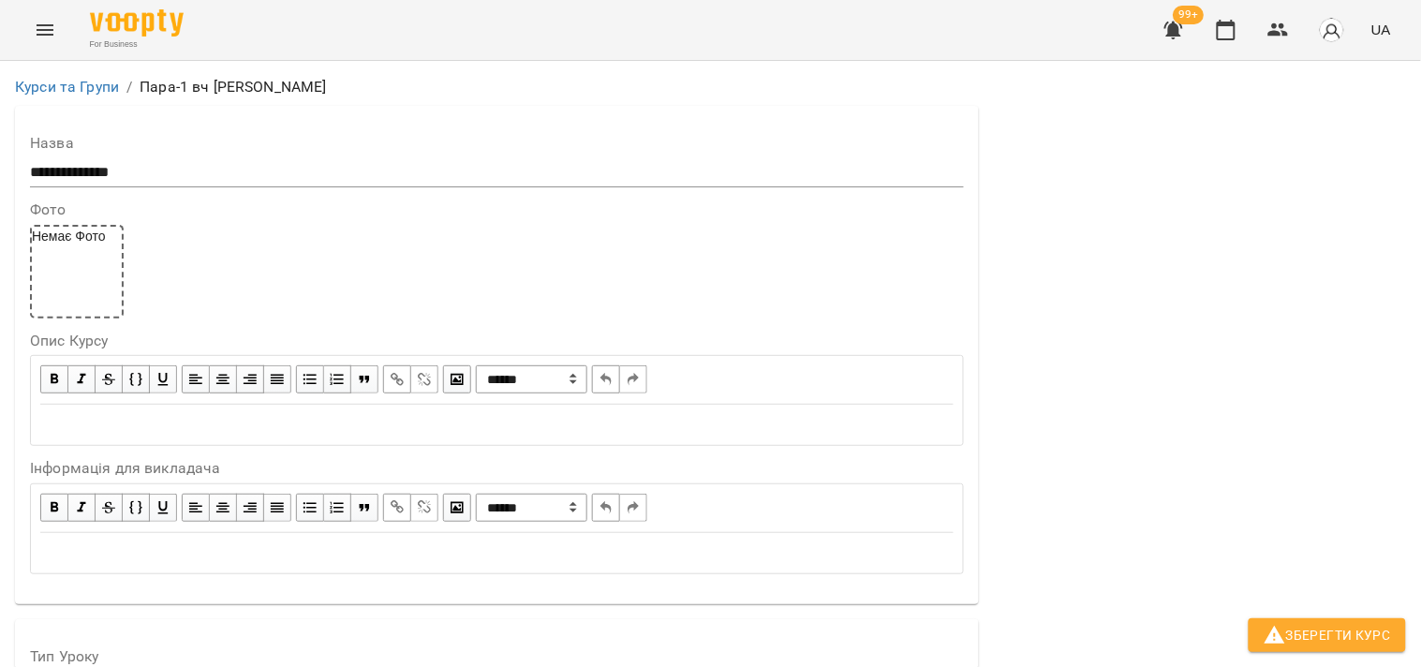
scroll to position [0, 0]
click at [1299, 628] on span "Зберегти Курс" at bounding box center [1327, 635] width 127 height 22
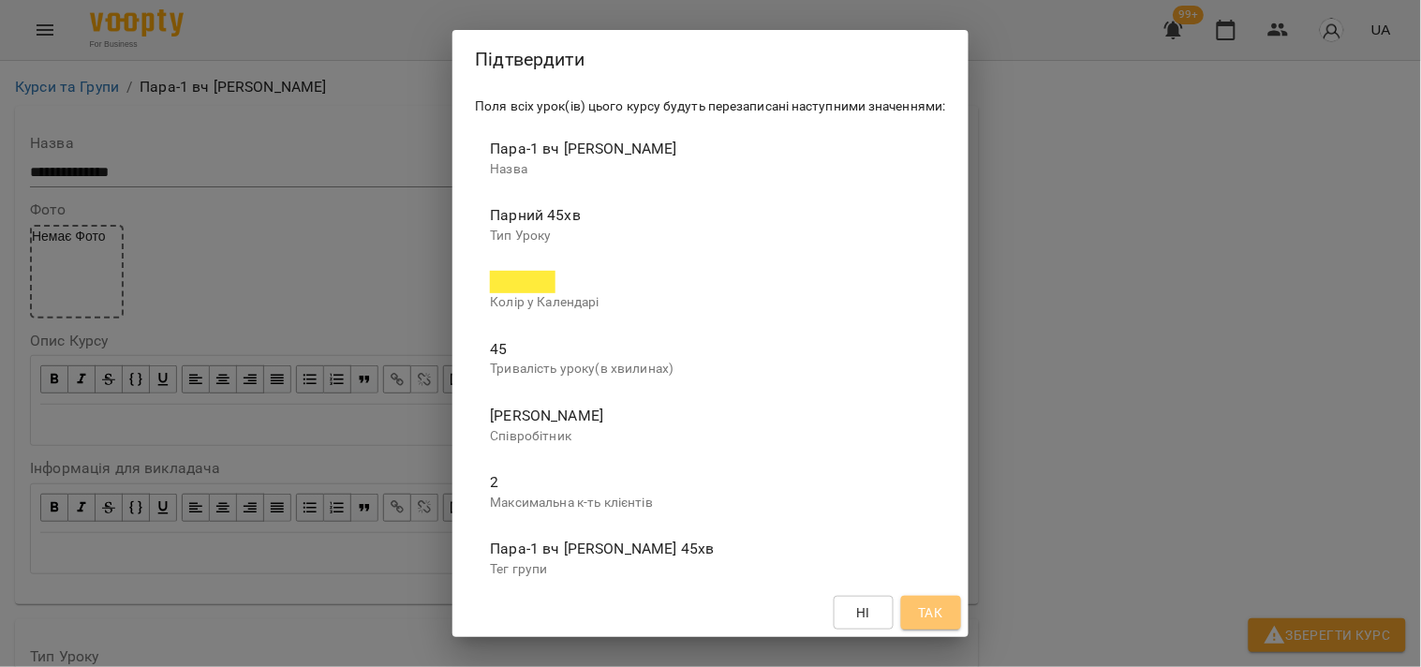
click at [943, 603] on span "Так" at bounding box center [930, 613] width 24 height 22
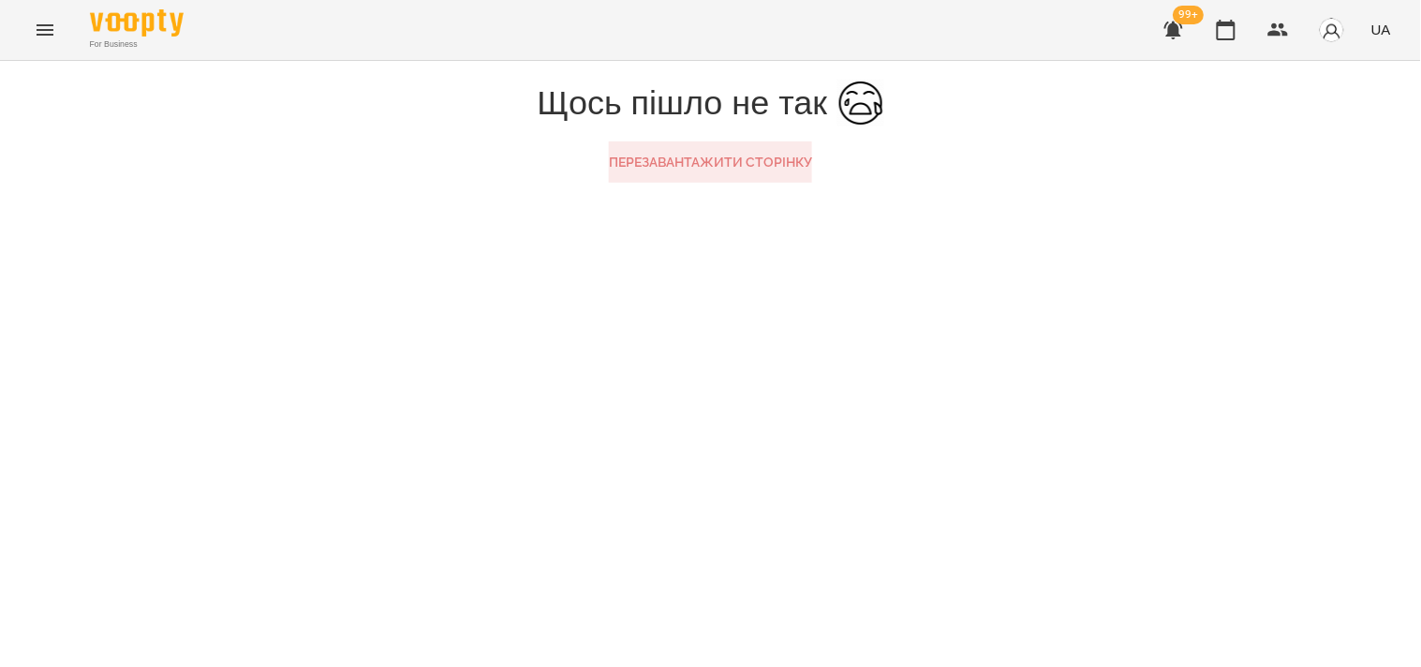
click at [785, 183] on button "Перезавантажити сторінку" at bounding box center [710, 161] width 203 height 41
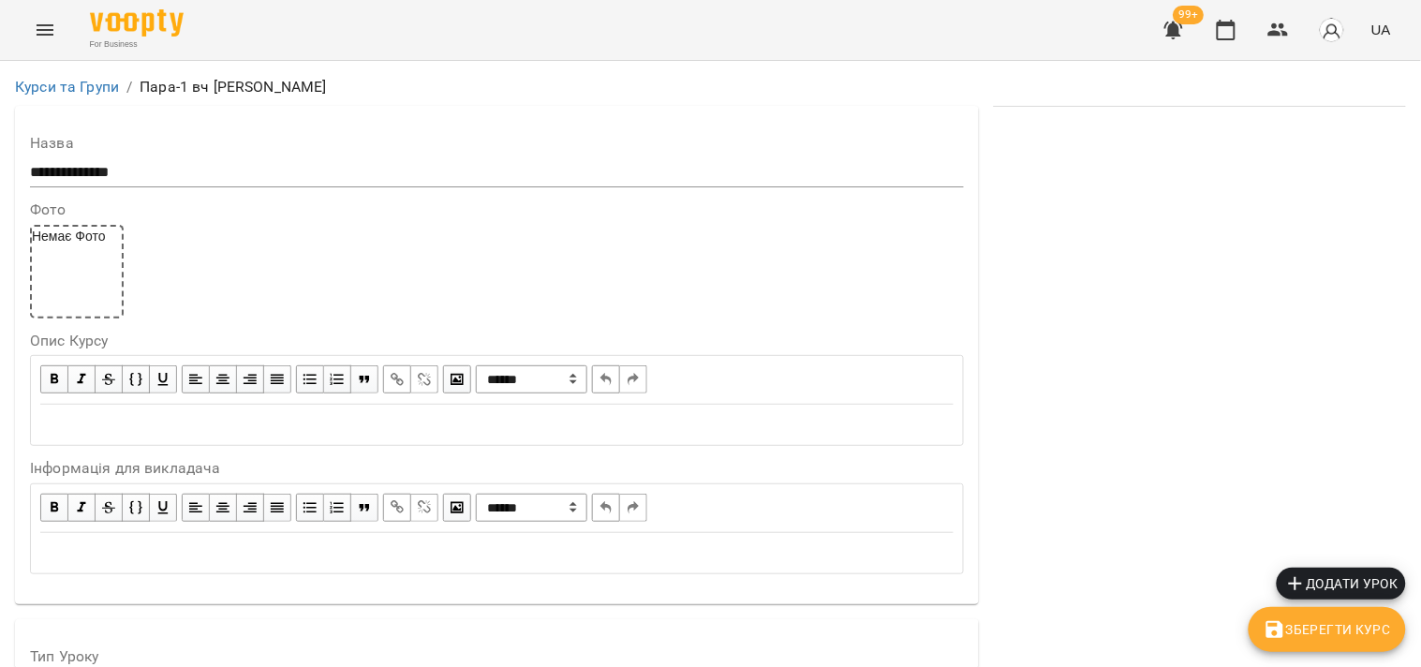
scroll to position [208, 0]
click at [1304, 582] on icon "button" at bounding box center [1296, 584] width 22 height 22
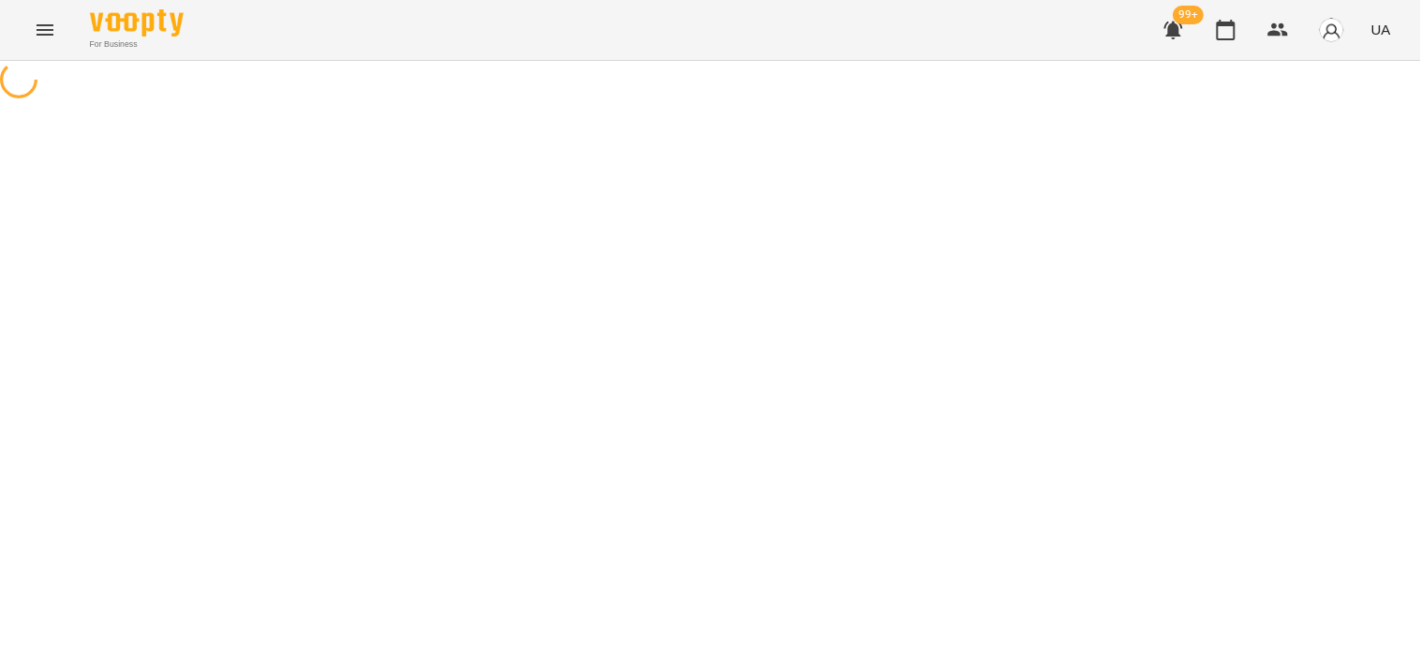
select select "**********"
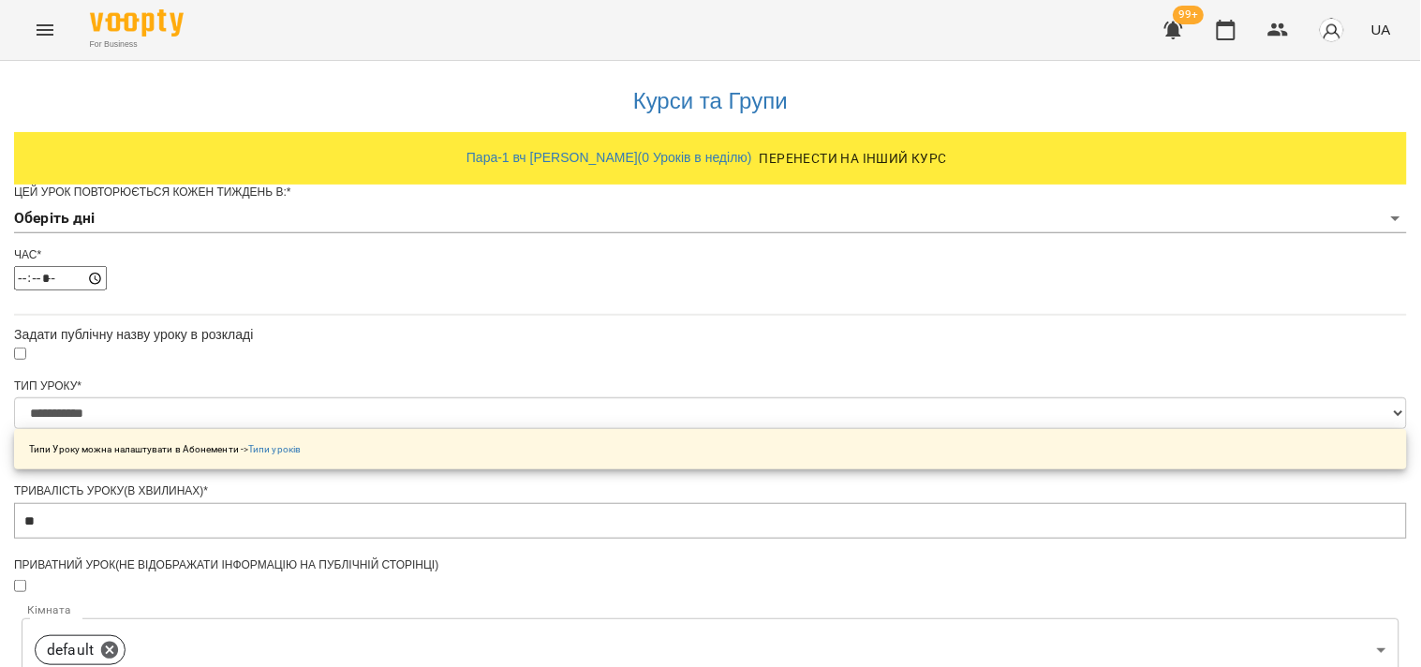
click at [513, 265] on body "**********" at bounding box center [710, 619] width 1421 height 1239
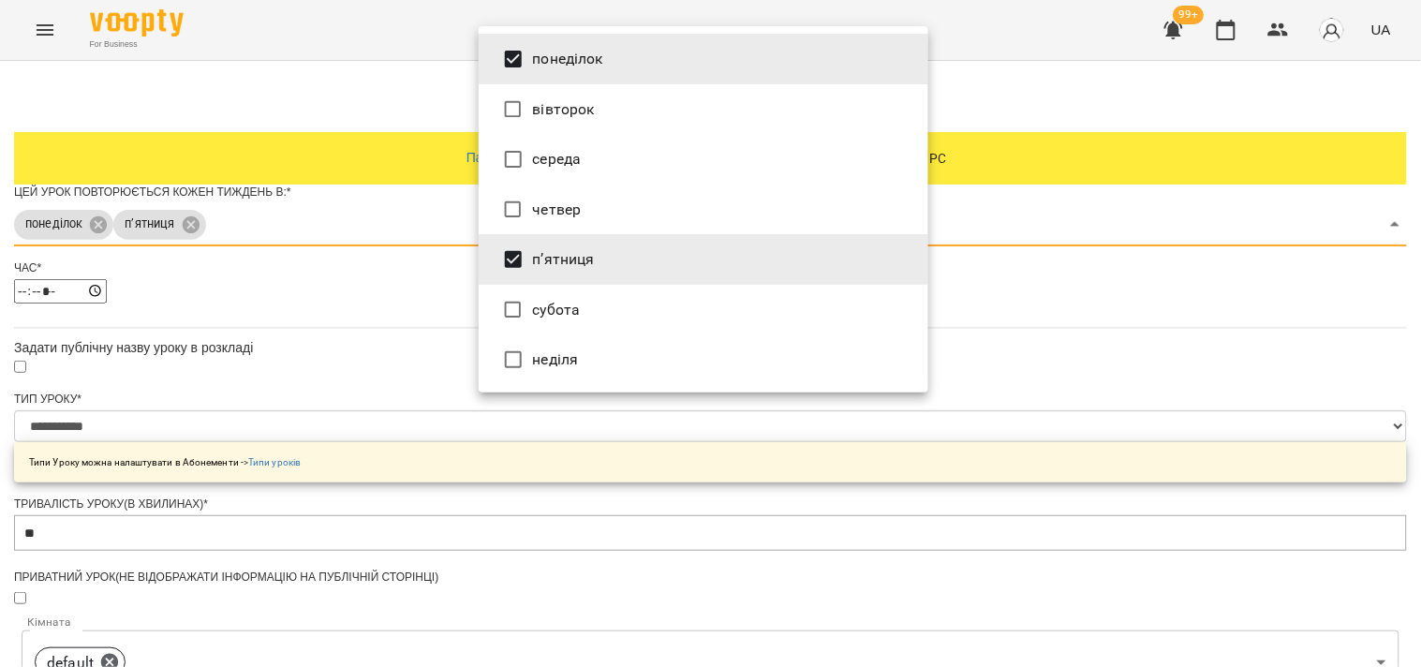
type input "***"
click at [403, 444] on div at bounding box center [710, 333] width 1421 height 667
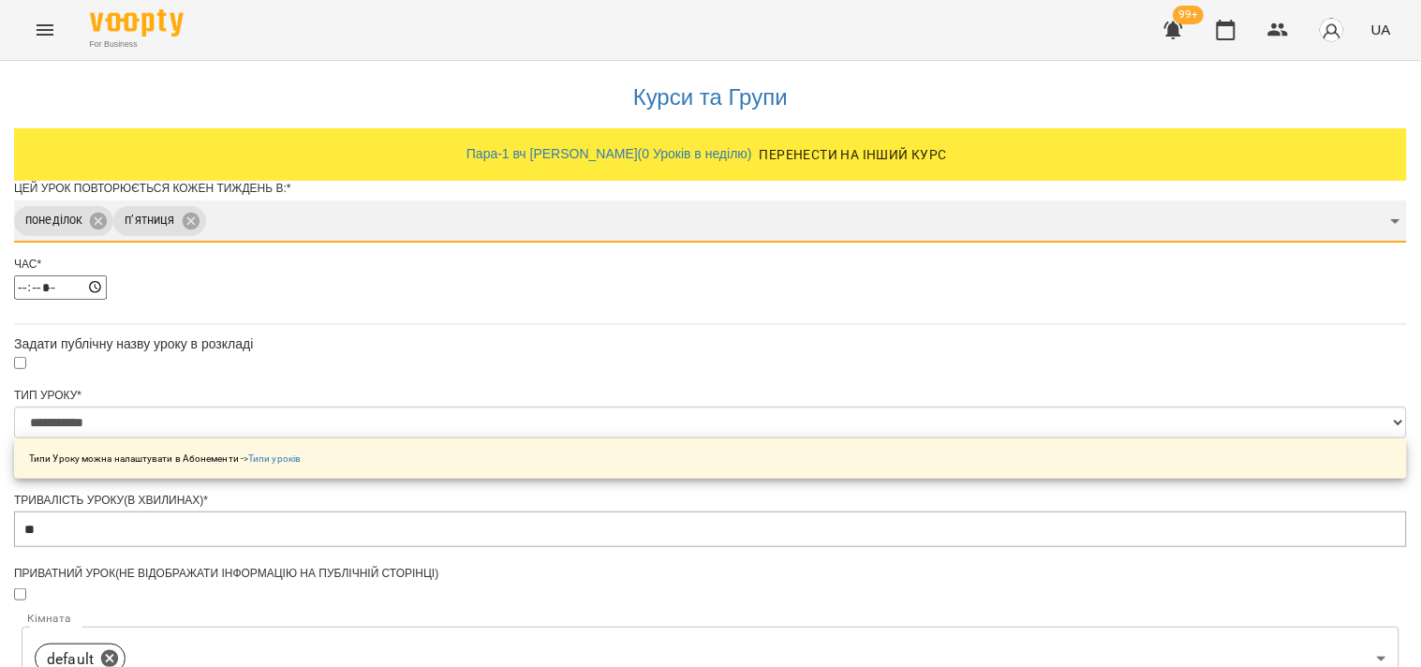
scroll to position [208, 0]
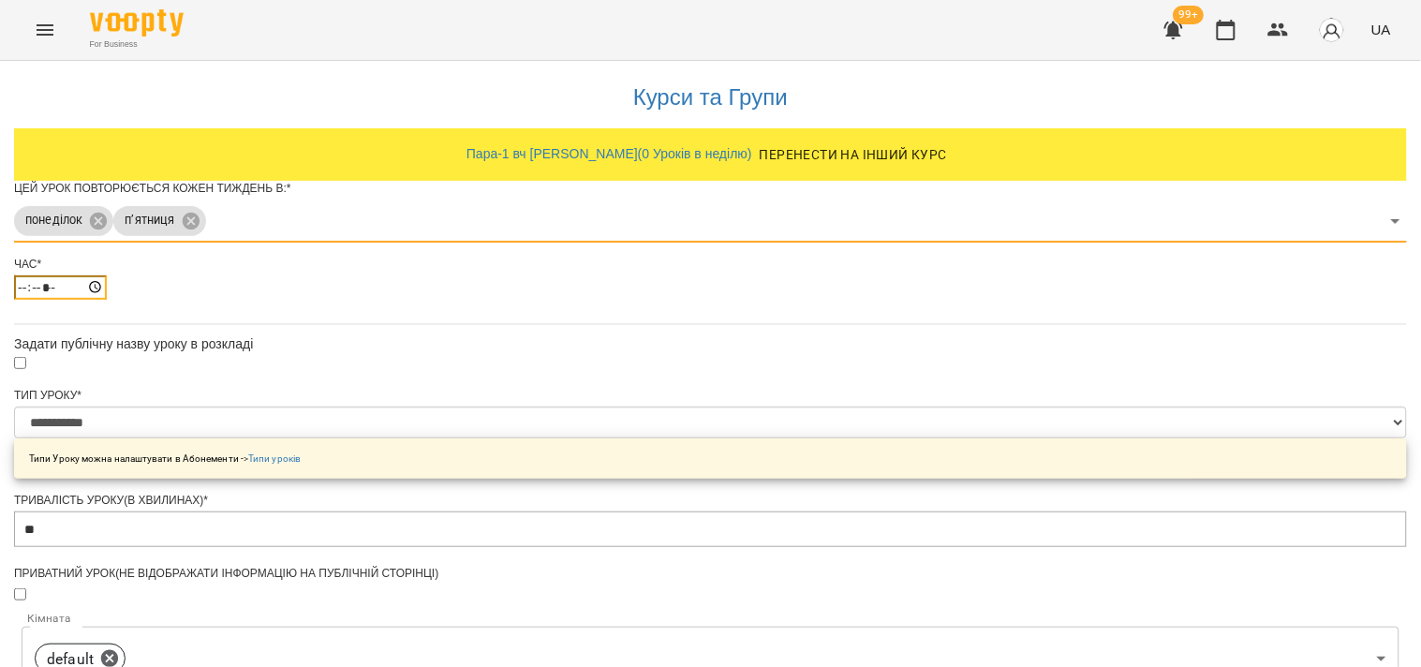
click at [107, 275] on input "*****" at bounding box center [60, 287] width 93 height 24
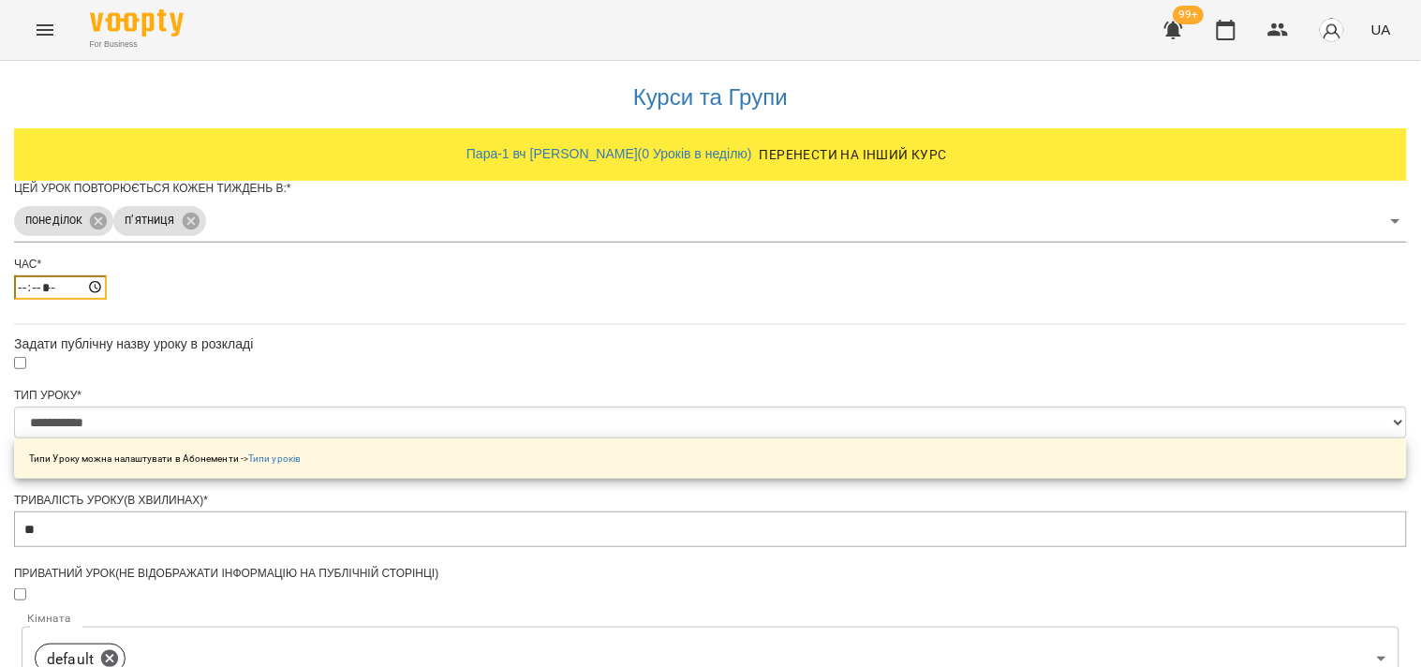
type input "*****"
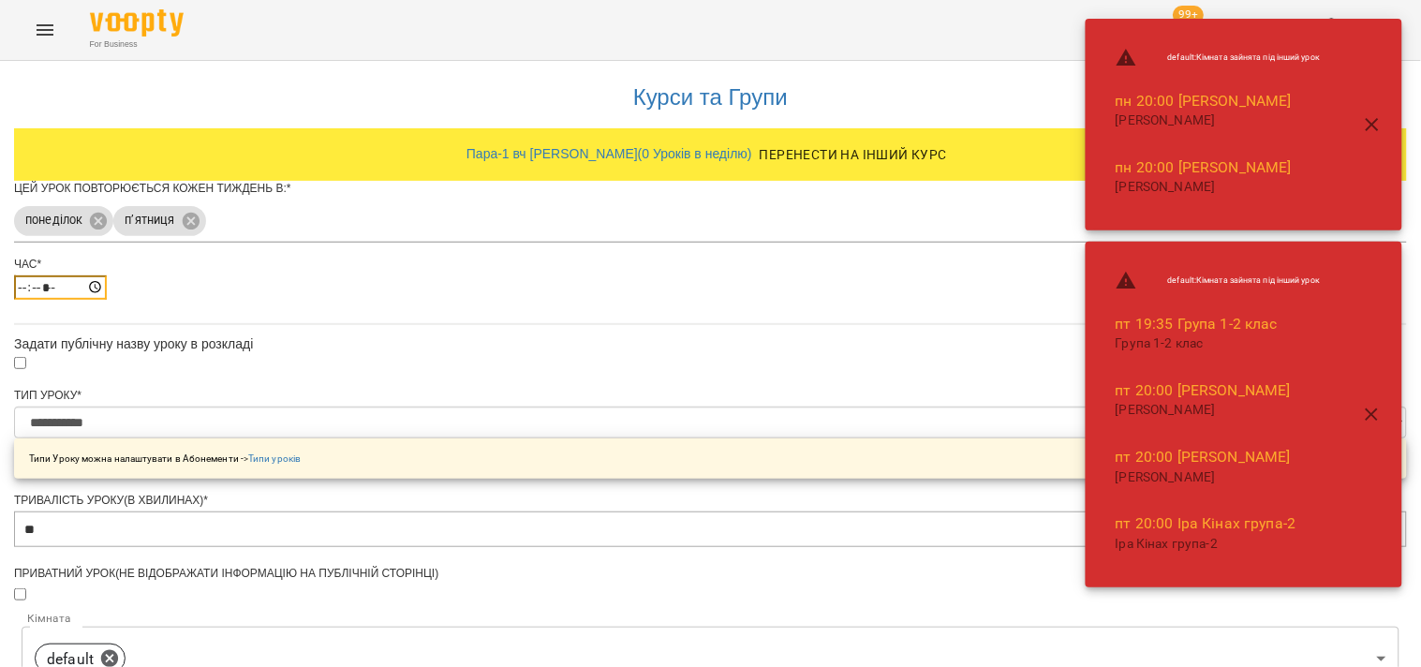
scroll to position [677, 0]
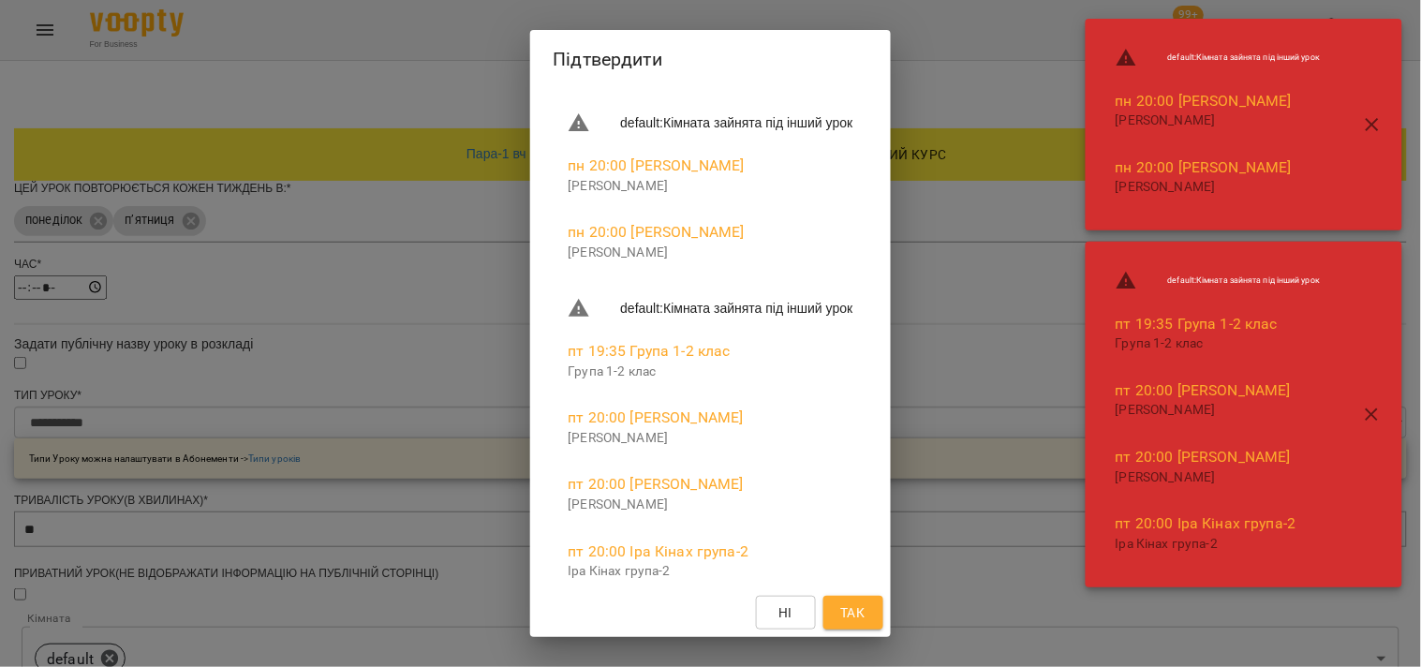
click at [865, 613] on span "Так" at bounding box center [853, 613] width 24 height 22
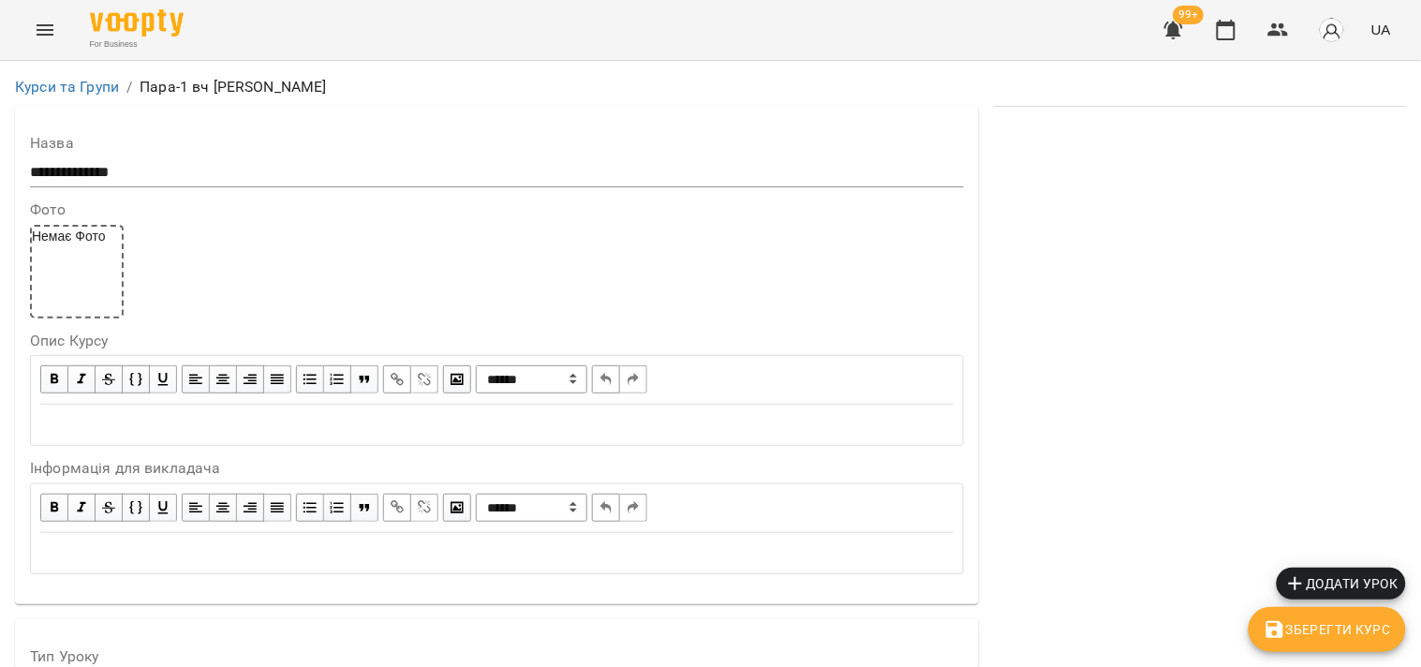
scroll to position [624, 0]
click at [1363, 630] on span "Зберегти Курс" at bounding box center [1327, 629] width 127 height 22
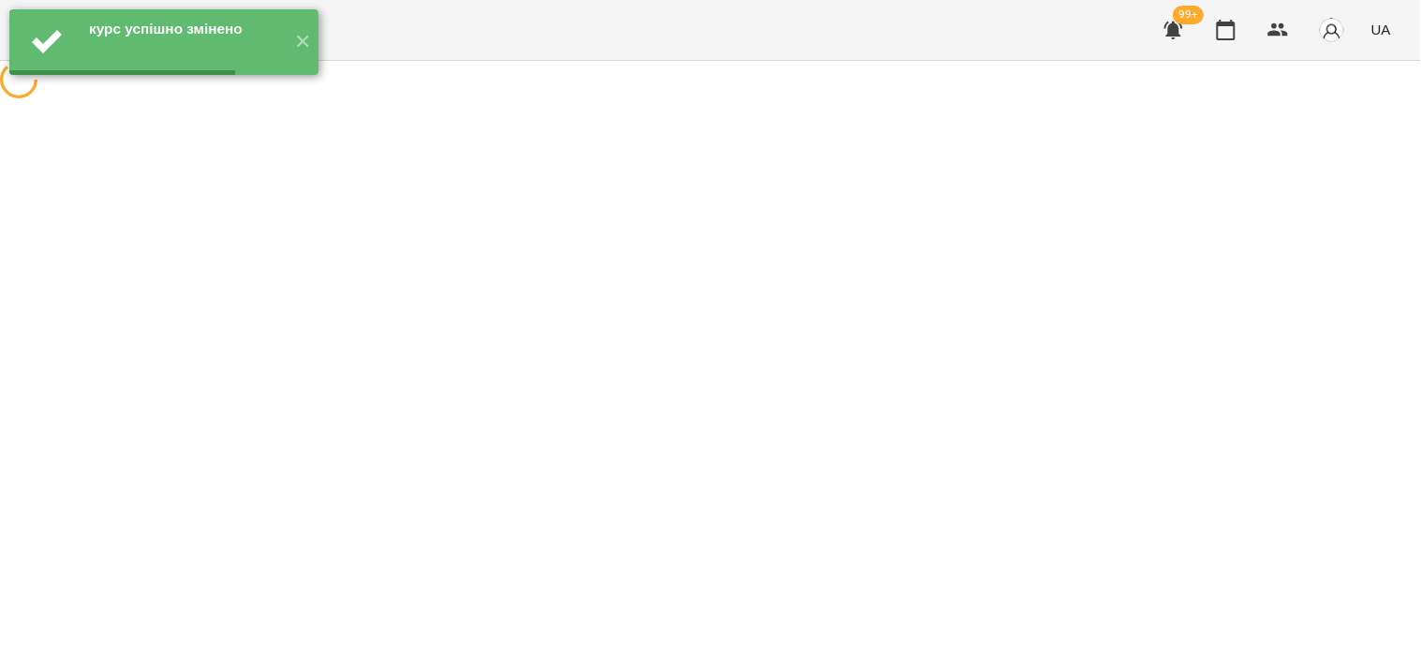
scroll to position [0, 0]
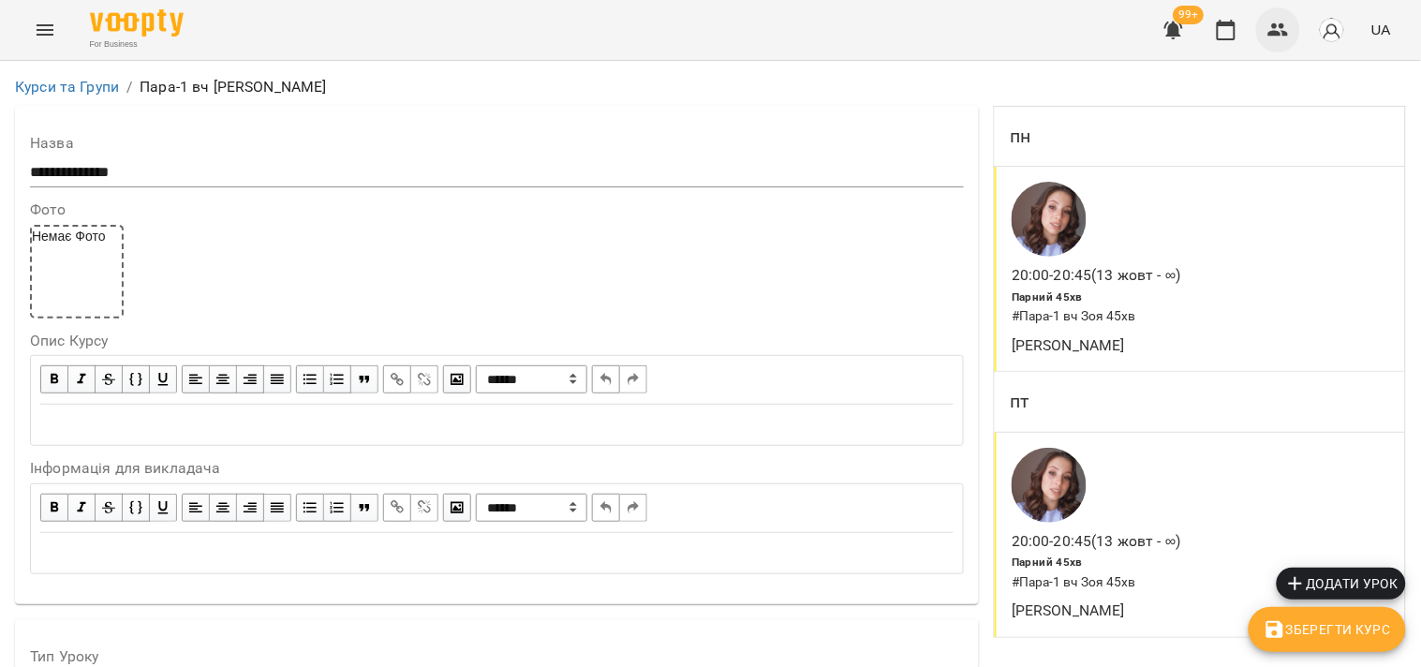
click at [1268, 39] on button "button" at bounding box center [1279, 29] width 45 height 45
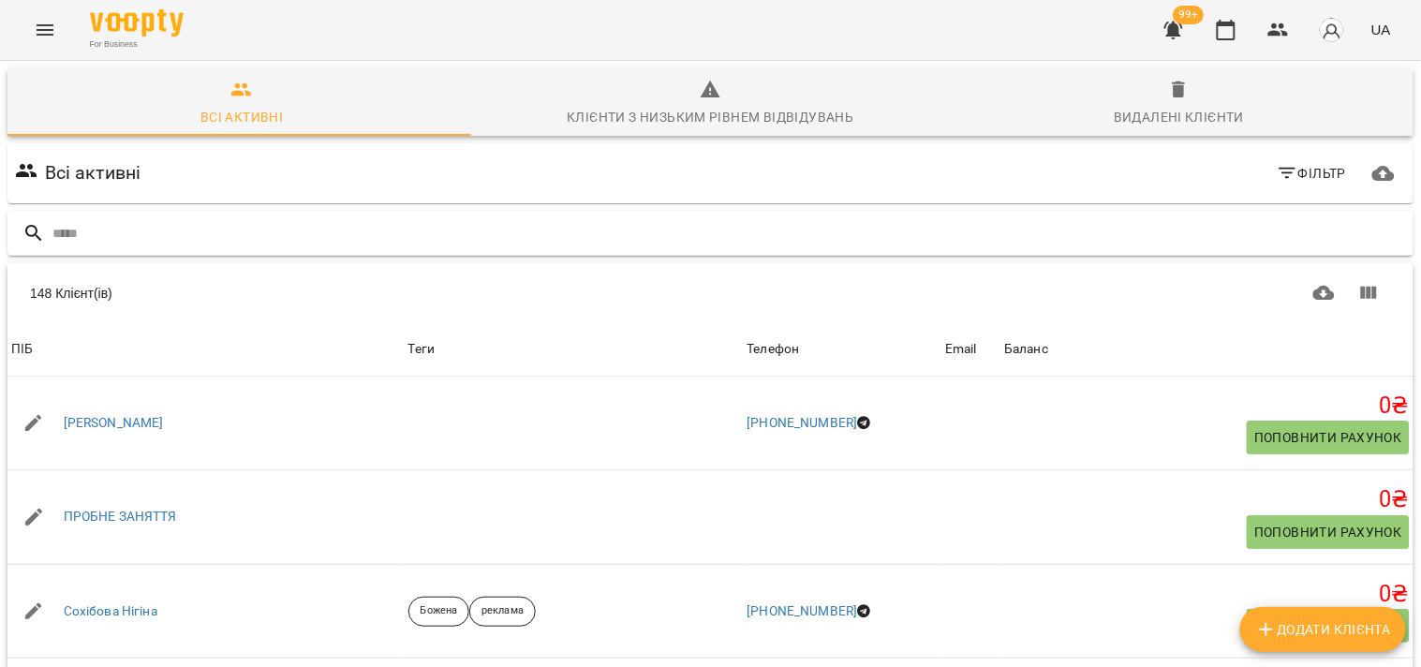
click at [871, 236] on input "text" at bounding box center [729, 233] width 1354 height 31
type input "******"
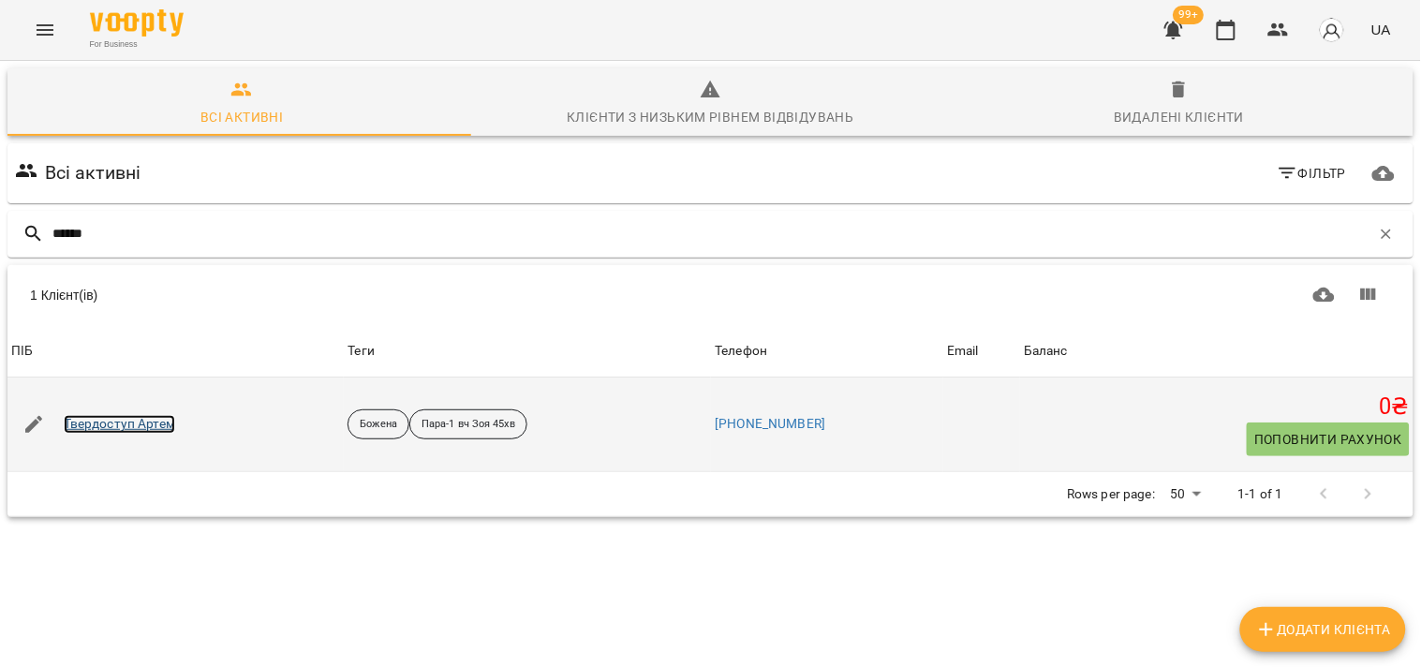
click at [109, 423] on link "Твердоступ Артем" at bounding box center [120, 424] width 112 height 19
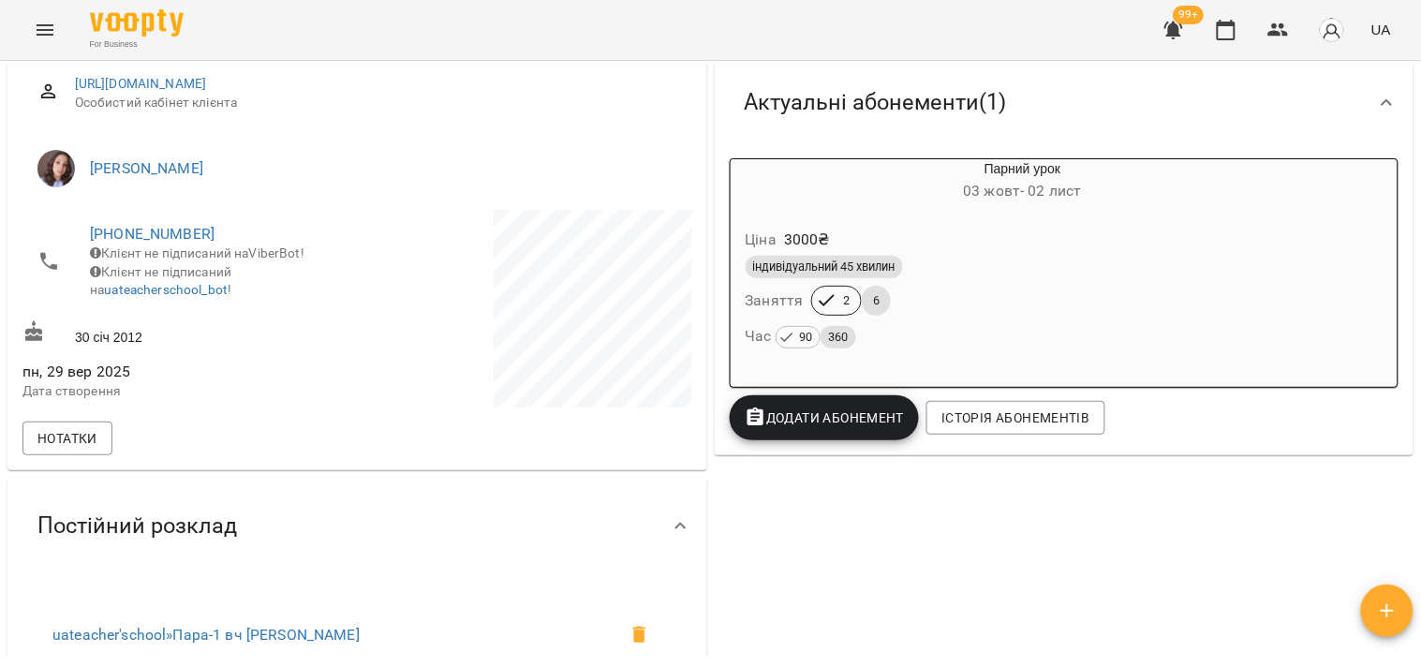
scroll to position [208, 0]
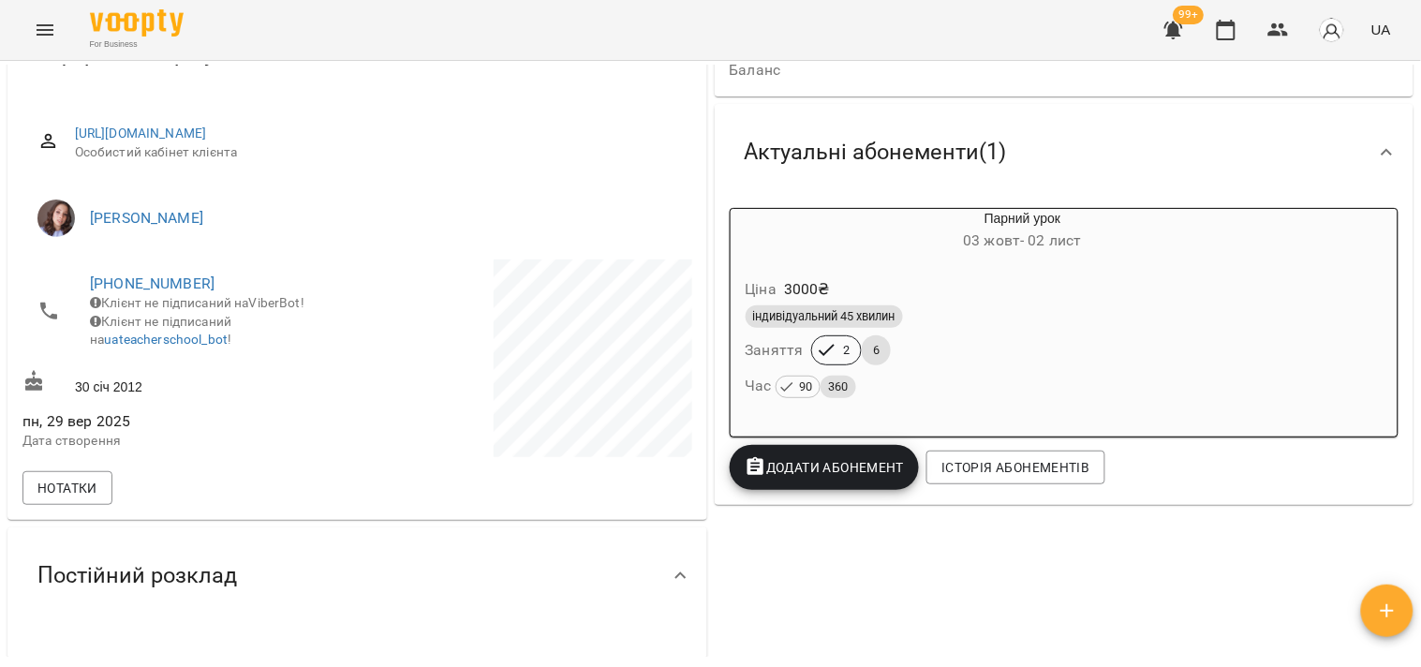
click at [1004, 373] on div "Час 90 360" at bounding box center [1023, 386] width 562 height 34
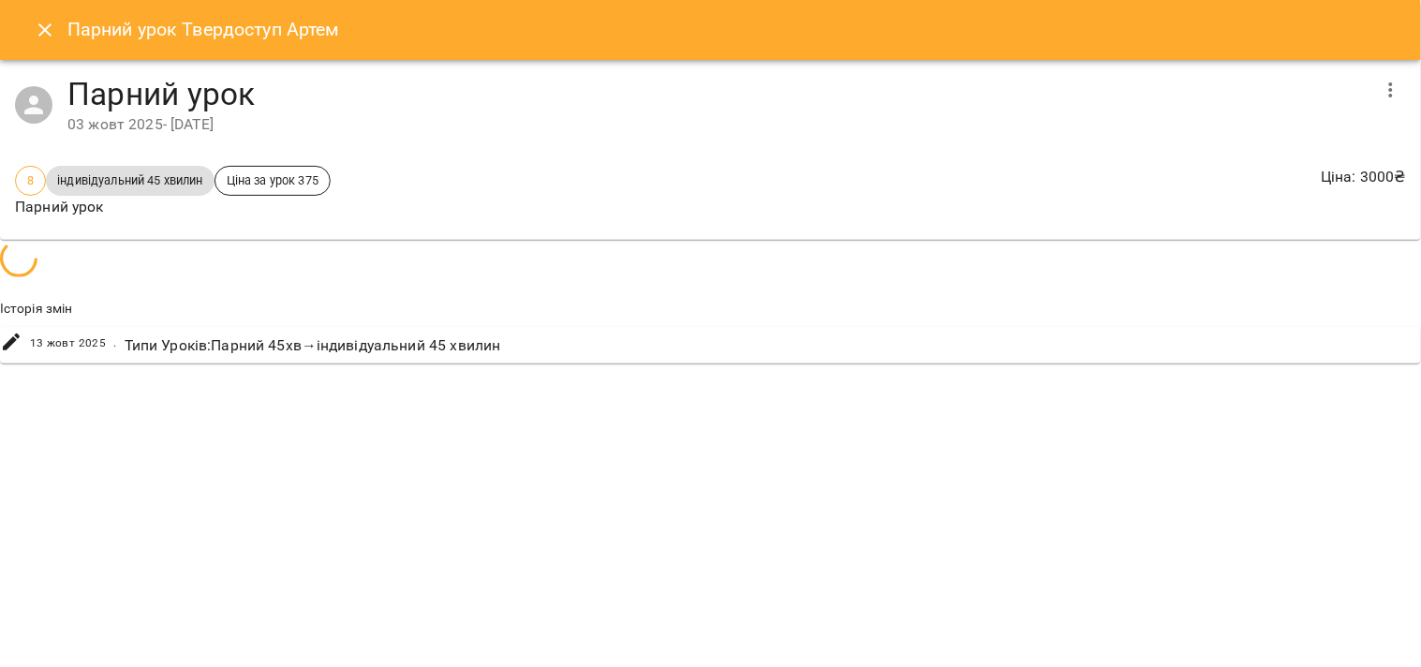
click at [1408, 78] on button "button" at bounding box center [1391, 89] width 45 height 45
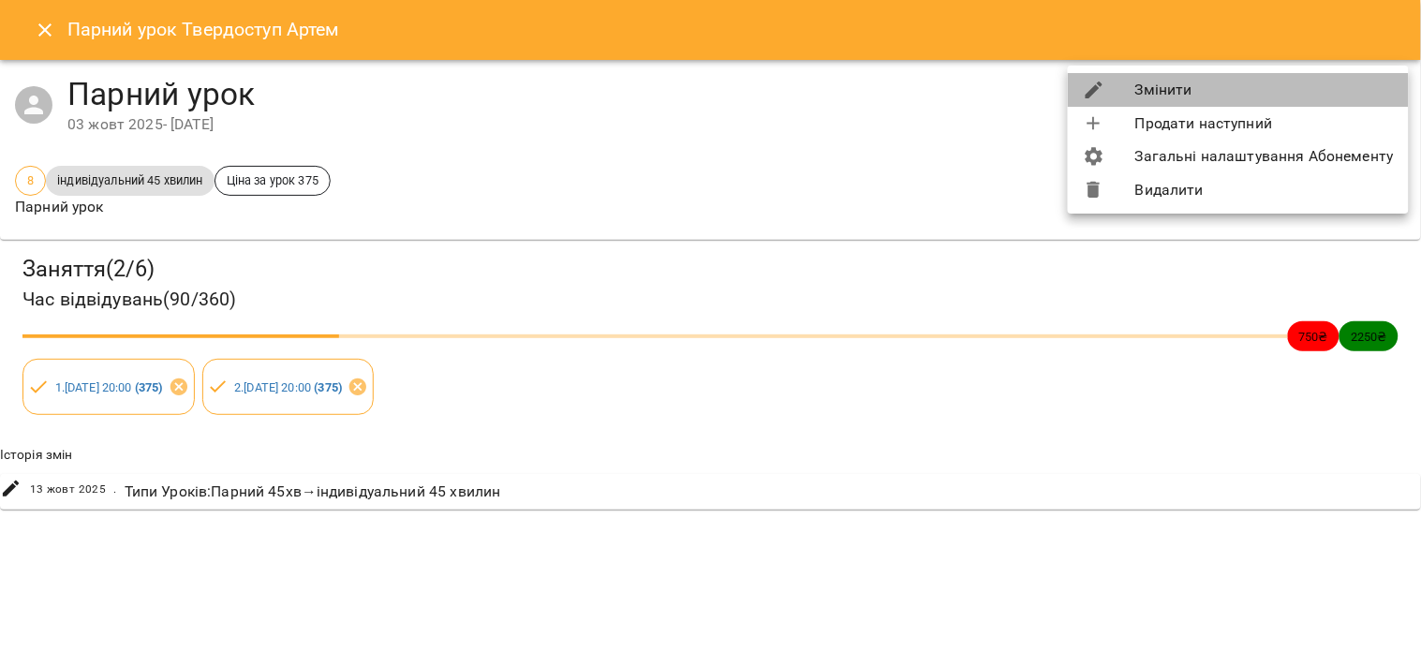
click at [1312, 92] on li "Змінити" at bounding box center [1238, 90] width 341 height 34
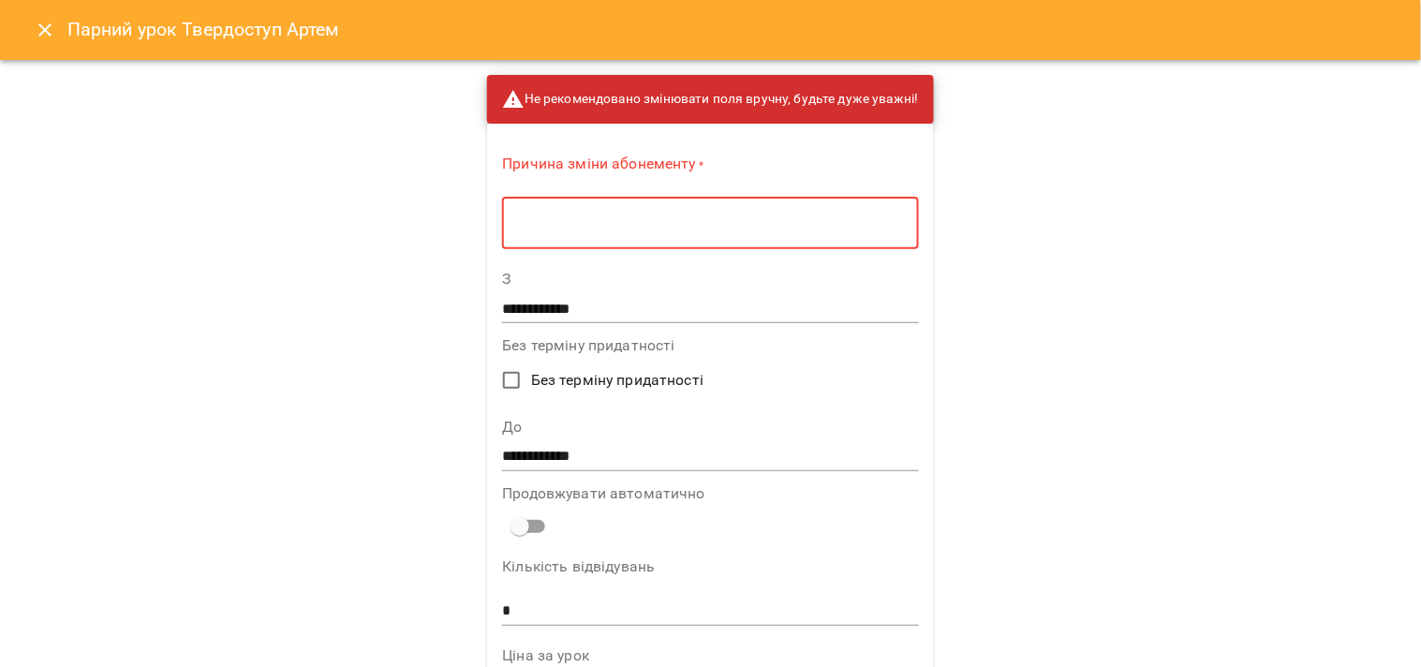
click at [616, 215] on textarea at bounding box center [710, 224] width 390 height 18
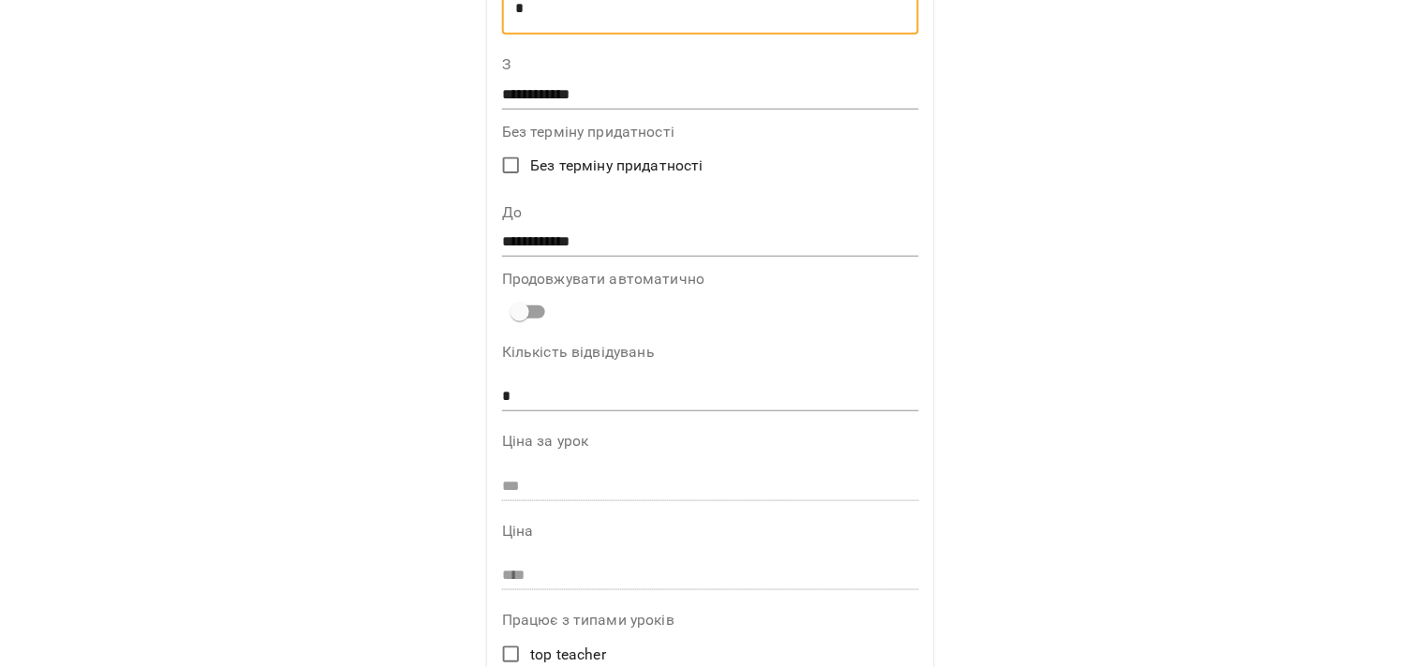
type textarea "*"
click at [539, 404] on input "*" at bounding box center [710, 397] width 417 height 30
click at [592, 469] on div "Ціна за урок ***" at bounding box center [710, 471] width 417 height 74
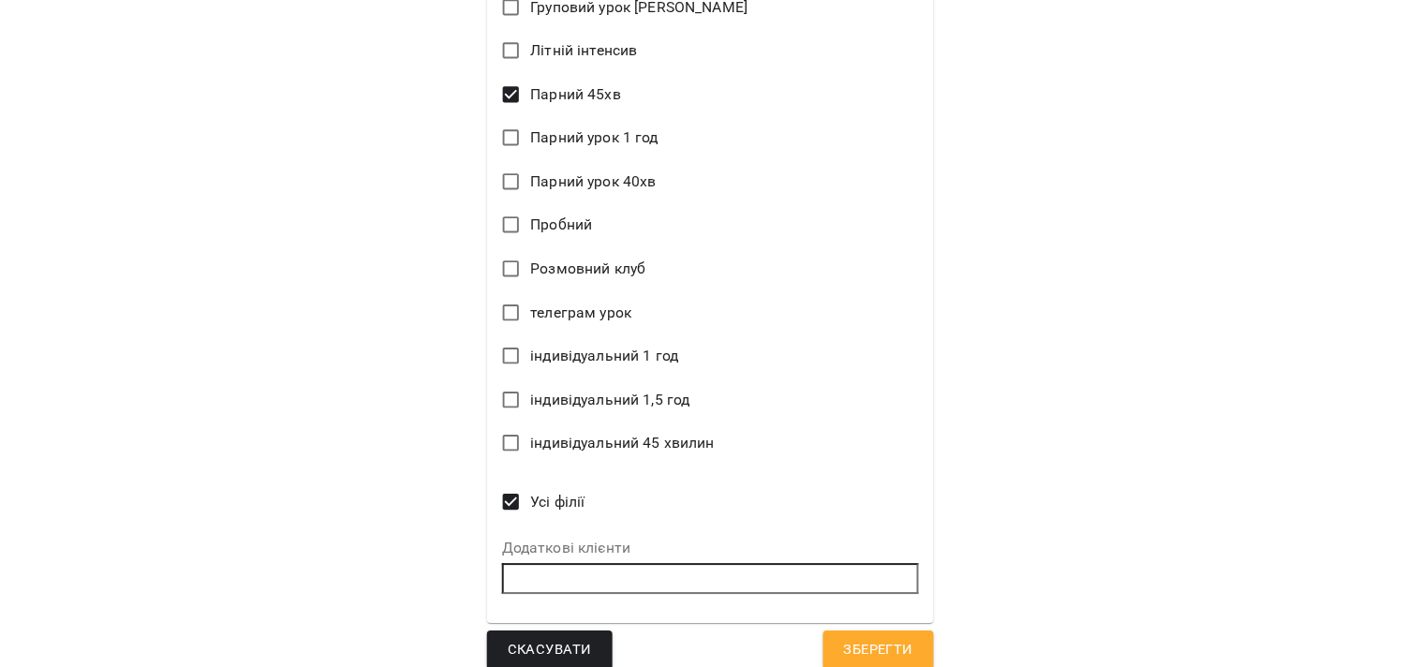
scroll to position [1090, 0]
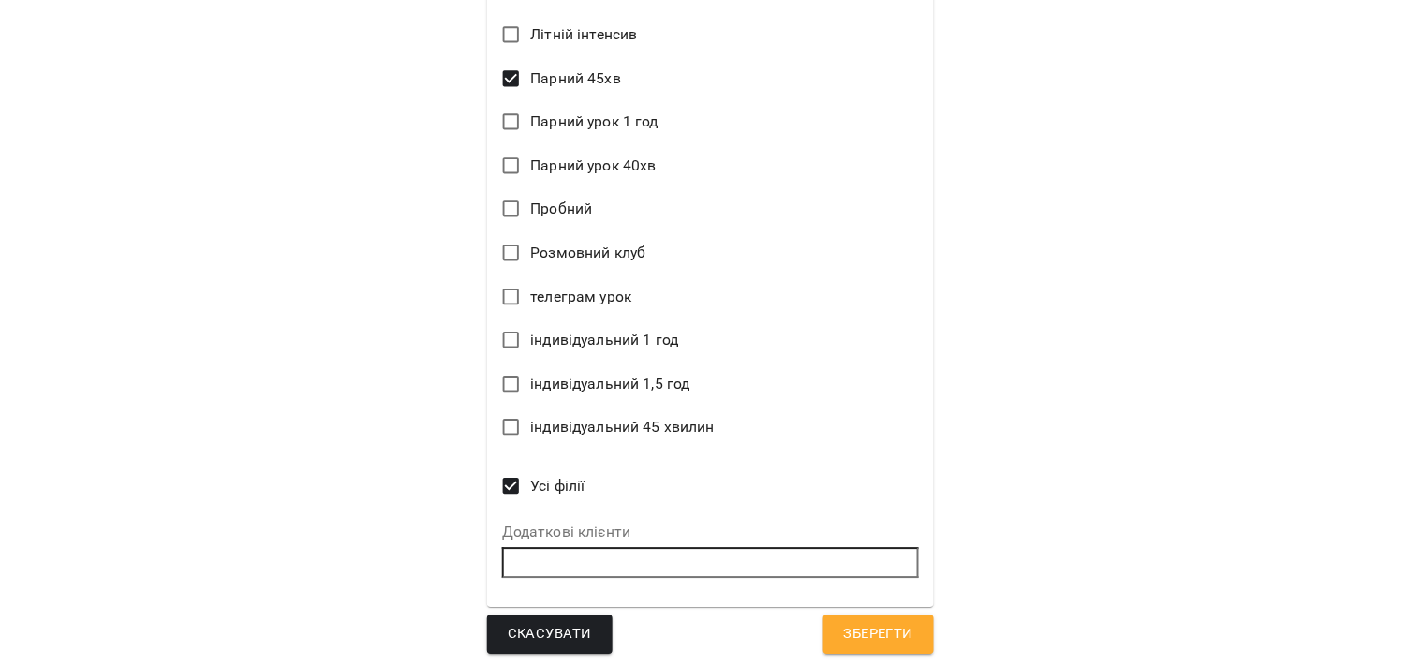
click at [846, 635] on span "Зберегти" at bounding box center [878, 634] width 69 height 24
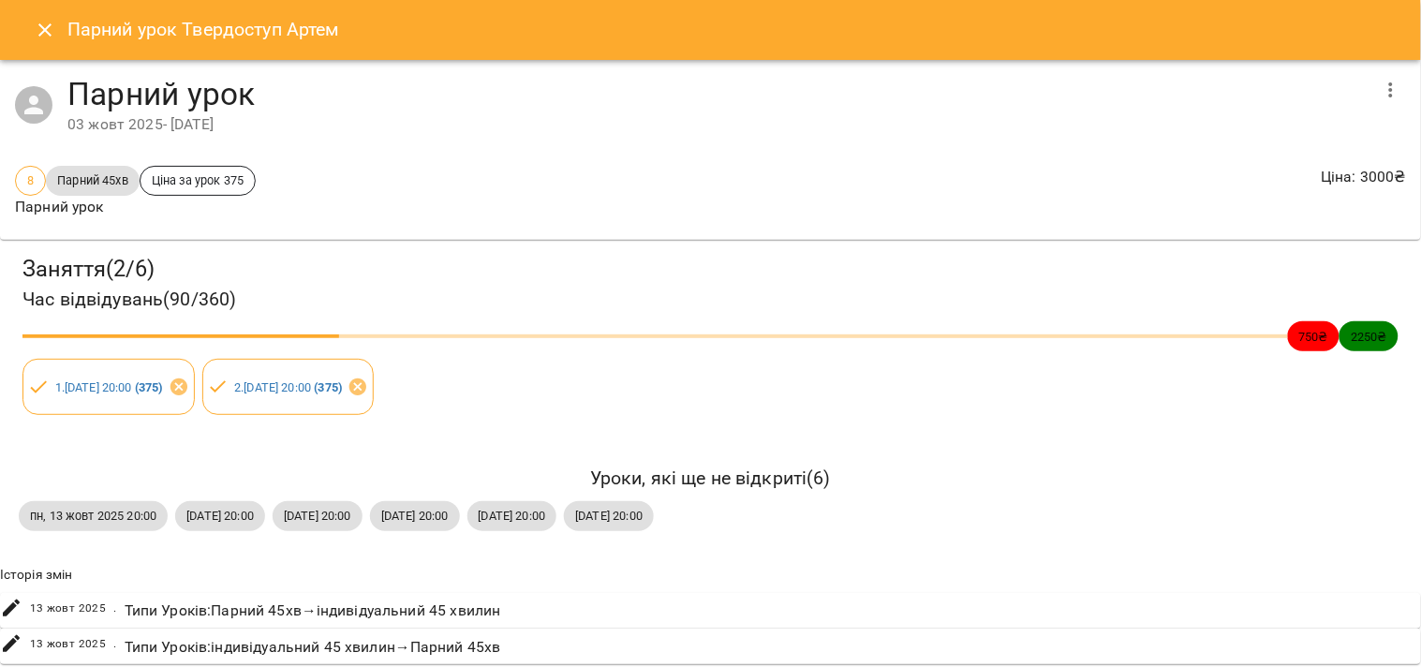
click at [39, 41] on button "Close" at bounding box center [44, 29] width 45 height 45
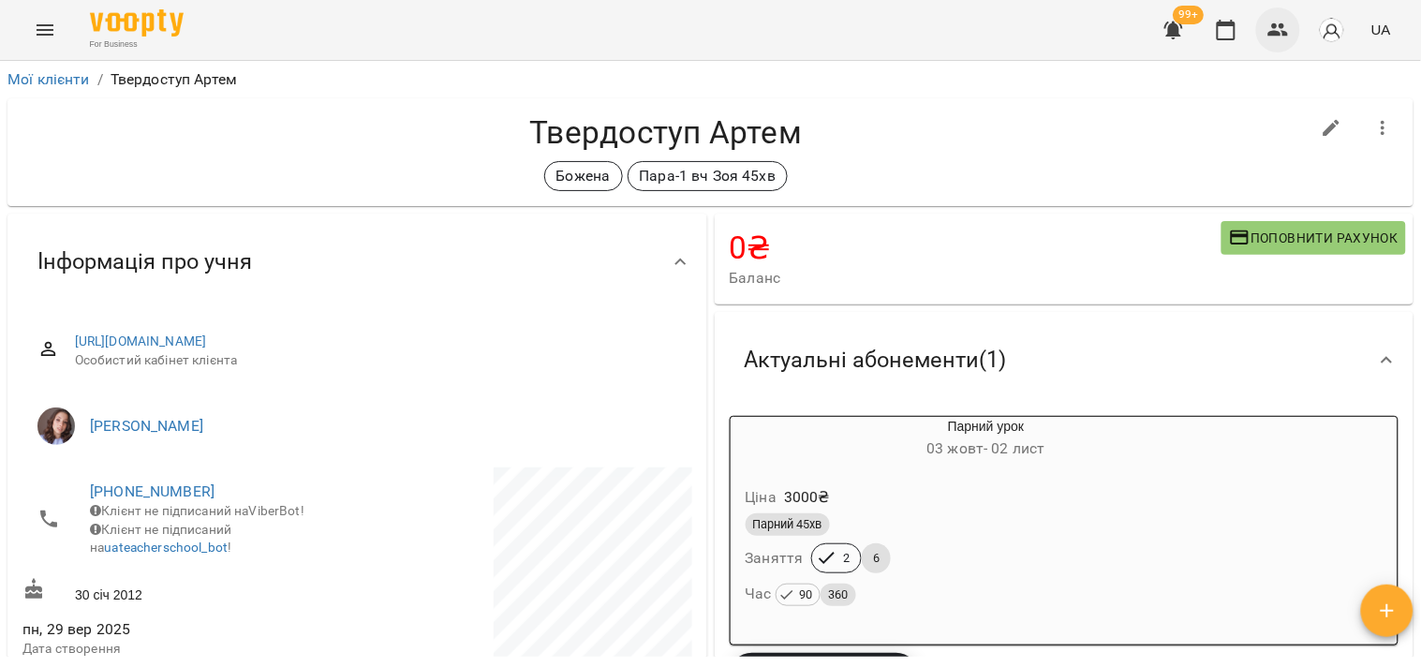
click at [1278, 33] on icon "button" at bounding box center [1279, 29] width 21 height 13
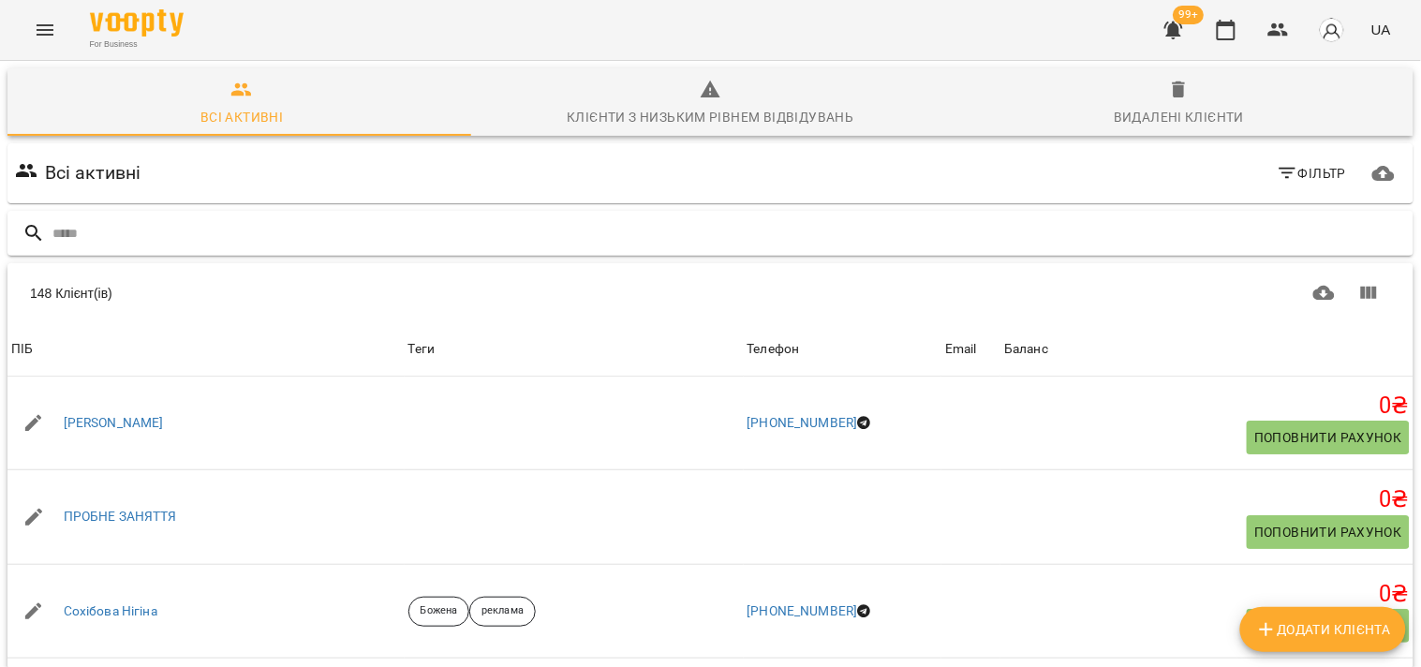
click at [951, 236] on input "text" at bounding box center [729, 233] width 1354 height 31
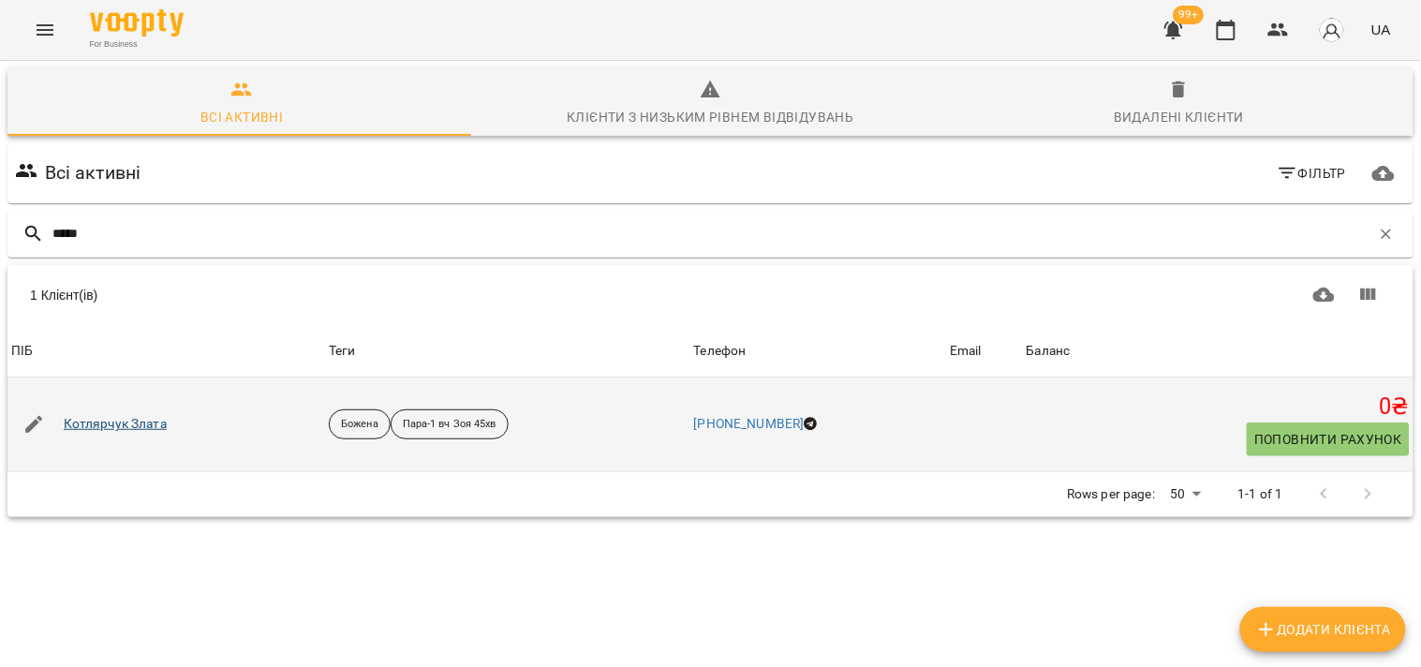
type input "*****"
click at [122, 424] on link "Котлярчук Злата" at bounding box center [115, 424] width 103 height 19
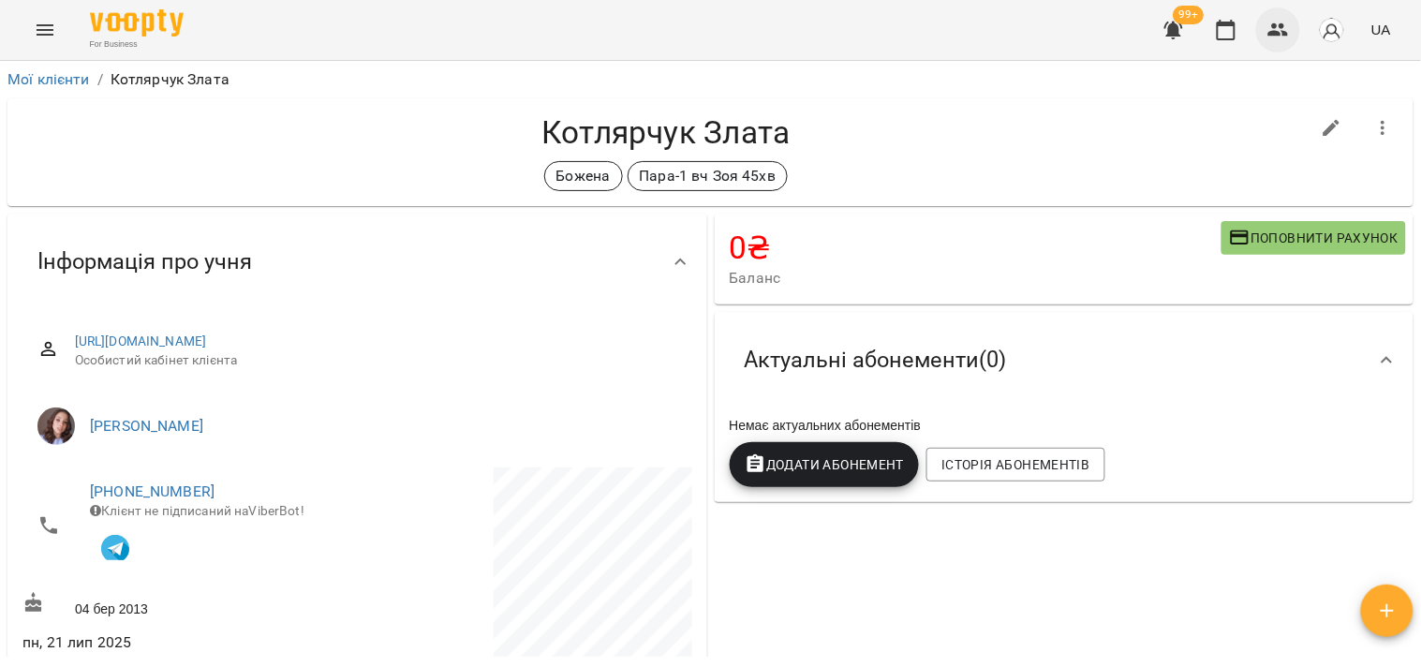
click at [1287, 37] on icon "button" at bounding box center [1279, 30] width 22 height 22
